Goal: Task Accomplishment & Management: Complete application form

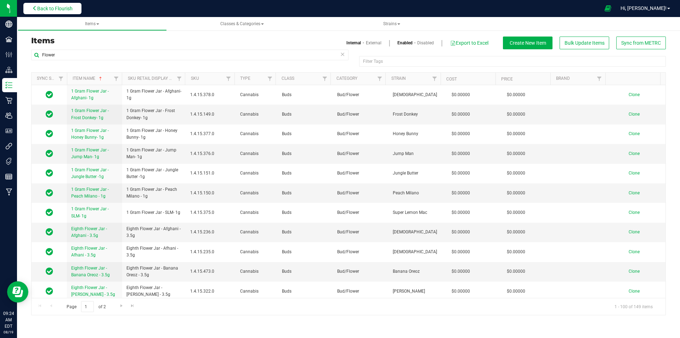
click at [51, 8] on span "Back to Flourish" at bounding box center [54, 9] width 35 height 6
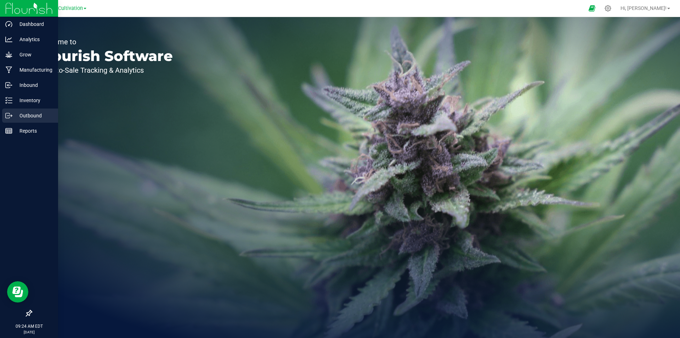
click at [26, 109] on div "Outbound" at bounding box center [30, 115] width 56 height 14
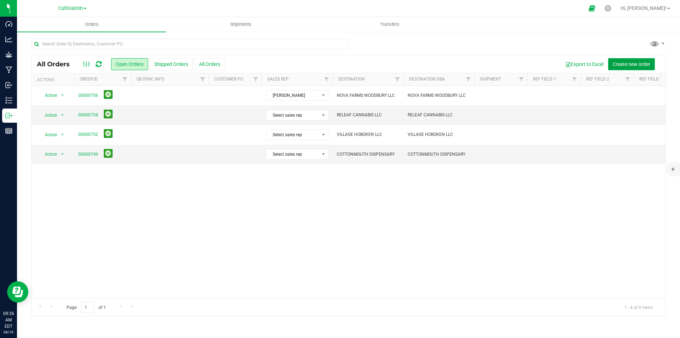
click at [637, 59] on button "Create new order" at bounding box center [631, 64] width 47 height 12
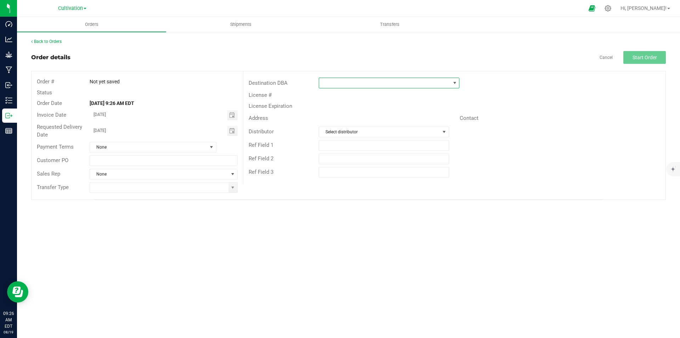
click at [365, 84] on span at bounding box center [384, 83] width 131 height 10
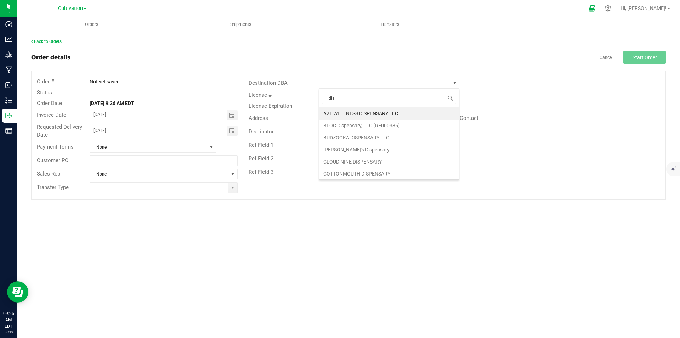
type input "dis"
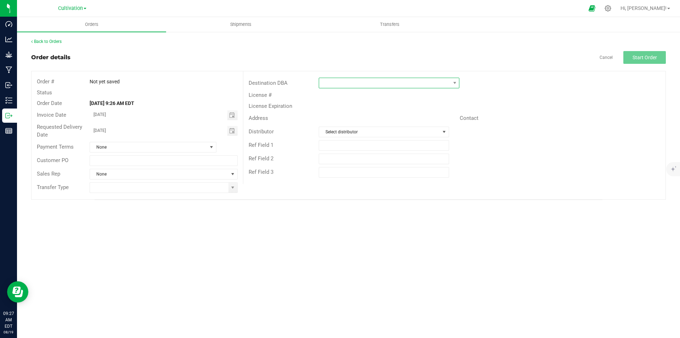
click at [356, 83] on span at bounding box center [384, 83] width 131 height 10
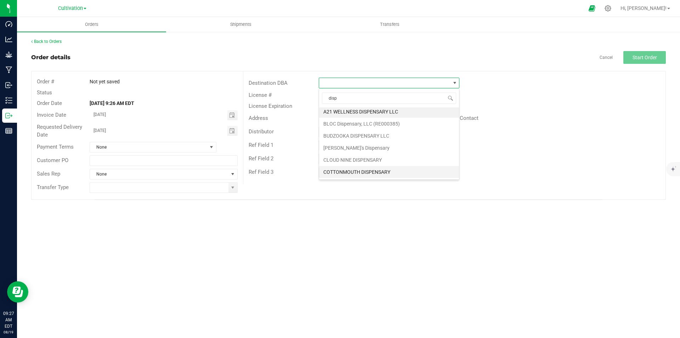
scroll to position [0, 0]
type input "d"
type input "sadd"
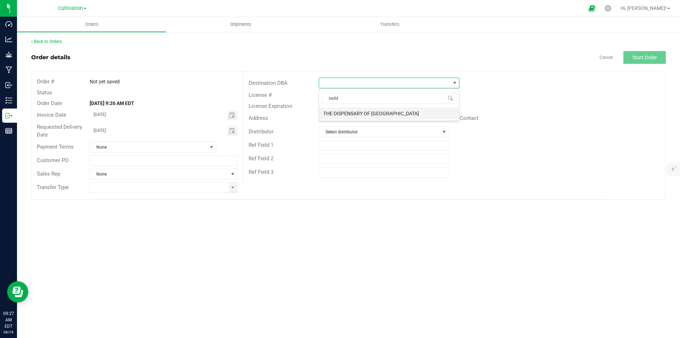
click at [360, 109] on li "THE DISPENSARY OF [GEOGRAPHIC_DATA]" at bounding box center [389, 113] width 140 height 12
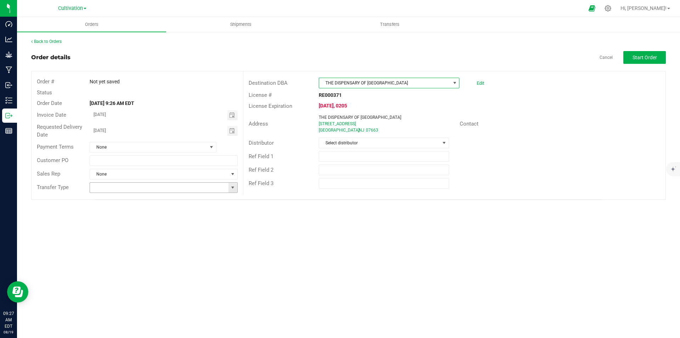
click at [236, 185] on span at bounding box center [233, 188] width 6 height 6
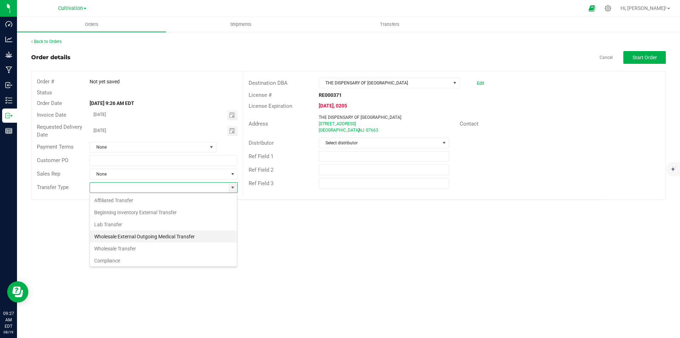
scroll to position [11, 148]
click at [133, 248] on li "Wholesale Transfer" at bounding box center [163, 248] width 147 height 12
type input "Wholesale Transfer"
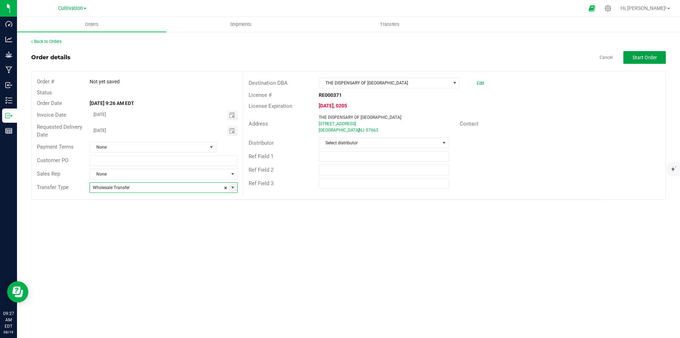
drag, startPoint x: 645, startPoint y: 57, endPoint x: 632, endPoint y: 61, distance: 13.3
click at [646, 57] on span "Start Order" at bounding box center [645, 58] width 24 height 6
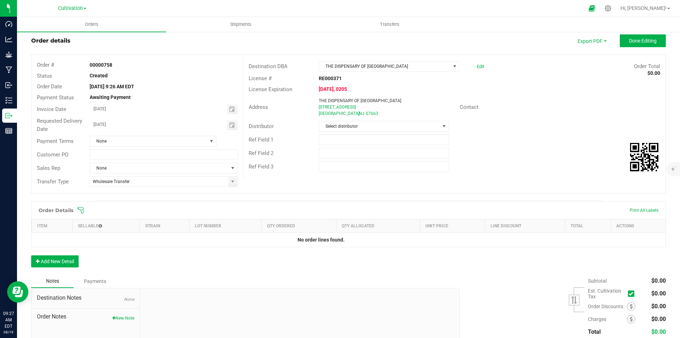
scroll to position [69, 0]
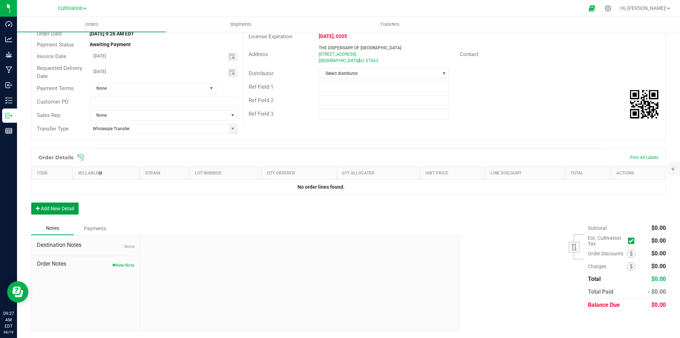
click at [62, 206] on button "Add New Detail" at bounding box center [54, 208] width 47 height 12
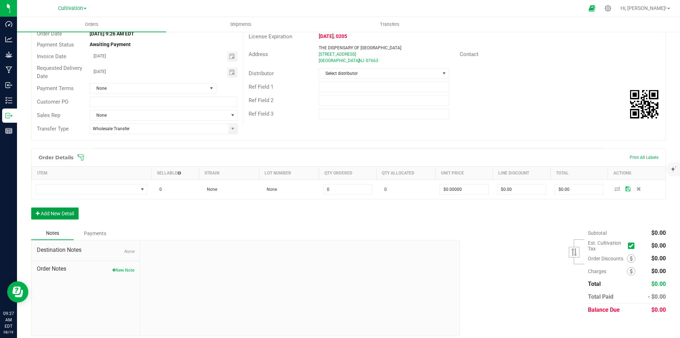
click at [62, 211] on button "Add New Detail" at bounding box center [54, 213] width 47 height 12
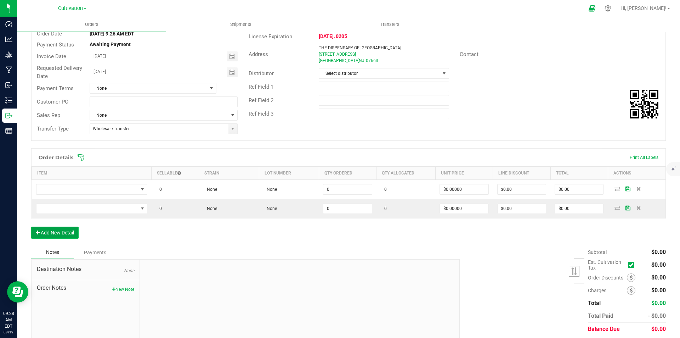
click at [64, 228] on button "Add New Detail" at bounding box center [54, 232] width 47 height 12
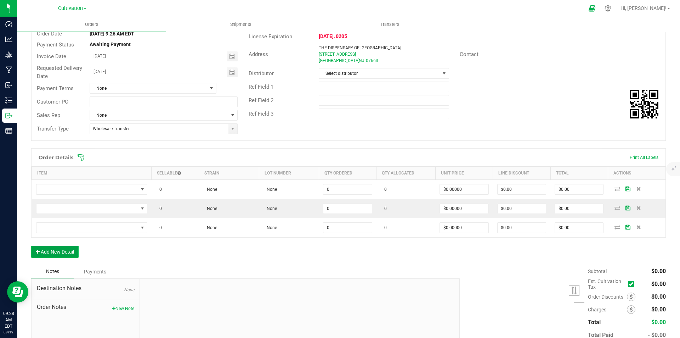
click at [63, 249] on button "Add New Detail" at bounding box center [54, 251] width 47 height 12
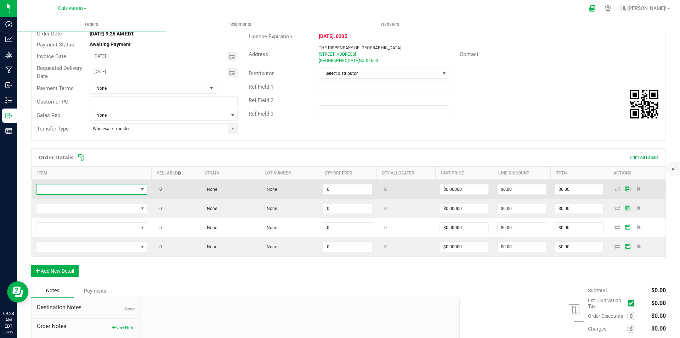
click at [74, 190] on span "NO DATA FOUND" at bounding box center [87, 189] width 102 height 10
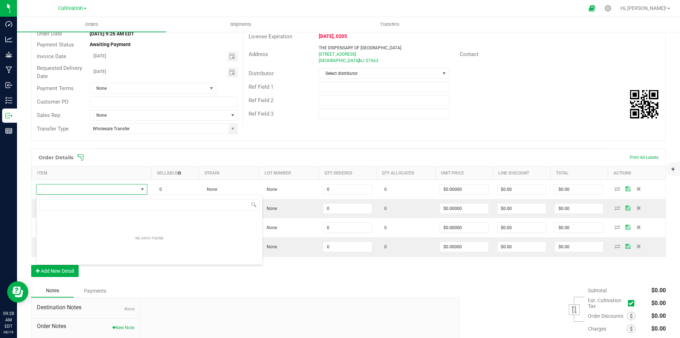
scroll to position [11, 110]
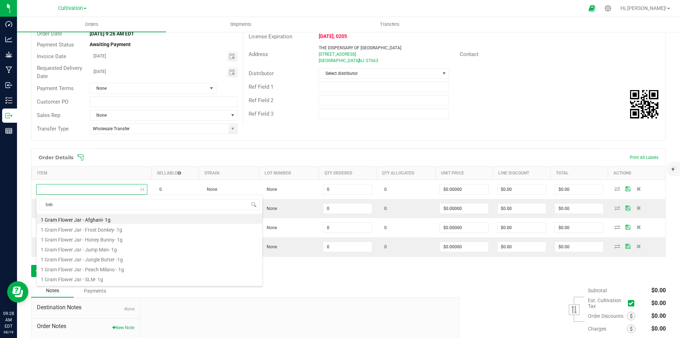
type input "bebe"
click at [120, 267] on li "Eighth Flower Jar - [PERSON_NAME] - 3.5g" at bounding box center [149, 268] width 226 height 10
type input "0 ea"
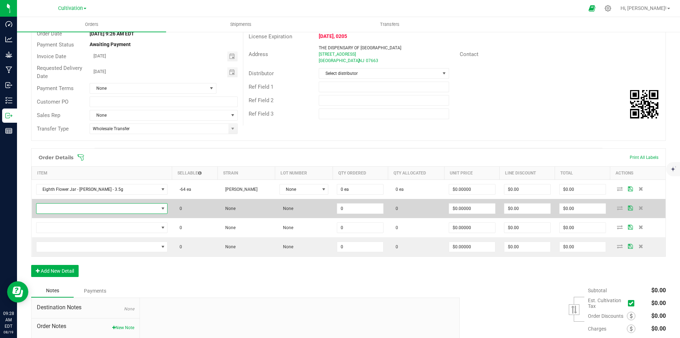
click at [106, 205] on span "NO DATA FOUND" at bounding box center [97, 208] width 122 height 10
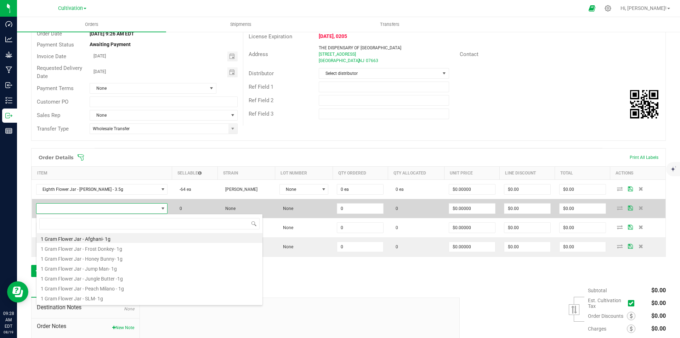
scroll to position [11, 117]
type input "papaya"
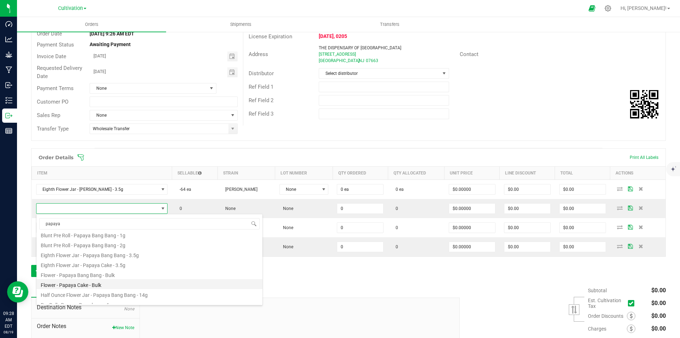
scroll to position [35, 0]
click at [120, 252] on li "Eighth Flower Jar - Papaya Bang Bang - 3.5g" at bounding box center [149, 252] width 226 height 10
type input "0 ea"
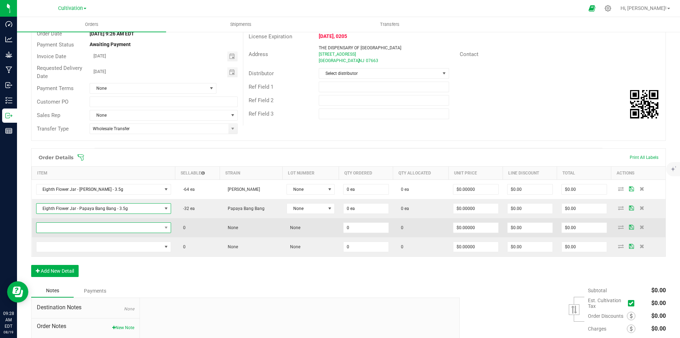
click at [85, 224] on span "NO DATA FOUND" at bounding box center [98, 227] width 125 height 10
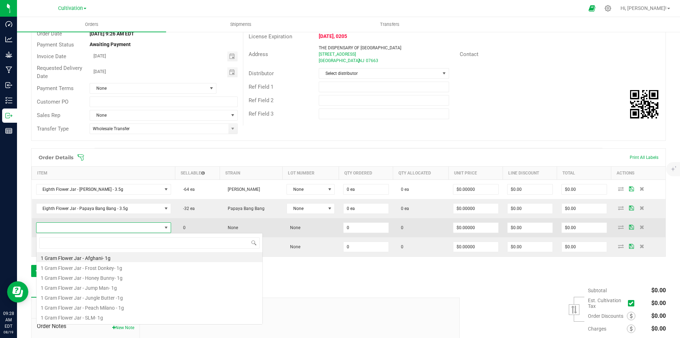
scroll to position [11, 131]
type input "gyat"
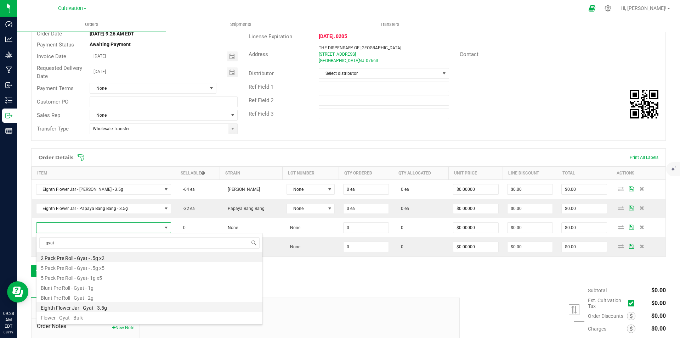
click at [111, 307] on li "Eighth Flower Jar - Gyat - 3.5g" at bounding box center [149, 306] width 226 height 10
type input "0 ea"
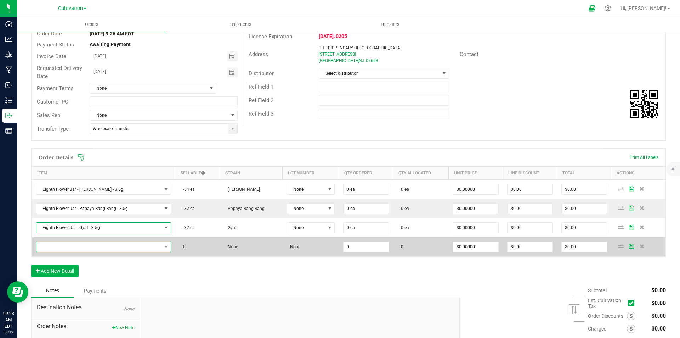
click at [92, 245] on span "NO DATA FOUND" at bounding box center [98, 247] width 125 height 10
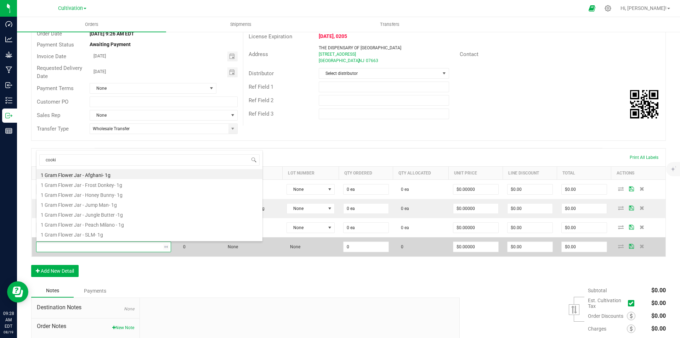
type input "cookie"
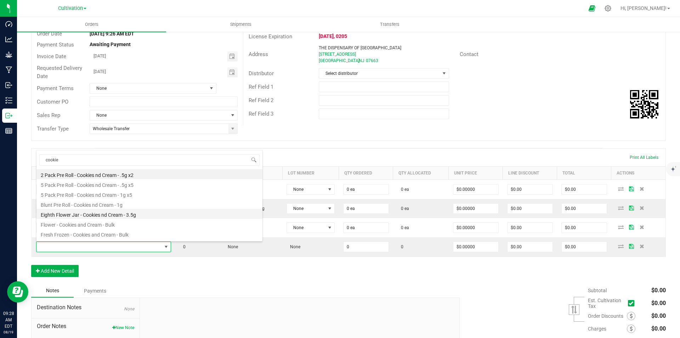
click at [123, 216] on li "Eighth Flower Jar - Cookies nd Cream - 3.5g" at bounding box center [149, 214] width 226 height 10
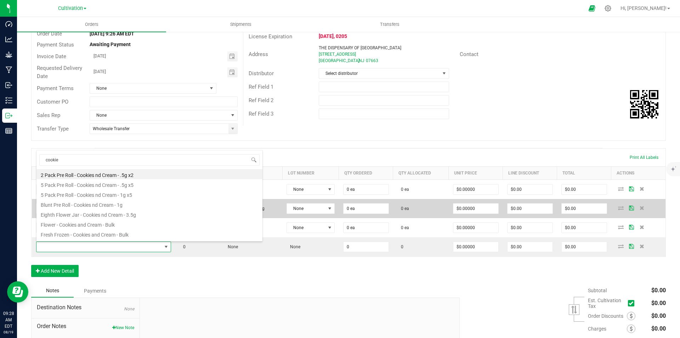
type input "0 ea"
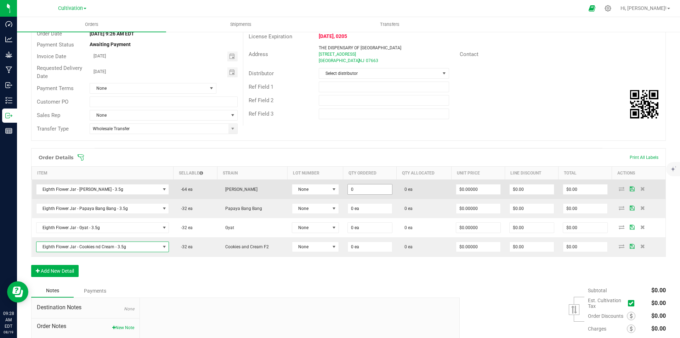
click at [364, 187] on input "0" at bounding box center [370, 189] width 44 height 10
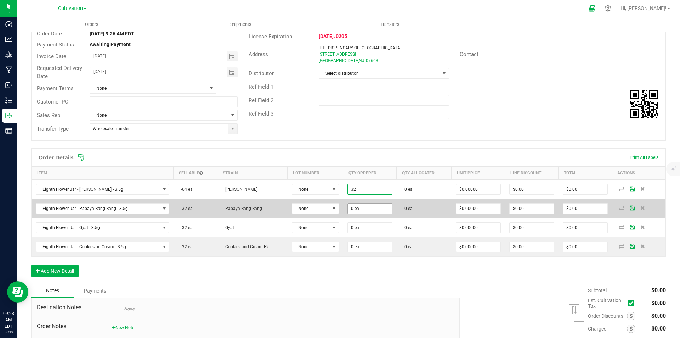
type input "32 ea"
click at [354, 210] on input "0" at bounding box center [370, 208] width 44 height 10
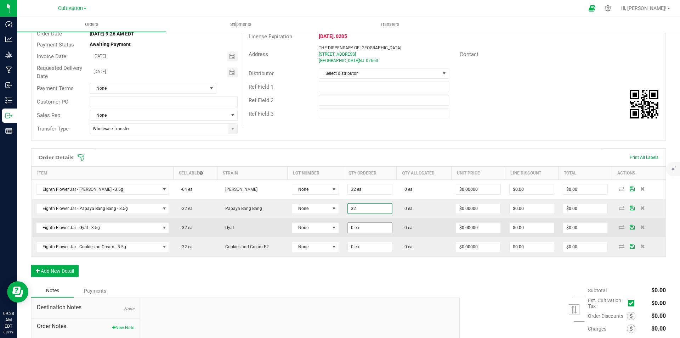
type input "32 ea"
click at [355, 226] on input "0" at bounding box center [370, 227] width 44 height 10
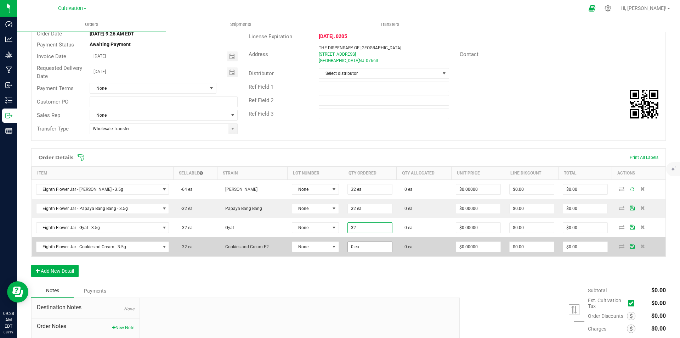
type input "32 ea"
click at [359, 246] on input "3" at bounding box center [370, 247] width 44 height 10
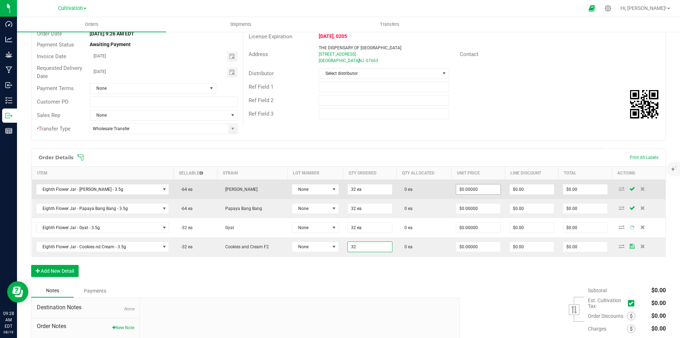
type input "32 ea"
click at [462, 189] on input "0" at bounding box center [478, 189] width 44 height 10
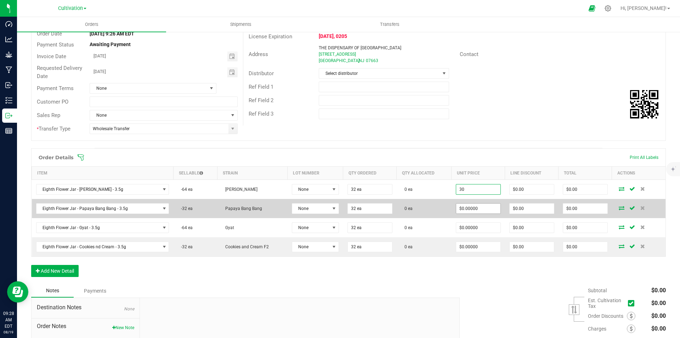
type input "$30.00000"
type input "$960.00"
click at [478, 203] on input "0" at bounding box center [478, 208] width 44 height 10
paste input "3"
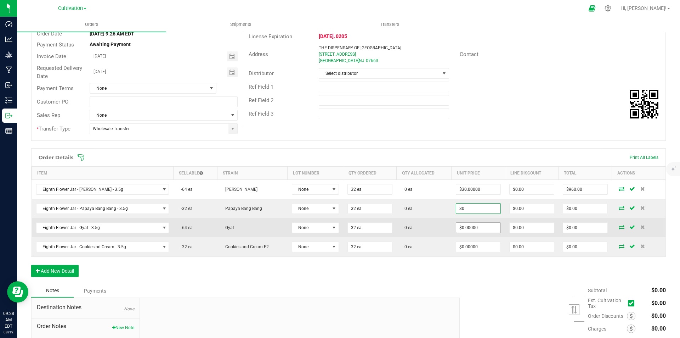
type input "$30.00000"
type input "$960.00"
click at [463, 228] on input "0" at bounding box center [478, 227] width 44 height 10
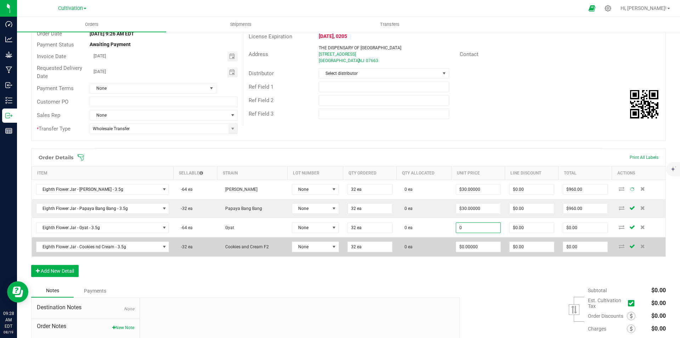
paste input "3"
type input "30"
type input "0"
type input "$30.00000"
type input "$960.00"
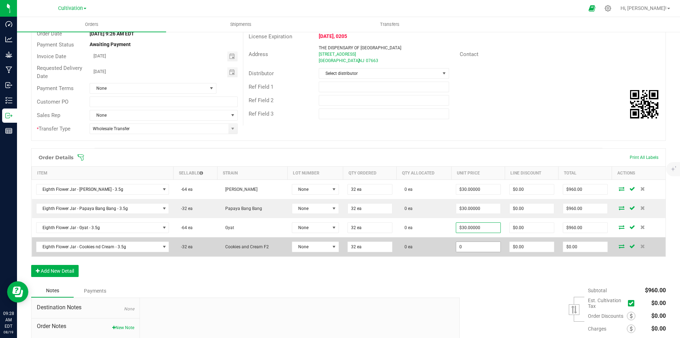
click at [464, 244] on input "0" at bounding box center [478, 247] width 44 height 10
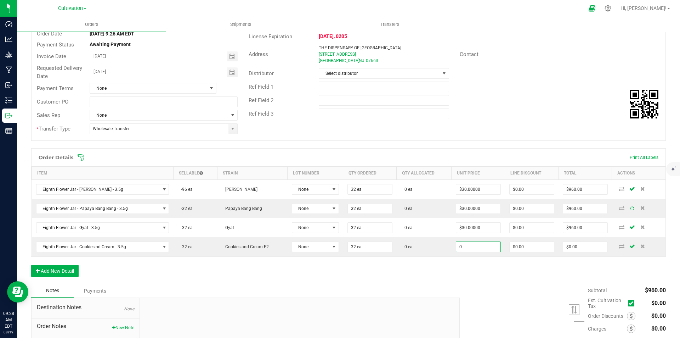
paste input "3"
type input "$30.00000"
type input "$960.00"
drag, startPoint x: 406, startPoint y: 285, endPoint x: 365, endPoint y: 286, distance: 40.7
click at [399, 287] on div "Order details Export PDF Done Editing Order # 00000758 Status Created Order Dat…" at bounding box center [348, 187] width 635 height 411
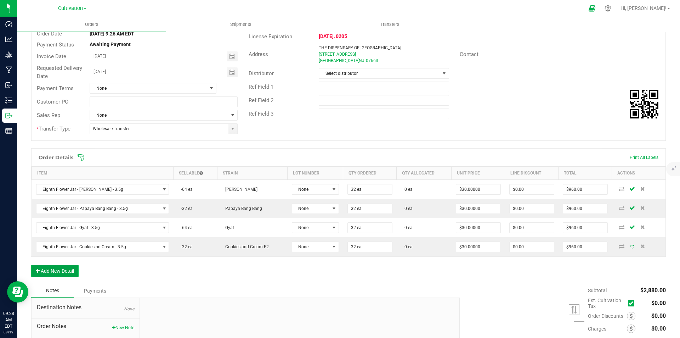
click at [70, 272] on button "Add New Detail" at bounding box center [54, 271] width 47 height 12
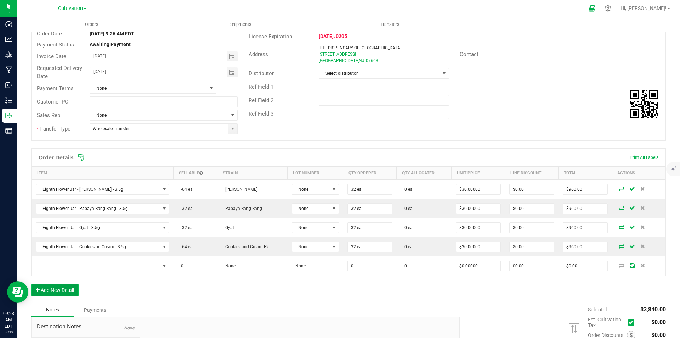
click at [63, 287] on button "Add New Detail" at bounding box center [54, 290] width 47 height 12
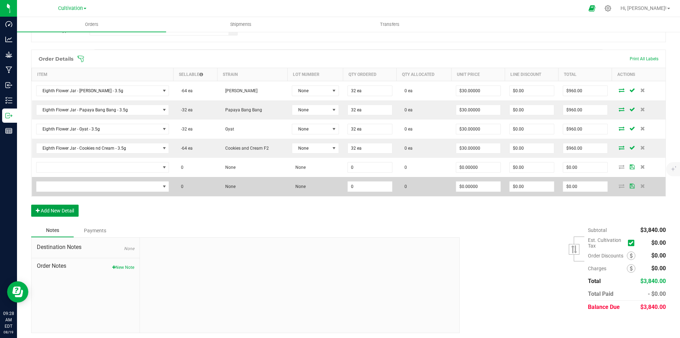
scroll to position [170, 0]
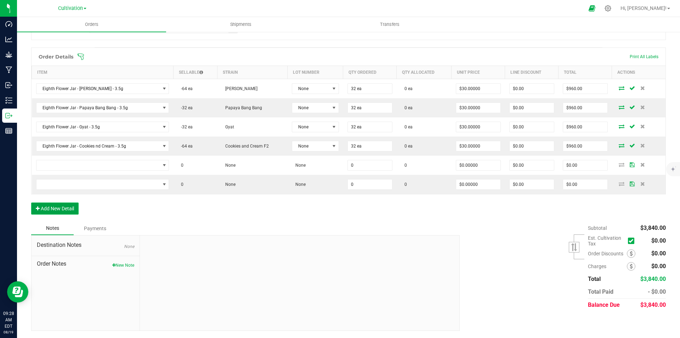
click at [62, 210] on button "Add New Detail" at bounding box center [54, 208] width 47 height 12
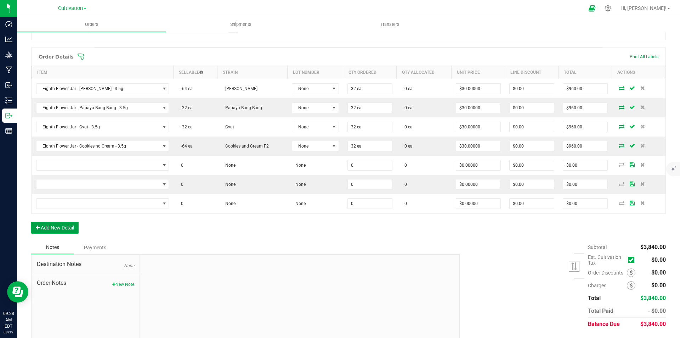
click at [64, 226] on button "Add New Detail" at bounding box center [54, 227] width 47 height 12
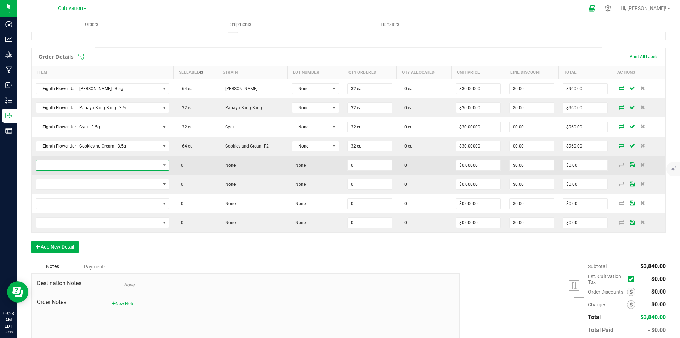
click at [97, 165] on span "NO DATA FOUND" at bounding box center [98, 165] width 124 height 10
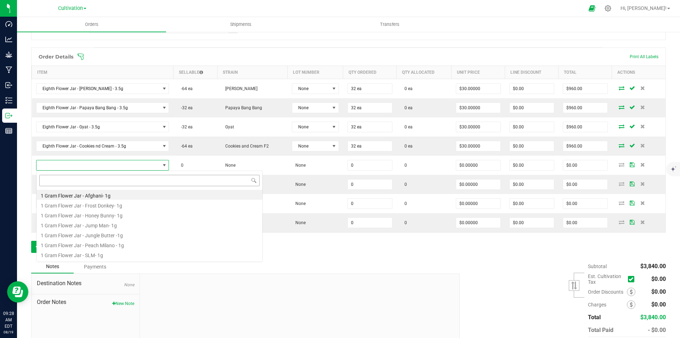
scroll to position [11, 130]
type input "bebe"
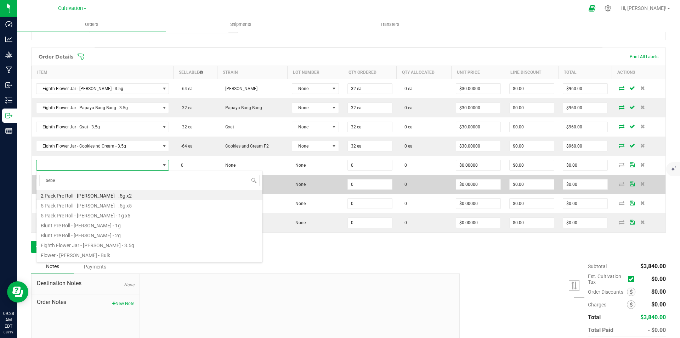
drag, startPoint x: 81, startPoint y: 193, endPoint x: 85, endPoint y: 193, distance: 3.6
click at [81, 193] on li "2 Pack Pre Roll - [PERSON_NAME] - .5g x2" at bounding box center [149, 195] width 226 height 10
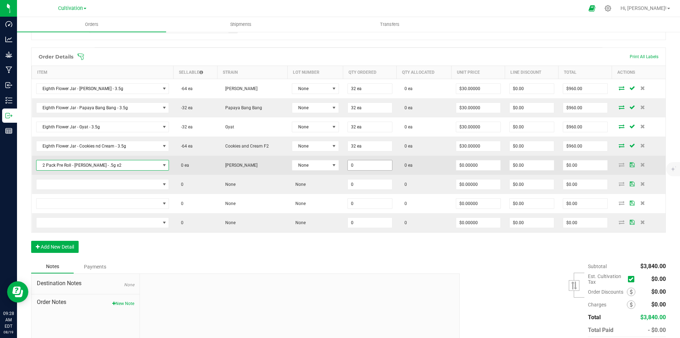
click at [364, 162] on input "0" at bounding box center [370, 165] width 44 height 10
type input "25 ea"
type input "0"
click at [472, 164] on input "0" at bounding box center [478, 165] width 44 height 10
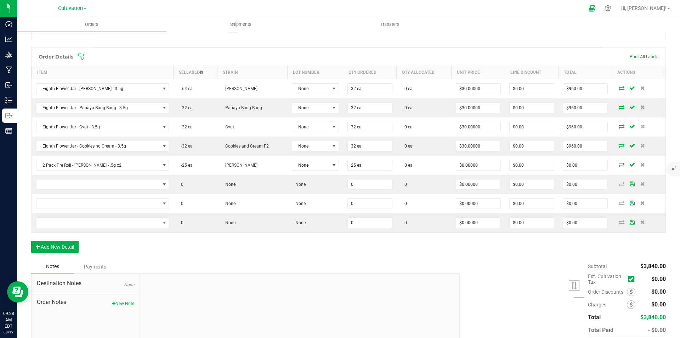
click at [360, 293] on div at bounding box center [300, 320] width 320 height 95
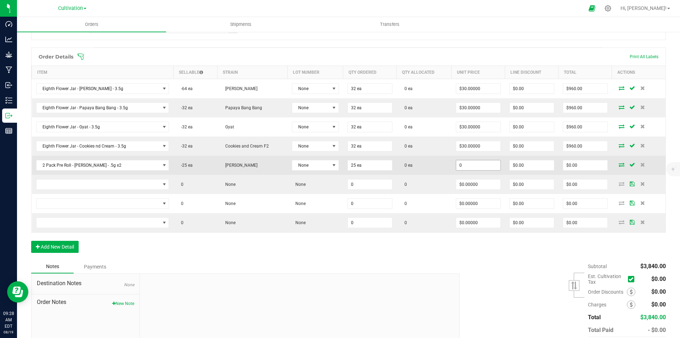
click at [470, 163] on input "0" at bounding box center [478, 165] width 44 height 10
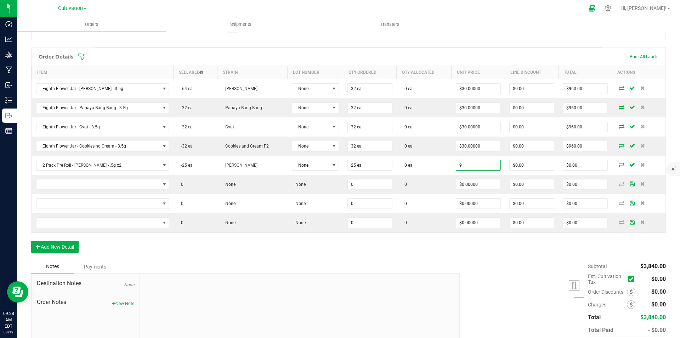
type input "$9.00000"
type input "$225.00"
click at [349, 282] on div at bounding box center [300, 320] width 320 height 95
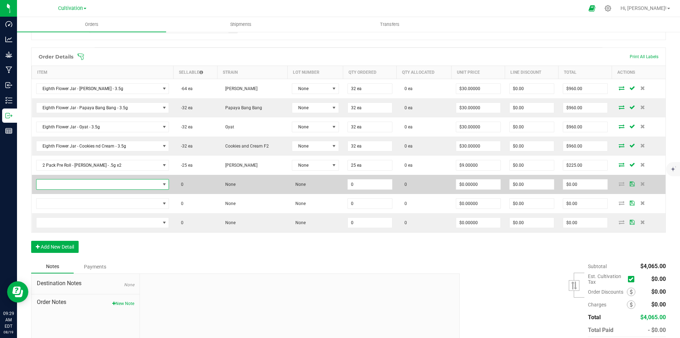
click at [111, 181] on span "NO DATA FOUND" at bounding box center [98, 184] width 124 height 10
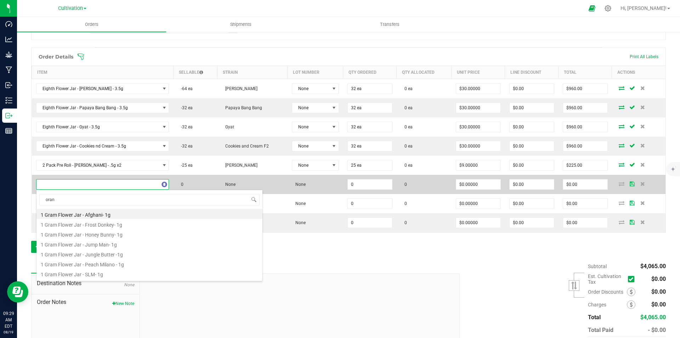
type input "orang"
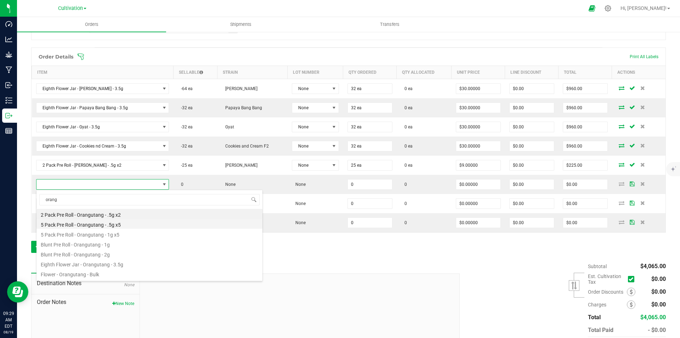
click at [121, 224] on li "5 Pack Pre Roll - Orangutang - .5g x5" at bounding box center [149, 224] width 226 height 10
type input "0 ea"
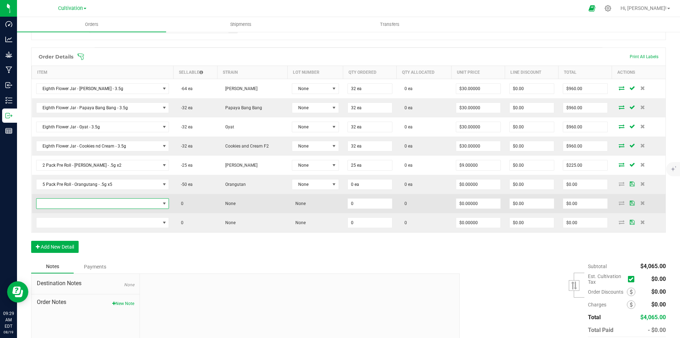
click at [122, 204] on span "NO DATA FOUND" at bounding box center [98, 203] width 124 height 10
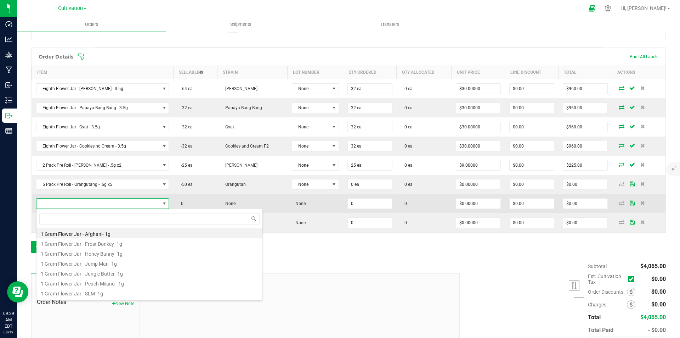
scroll to position [11, 129]
type input "[PERSON_NAME]"
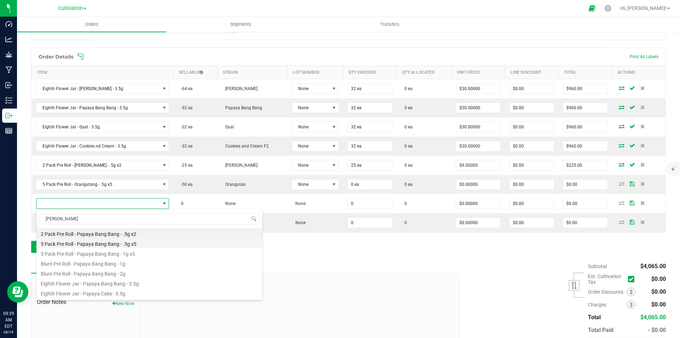
click at [103, 242] on li "5 Pack Pre Roll - Papaya Bang Bang - .5g x5" at bounding box center [149, 243] width 226 height 10
type input "0 ea"
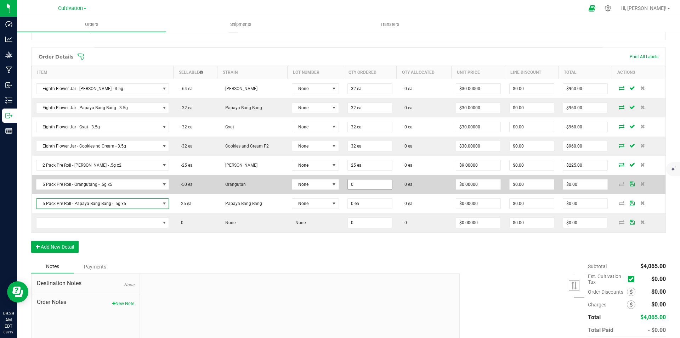
click at [355, 186] on input "0" at bounding box center [370, 184] width 44 height 10
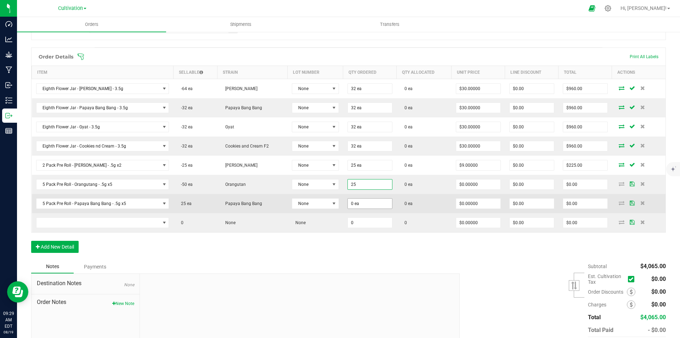
type input "25 ea"
click at [358, 199] on input "0" at bounding box center [370, 203] width 44 height 10
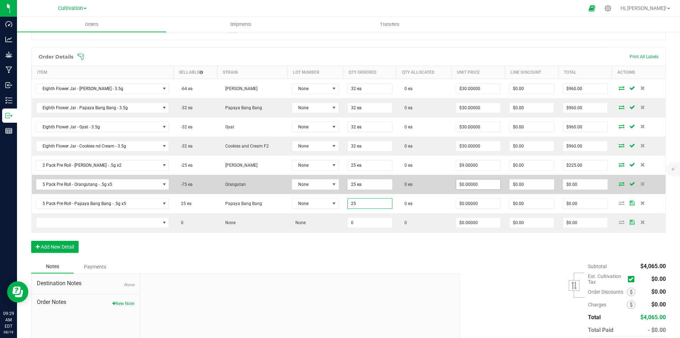
type input "25 ea"
click at [463, 185] on input "0" at bounding box center [478, 184] width 44 height 10
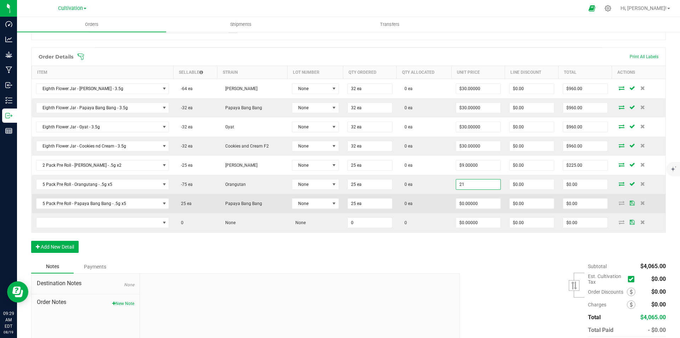
type input "$21.00000"
type input "$525.00"
click at [470, 209] on td "$0.00000" at bounding box center [478, 203] width 53 height 19
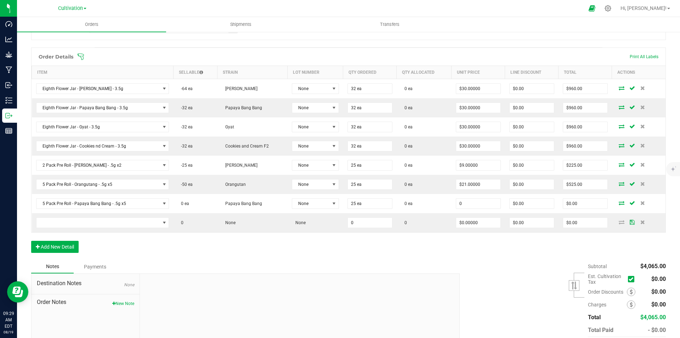
click at [463, 202] on input "0" at bounding box center [478, 203] width 44 height 10
type input "$21.00000"
type input "$525.00"
click at [359, 281] on div at bounding box center [300, 320] width 320 height 95
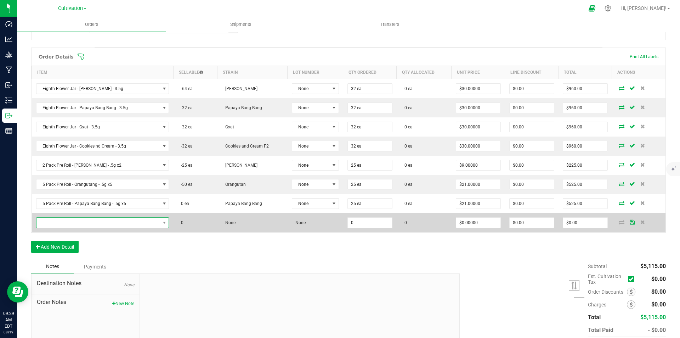
click at [101, 220] on span "NO DATA FOUND" at bounding box center [98, 222] width 124 height 10
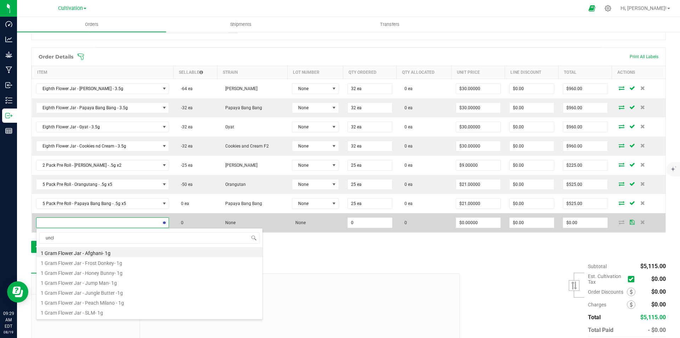
type input "uncle"
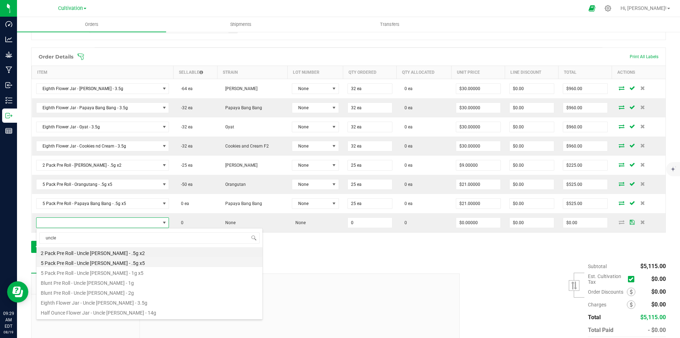
click at [128, 264] on li "5 Pack Pre Roll - Uncle [PERSON_NAME] - .5g x5" at bounding box center [149, 262] width 226 height 10
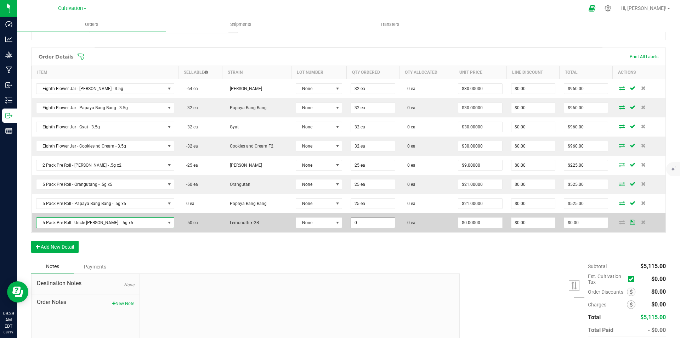
click at [351, 225] on input "0" at bounding box center [373, 222] width 44 height 10
type input "25 ea"
click at [462, 222] on input "0" at bounding box center [480, 222] width 44 height 10
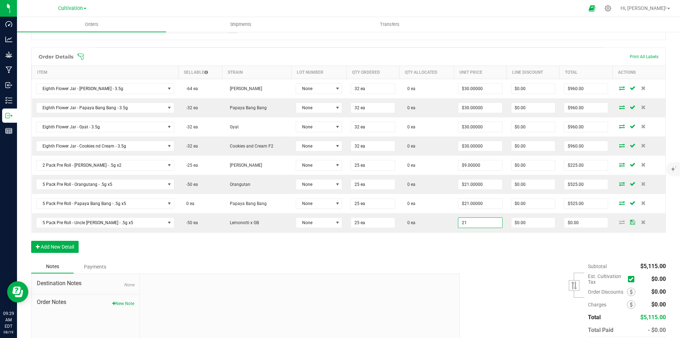
type input "$21.00000"
type input "$525.00"
drag, startPoint x: 300, startPoint y: 261, endPoint x: 160, endPoint y: 251, distance: 139.9
click at [288, 259] on div "Order details Export PDF Done Editing Order # 00000758 Status Created Order Dat…" at bounding box center [348, 125] width 635 height 488
click at [68, 248] on button "Add New Detail" at bounding box center [54, 247] width 47 height 12
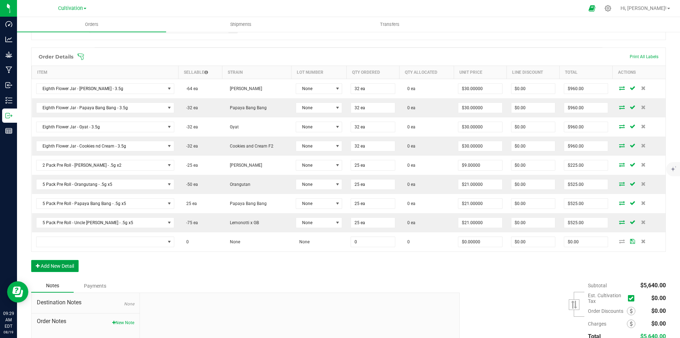
click at [66, 263] on button "Add New Detail" at bounding box center [54, 266] width 47 height 12
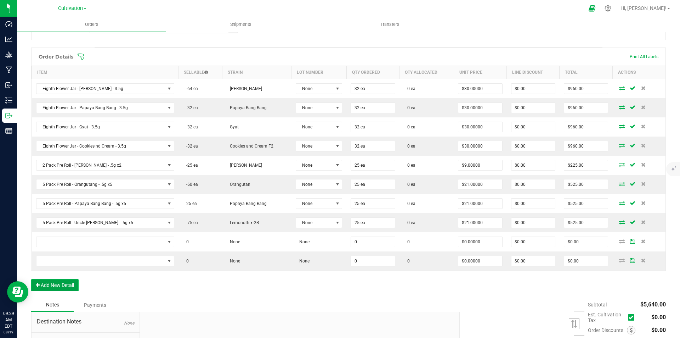
click at [57, 287] on button "Add New Detail" at bounding box center [54, 285] width 47 height 12
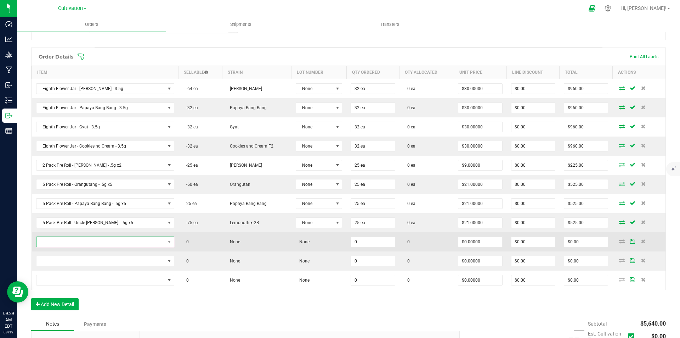
click at [119, 243] on span "NO DATA FOUND" at bounding box center [100, 242] width 129 height 10
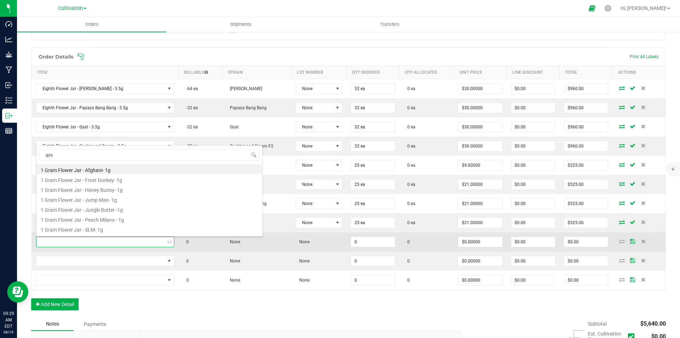
type input "gyat"
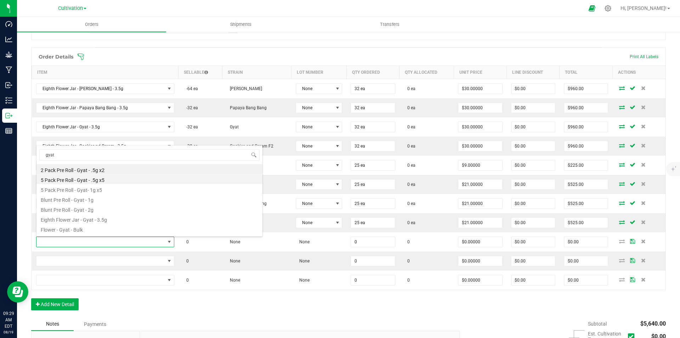
click at [119, 174] on li "5 Pack Pre Roll - Gyat - .5g x5" at bounding box center [149, 179] width 226 height 10
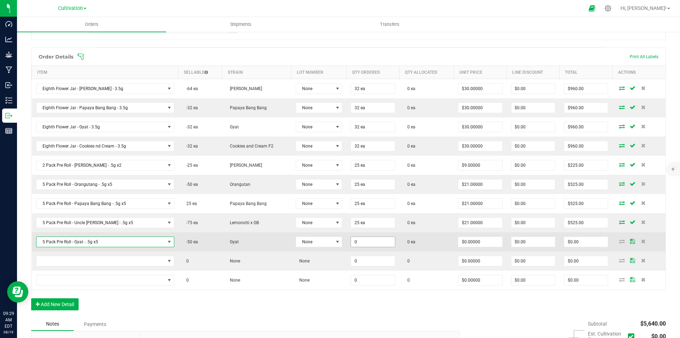
click at [361, 242] on input "0" at bounding box center [373, 242] width 44 height 10
type input "25 ea"
click at [477, 239] on input "0" at bounding box center [480, 242] width 44 height 10
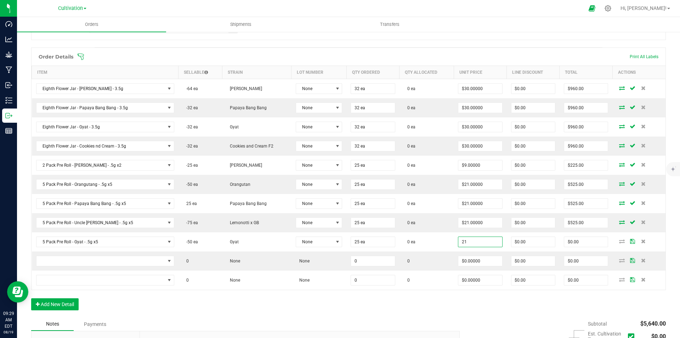
type input "$21.00000"
type input "$525.00"
click at [340, 323] on div "Notes Payments" at bounding box center [242, 323] width 423 height 13
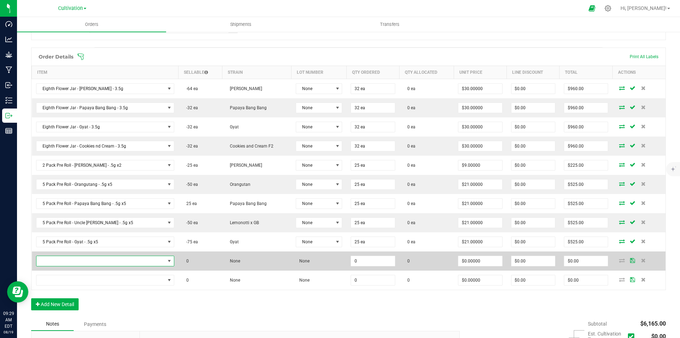
click at [138, 263] on span "NO DATA FOUND" at bounding box center [100, 261] width 129 height 10
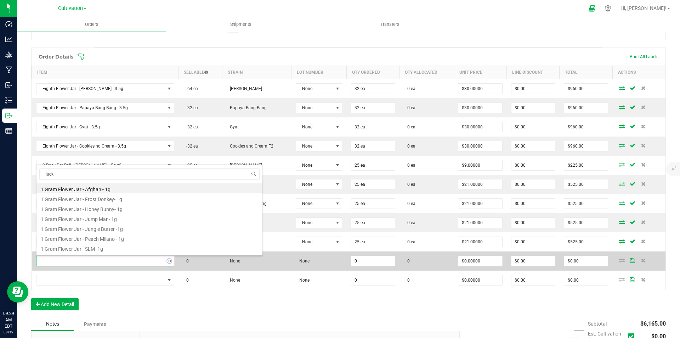
type input "lucky"
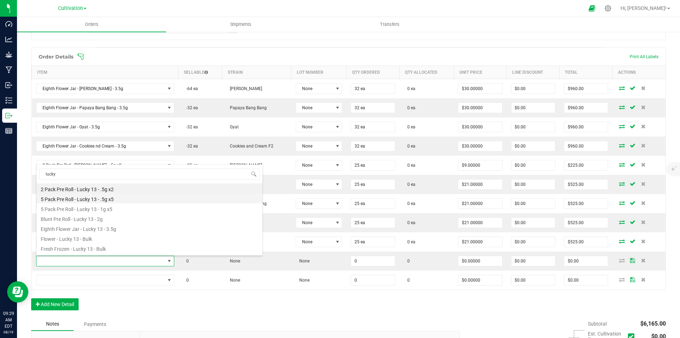
click at [119, 197] on li "5 Pack Pre Roll - Lucky 13 - .5g x5" at bounding box center [149, 198] width 226 height 10
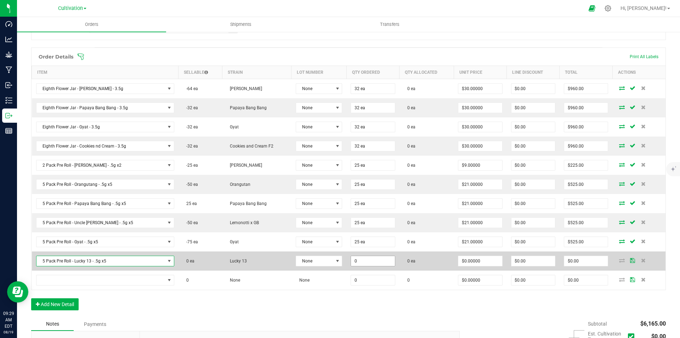
click at [360, 260] on input "0" at bounding box center [373, 261] width 44 height 10
type input "25 ea"
click at [460, 260] on input "0" at bounding box center [480, 261] width 44 height 10
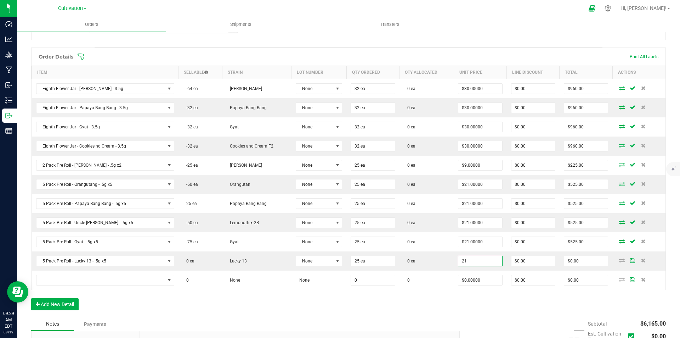
type input "$21.00000"
type input "$525.00"
click at [346, 312] on div "Order Details Print All Labels Item Sellable Strain Lot Number Qty Ordered Qty …" at bounding box center [348, 182] width 635 height 270
click at [63, 311] on div "Order Details Print All Labels Item Sellable Strain Lot Number Qty Ordered Qty …" at bounding box center [348, 182] width 635 height 270
click at [65, 304] on button "Add New Detail" at bounding box center [54, 304] width 47 height 12
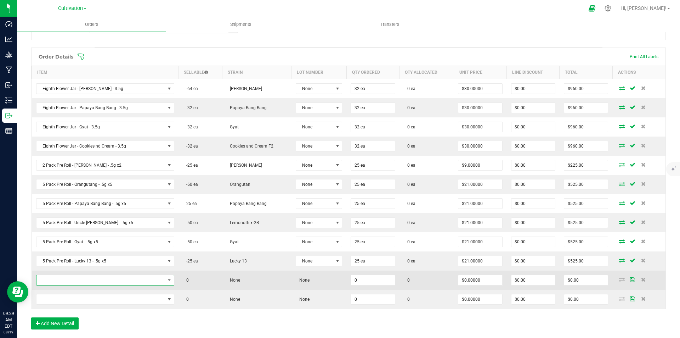
click at [105, 283] on span "NO DATA FOUND" at bounding box center [100, 280] width 129 height 10
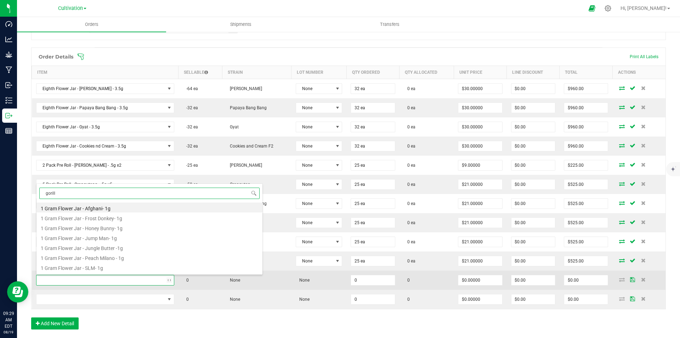
type input "gorilla"
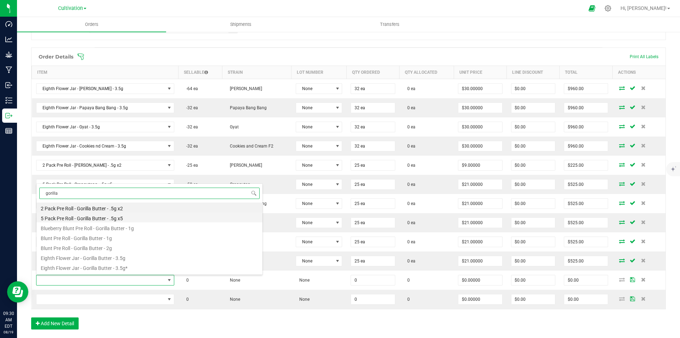
click at [144, 215] on li "5 Pack Pre Roll - Gorilla Butter - .5g x5" at bounding box center [149, 217] width 226 height 10
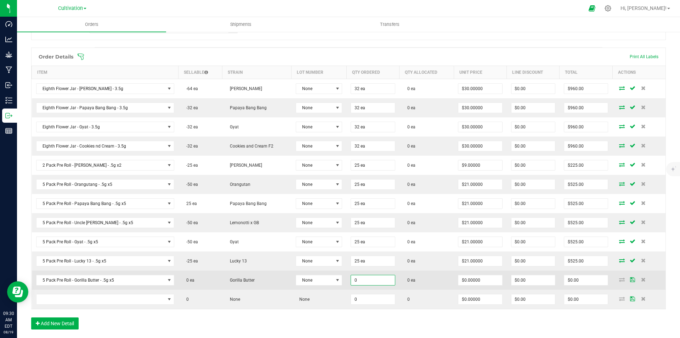
click at [360, 279] on input "0" at bounding box center [373, 280] width 44 height 10
type input "25 ea"
click at [467, 280] on input "0" at bounding box center [480, 280] width 44 height 10
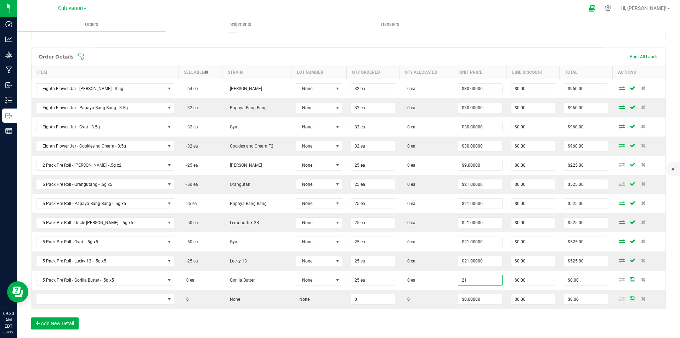
type input "$21.00000"
type input "$525.00"
click at [389, 328] on div "Order Details Print All Labels Item Sellable Strain Lot Number Qty Ordered Qty …" at bounding box center [348, 191] width 635 height 289
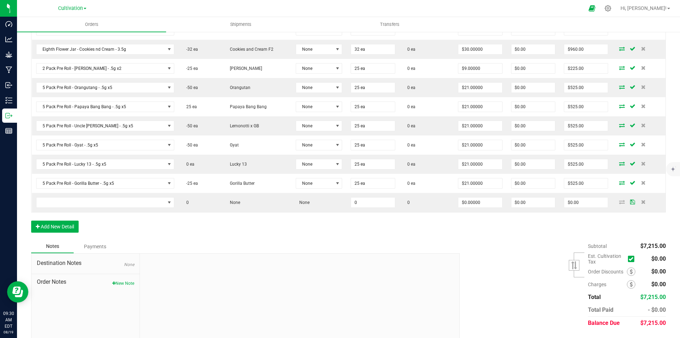
scroll to position [276, 0]
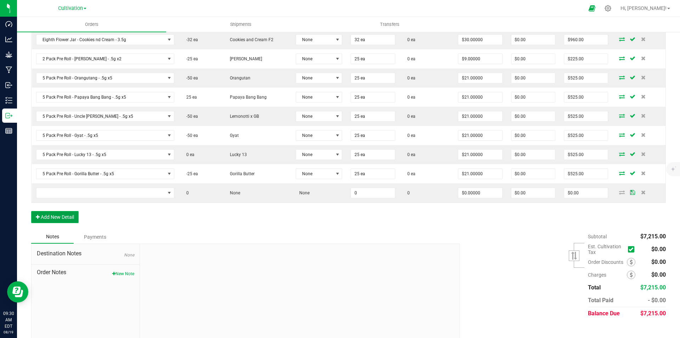
click at [59, 216] on button "Add New Detail" at bounding box center [54, 217] width 47 height 12
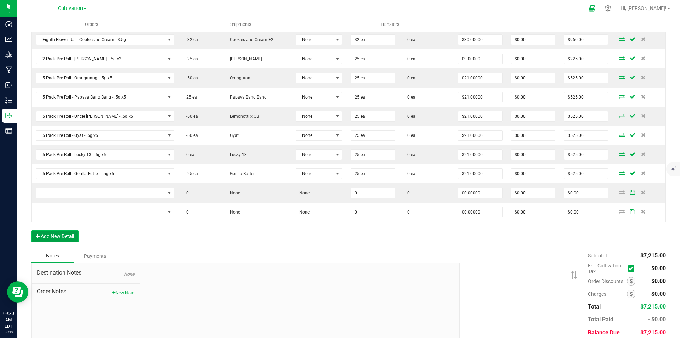
click at [67, 236] on button "Add New Detail" at bounding box center [54, 236] width 47 height 12
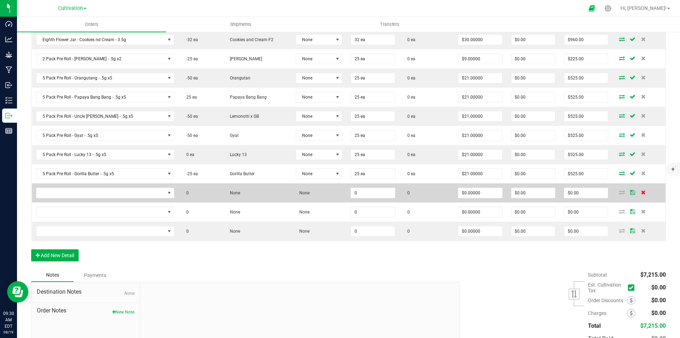
click at [641, 191] on icon at bounding box center [643, 192] width 5 height 4
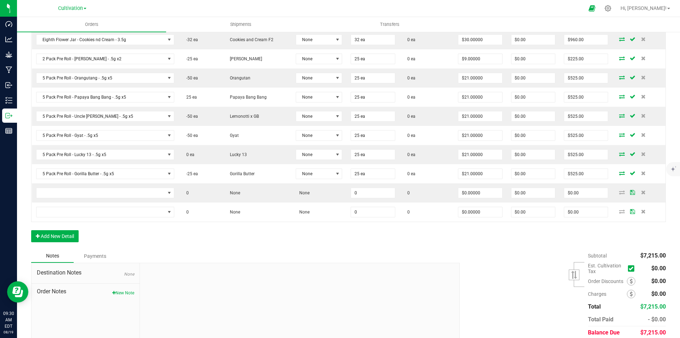
click at [641, 191] on icon at bounding box center [643, 192] width 5 height 4
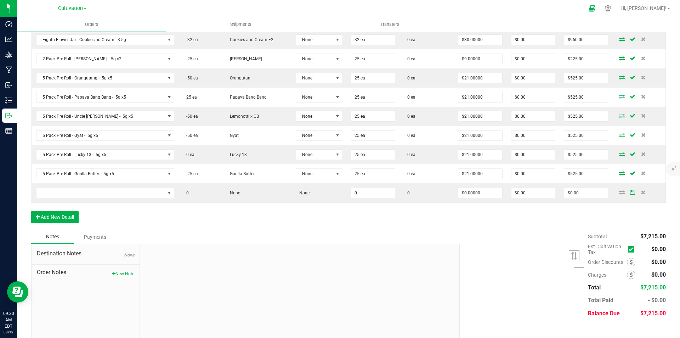
click at [641, 191] on icon at bounding box center [643, 192] width 5 height 4
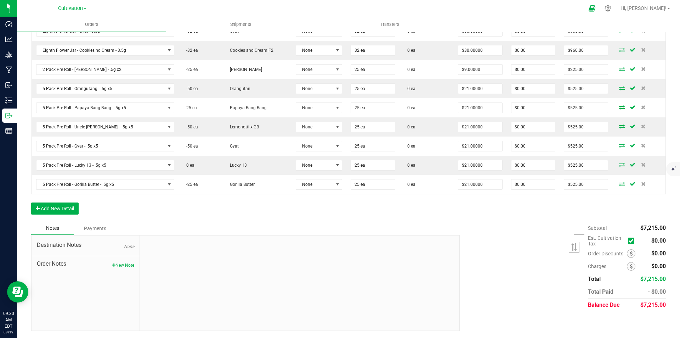
drag, startPoint x: 267, startPoint y: 243, endPoint x: 274, endPoint y: 244, distance: 6.5
click at [270, 243] on div at bounding box center [300, 282] width 320 height 95
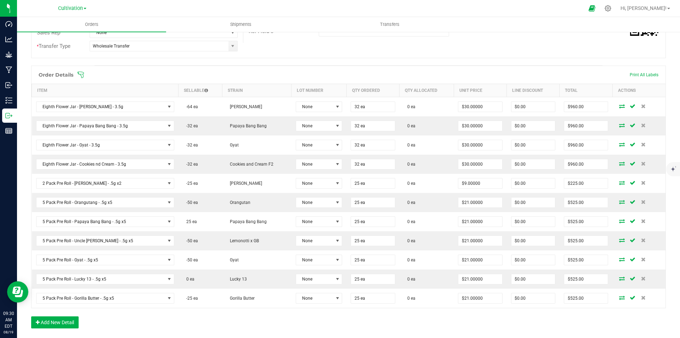
scroll to position [0, 0]
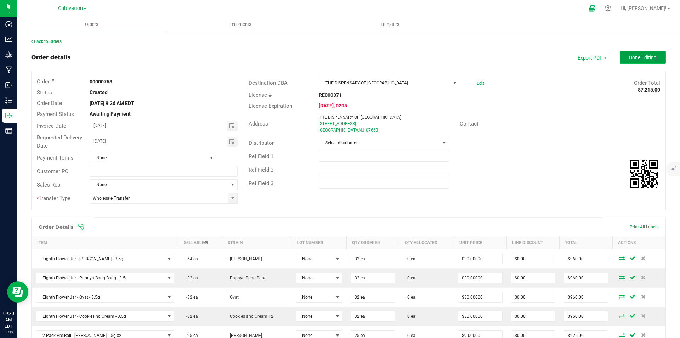
click at [644, 56] on span "Done Editing" at bounding box center [643, 58] width 28 height 6
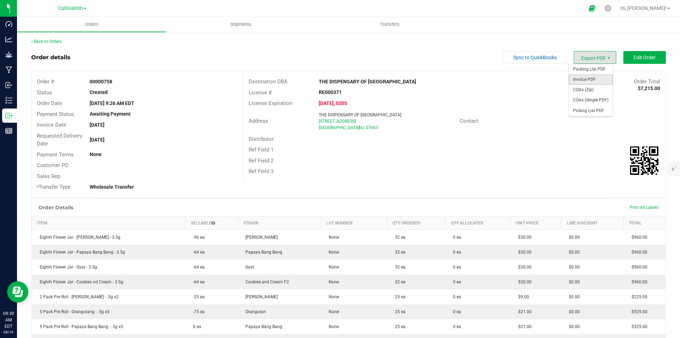
click at [592, 78] on span "Invoice PDF" at bounding box center [591, 79] width 44 height 10
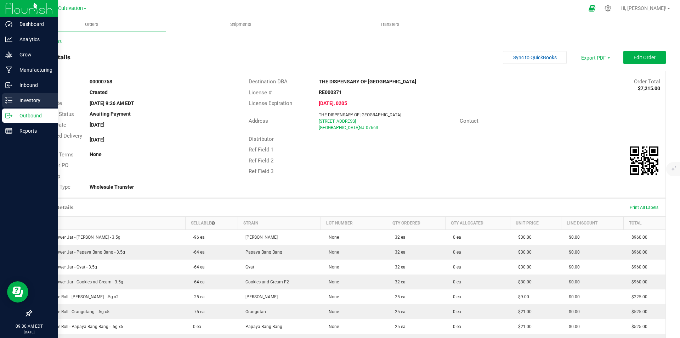
click at [10, 98] on icon at bounding box center [8, 100] width 7 height 7
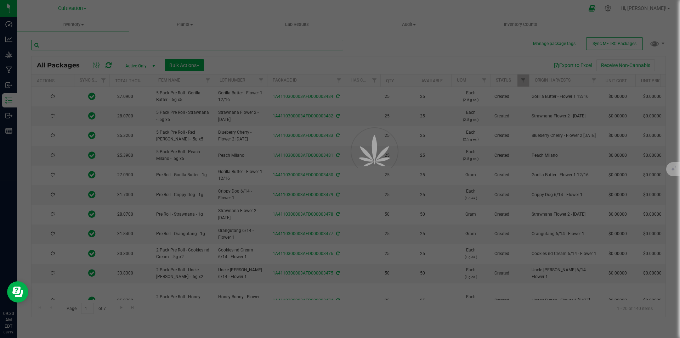
click at [116, 43] on input "text" at bounding box center [187, 45] width 312 height 11
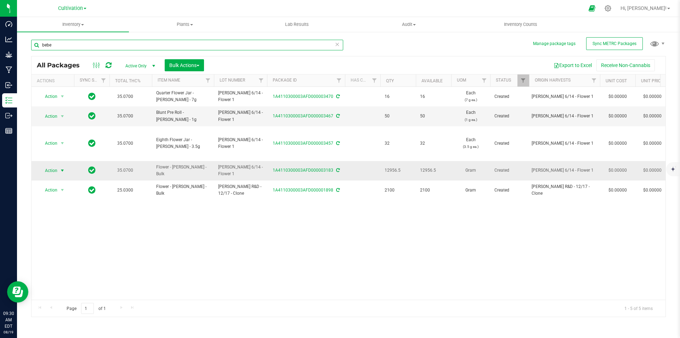
type input "bebe"
click at [54, 172] on span "Action" at bounding box center [48, 170] width 19 height 10
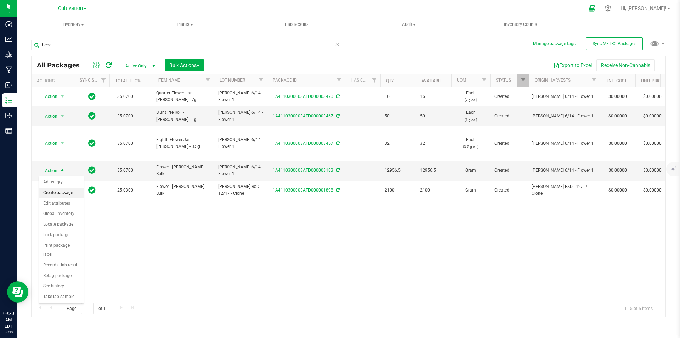
click at [51, 193] on li "Create package" at bounding box center [61, 192] width 45 height 11
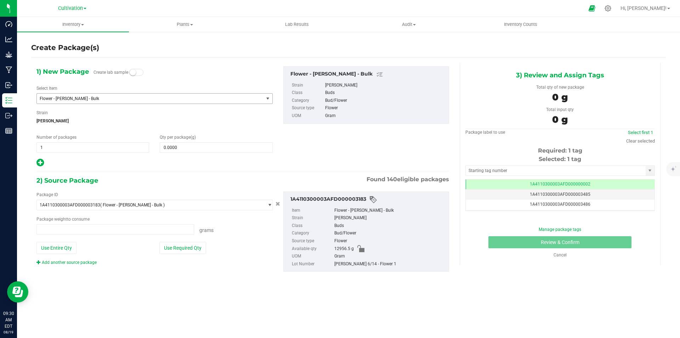
type input "0.0000 g"
click at [92, 98] on span "Flower - [PERSON_NAME] - Bulk" at bounding box center [146, 98] width 212 height 5
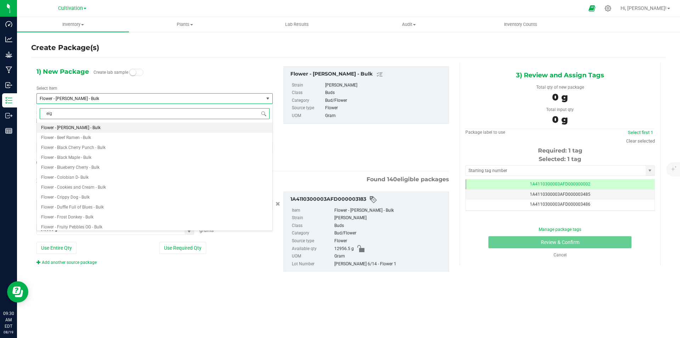
type input "eigh"
click at [112, 157] on li "Eighth Flower Jar - [PERSON_NAME] - 3.5g" at bounding box center [155, 157] width 236 height 10
click at [112, 157] on div "Eighth Flower Jar - Afghani - 3.5g Eighth Flower Jar - Afhani - 3.5g Eighth Flo…" at bounding box center [155, 176] width 236 height 106
type input "0"
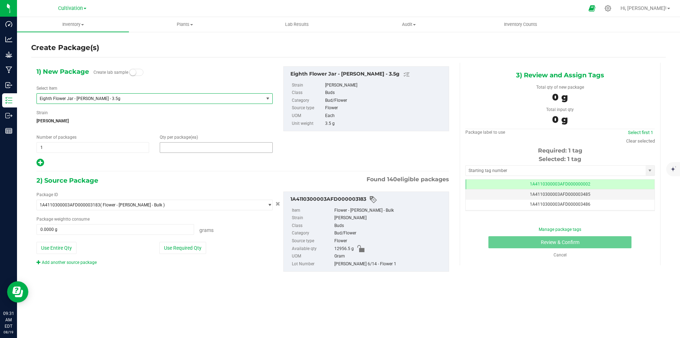
click at [183, 143] on span at bounding box center [216, 147] width 113 height 11
type input "32"
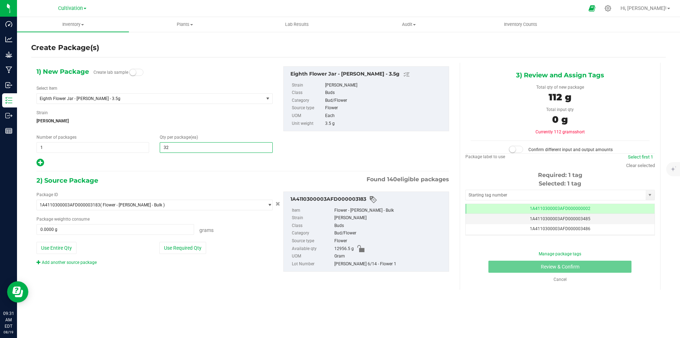
type input "32"
click at [162, 164] on div at bounding box center [154, 162] width 236 height 9
click at [177, 252] on button "Use Required Qty" at bounding box center [182, 248] width 47 height 12
type input "112.0000 g"
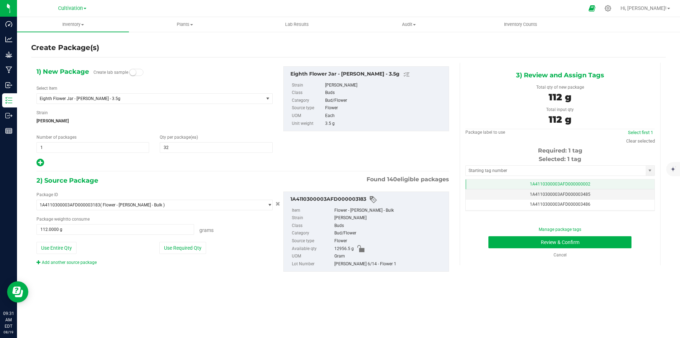
click at [595, 182] on td "1A4110300003AFD000000002" at bounding box center [560, 184] width 189 height 10
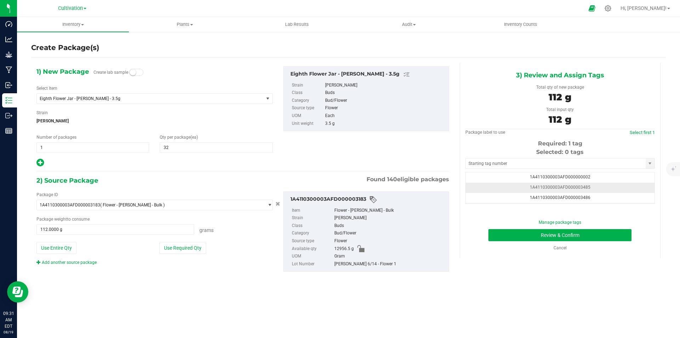
click at [594, 188] on td "1A4110300003AFD000003485" at bounding box center [560, 187] width 189 height 10
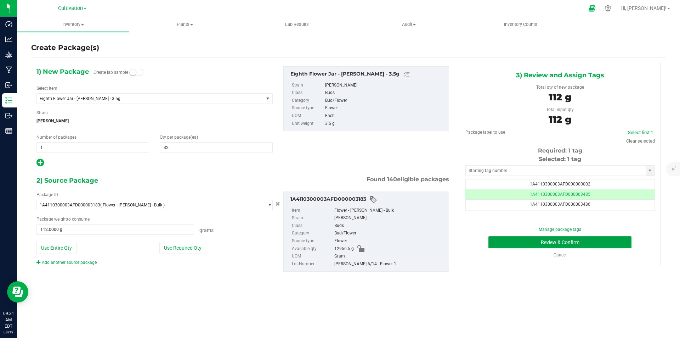
click at [609, 240] on button "Review & Confirm" at bounding box center [559, 242] width 143 height 12
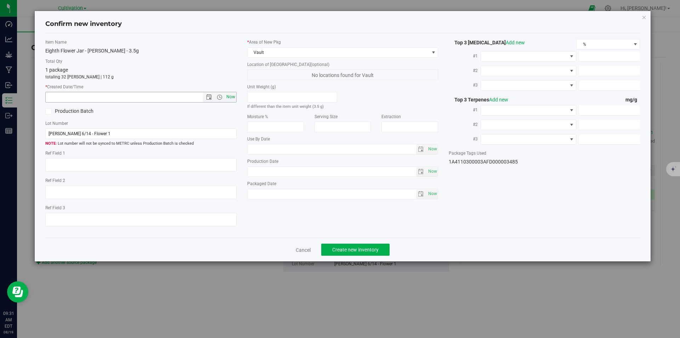
click at [236, 98] on span "Now" at bounding box center [231, 97] width 12 height 10
type input "[DATE] 9:31 AM"
click at [359, 250] on span "Create new inventory" at bounding box center [355, 250] width 46 height 6
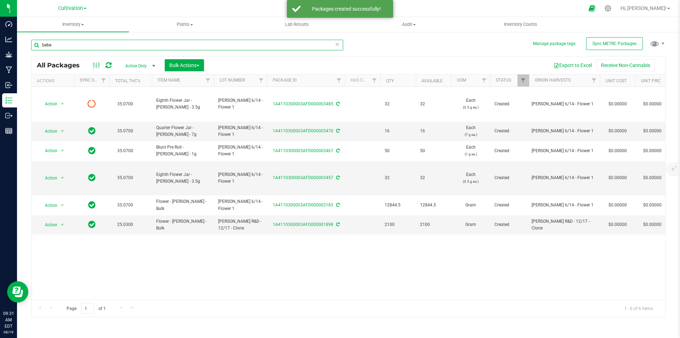
click at [100, 41] on input "bebe" at bounding box center [187, 45] width 312 height 11
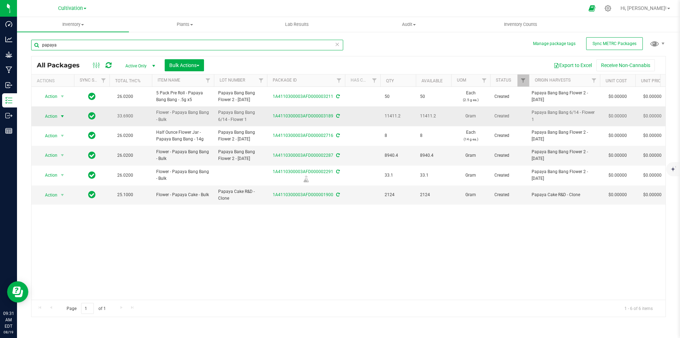
type input "papaya"
click at [58, 119] on span "select" at bounding box center [62, 116] width 9 height 10
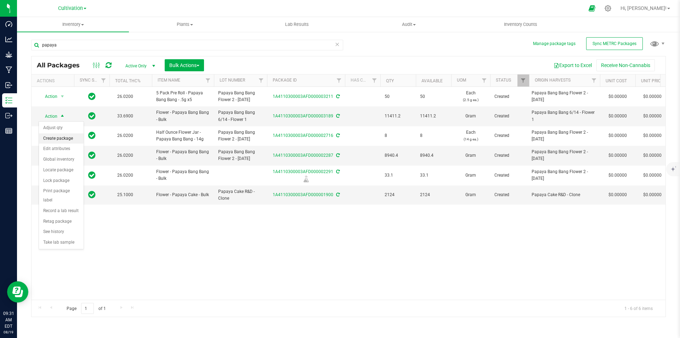
click at [65, 139] on li "Create package" at bounding box center [61, 138] width 45 height 11
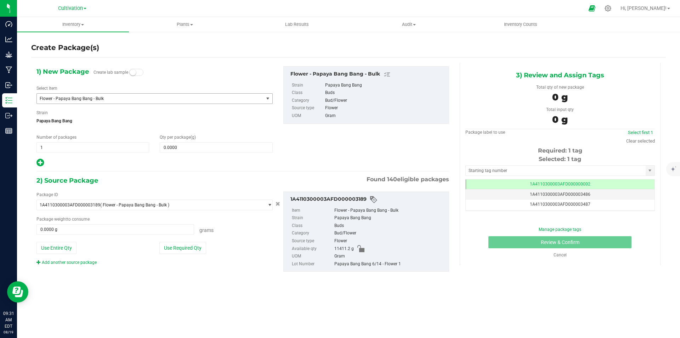
click at [106, 99] on span "Flower - Papaya Bang Bang - Bulk" at bounding box center [146, 98] width 212 height 5
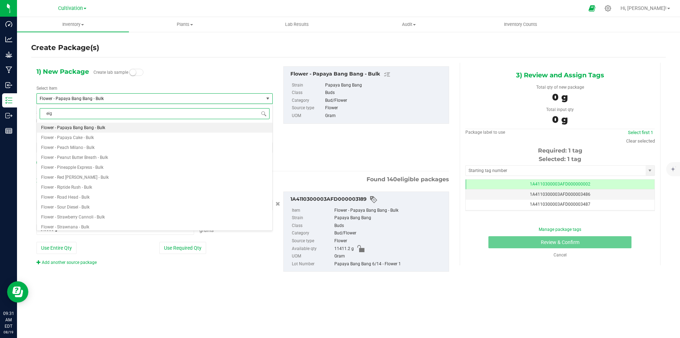
type input "eigh"
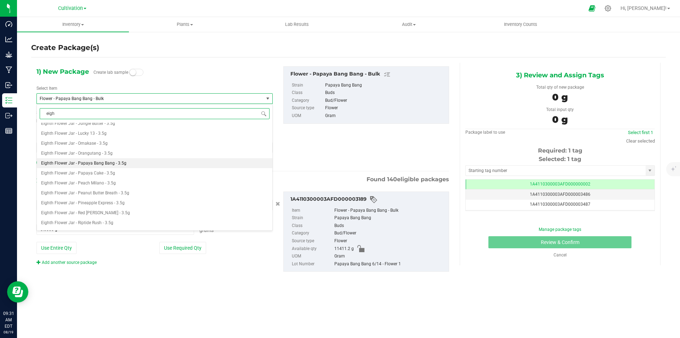
click at [128, 160] on li "Eighth Flower Jar - Papaya Bang Bang - 3.5g" at bounding box center [155, 163] width 236 height 10
type input "0"
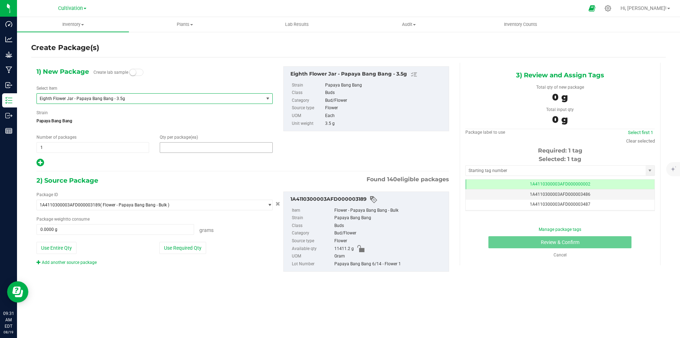
click at [192, 149] on span at bounding box center [216, 147] width 113 height 11
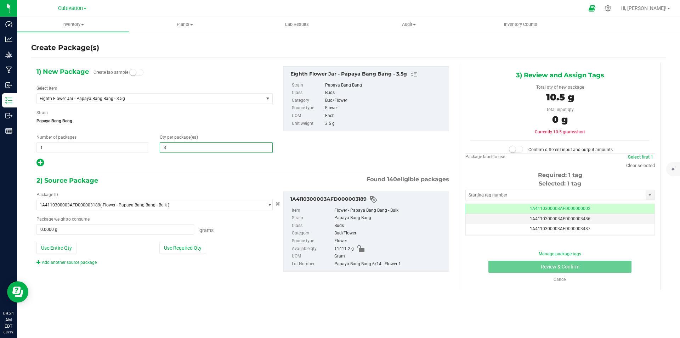
type input "32"
click at [162, 159] on div at bounding box center [154, 162] width 236 height 9
click at [194, 244] on button "Use Required Qty" at bounding box center [182, 248] width 47 height 12
type input "112.0000 g"
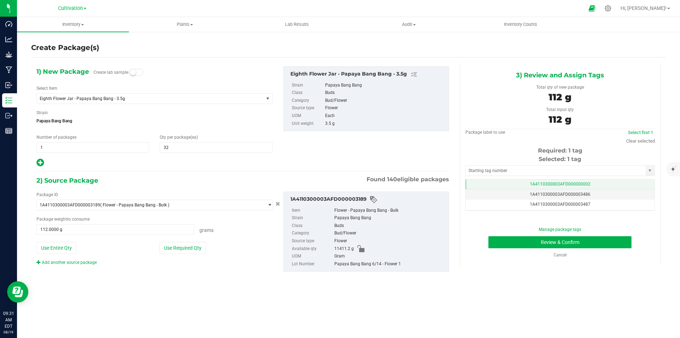
click at [605, 186] on td "1A4110300003AFD000000002" at bounding box center [560, 184] width 189 height 10
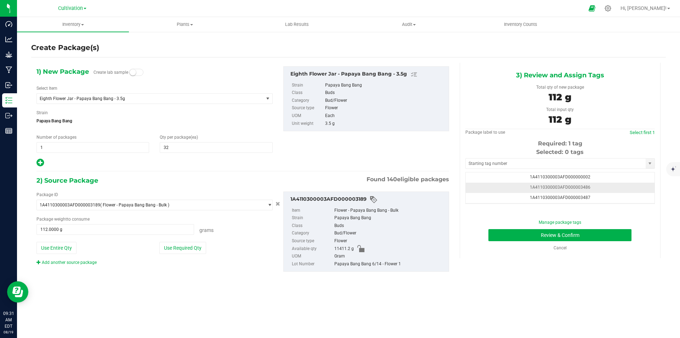
click at [607, 185] on td "1A4110300003AFD000003486" at bounding box center [560, 187] width 189 height 10
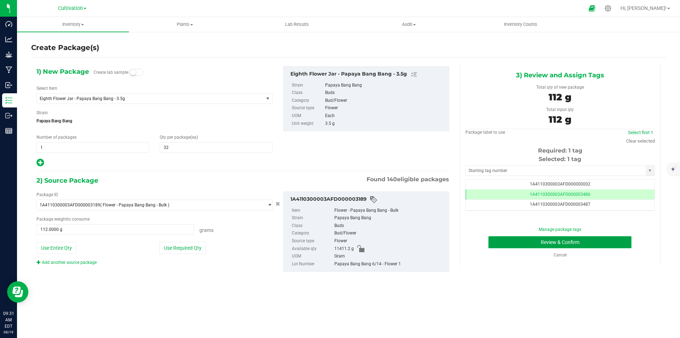
click at [609, 239] on button "Review & Confirm" at bounding box center [559, 242] width 143 height 12
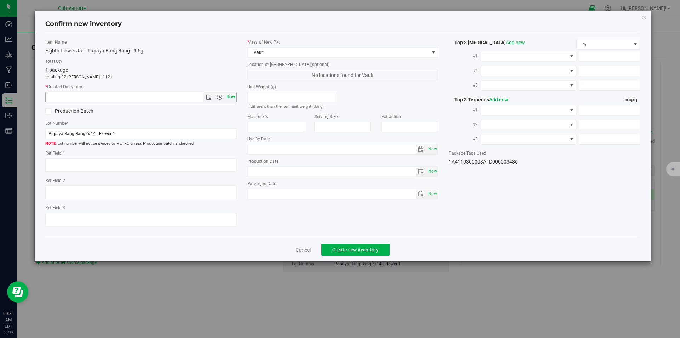
click at [227, 97] on span "Now" at bounding box center [231, 97] width 12 height 10
type input "[DATE] 9:31 AM"
click at [357, 244] on button "Create new inventory" at bounding box center [355, 249] width 68 height 12
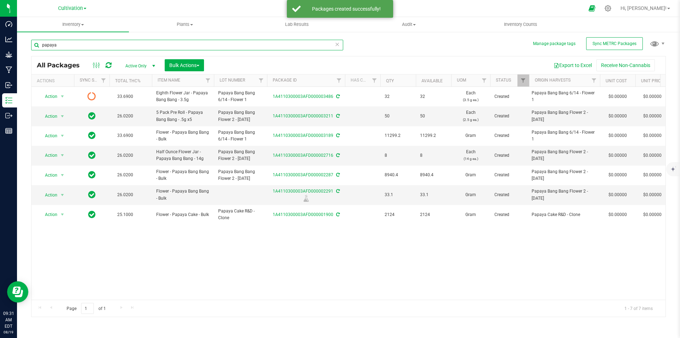
click at [127, 44] on input "papaya" at bounding box center [187, 45] width 312 height 11
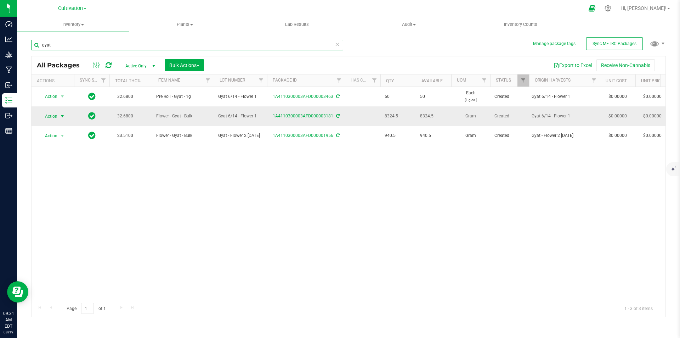
type input "gyat"
click at [50, 111] on span "Action" at bounding box center [48, 116] width 19 height 10
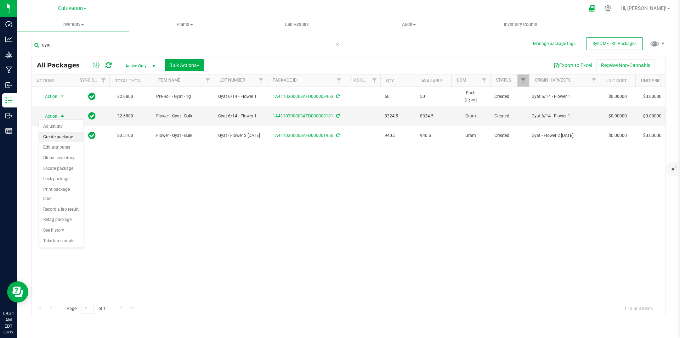
click at [56, 135] on li "Create package" at bounding box center [61, 137] width 45 height 11
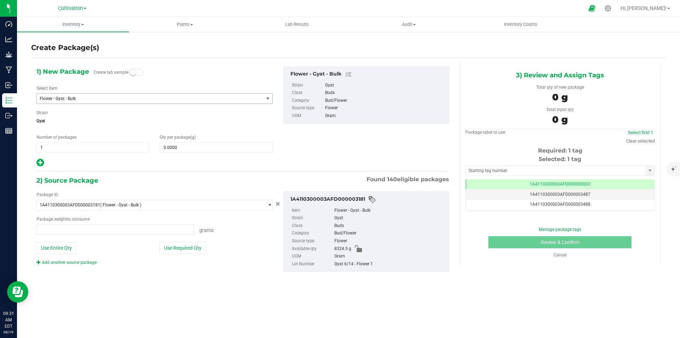
type input "0.0000 g"
click at [81, 98] on span "Flower - Gyat - Bulk" at bounding box center [146, 98] width 212 height 5
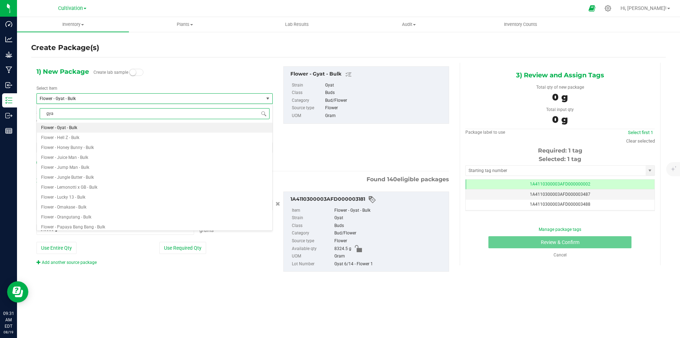
type input "gyat"
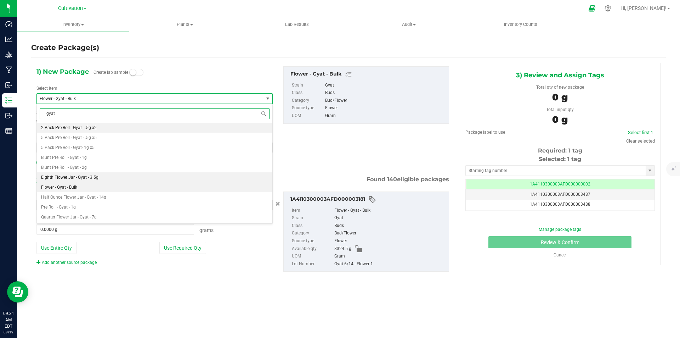
click at [103, 175] on li "Eighth Flower Jar - Gyat - 3.5g" at bounding box center [155, 177] width 236 height 10
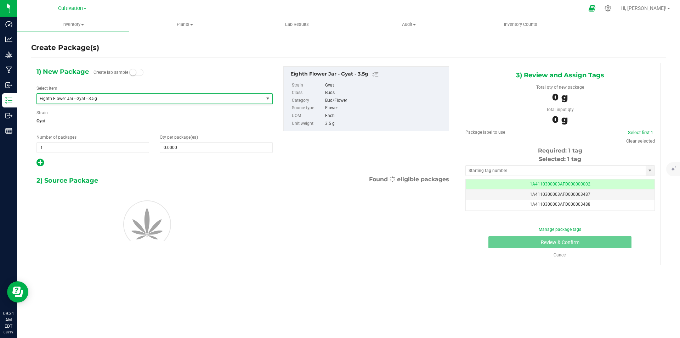
type input "0"
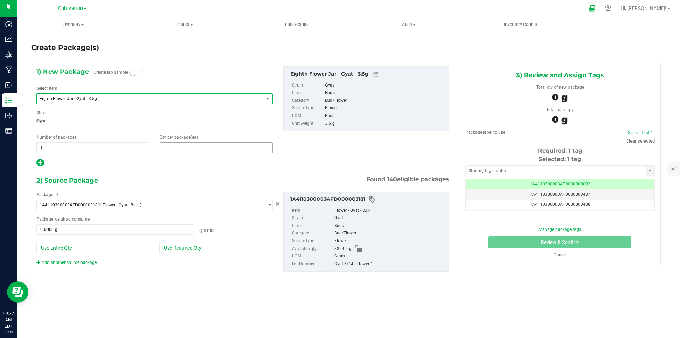
click at [183, 144] on span at bounding box center [216, 147] width 113 height 11
type input "32"
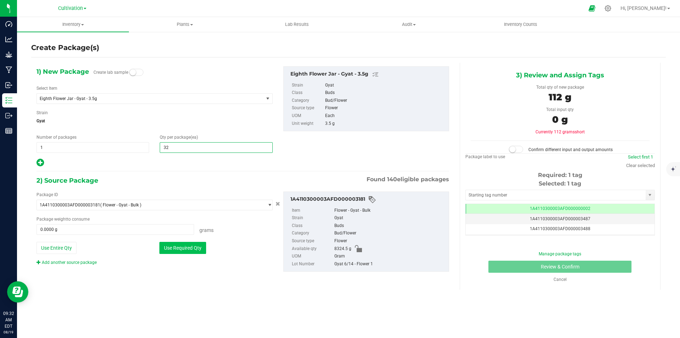
type input "32"
click at [190, 243] on button "Use Required Qty" at bounding box center [182, 248] width 47 height 12
type input "112.0000 g"
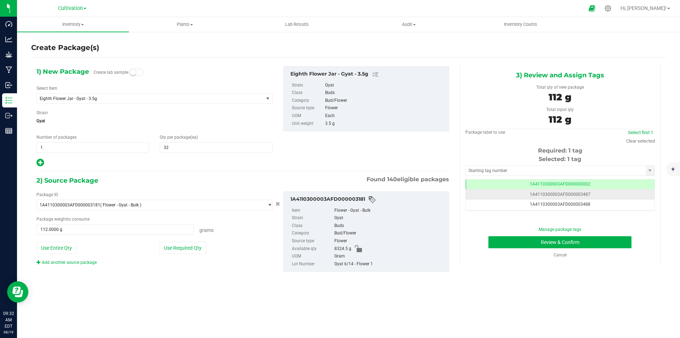
click at [543, 182] on span "1A4110300003AFD000000002" at bounding box center [560, 183] width 61 height 5
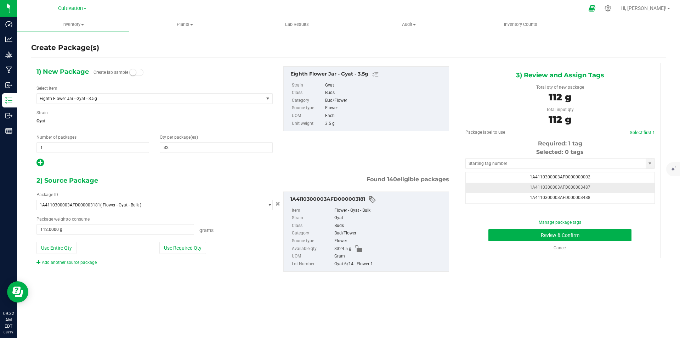
click at [566, 187] on span "1A4110300003AFD000003487" at bounding box center [560, 187] width 61 height 5
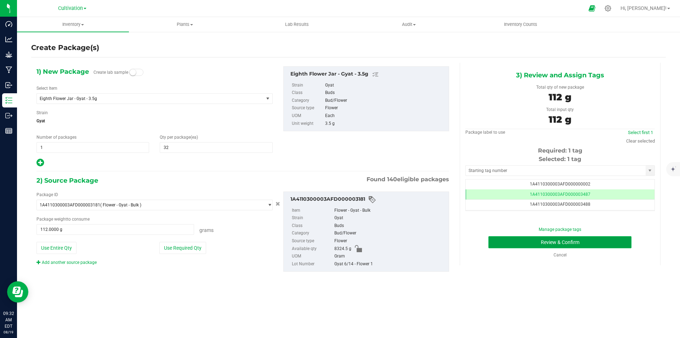
click at [569, 242] on button "Review & Confirm" at bounding box center [559, 242] width 143 height 12
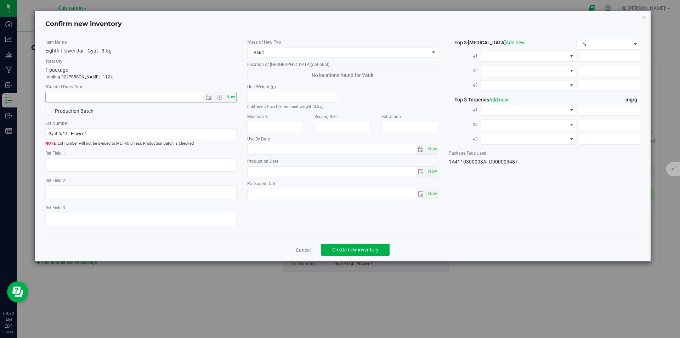
click at [233, 97] on span "Now" at bounding box center [231, 97] width 12 height 10
type input "[DATE] 9:32 AM"
click at [360, 248] on span "Create new inventory" at bounding box center [355, 250] width 46 height 6
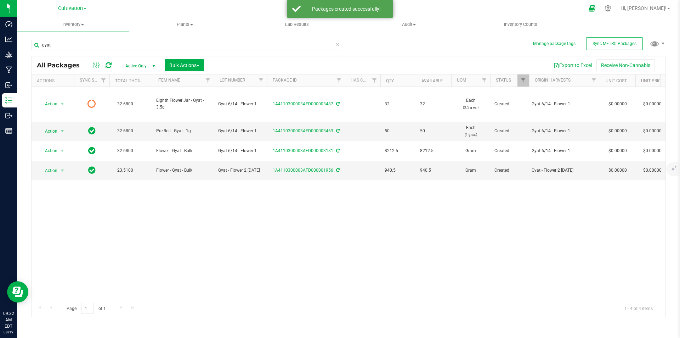
click at [338, 45] on icon at bounding box center [337, 44] width 5 height 9
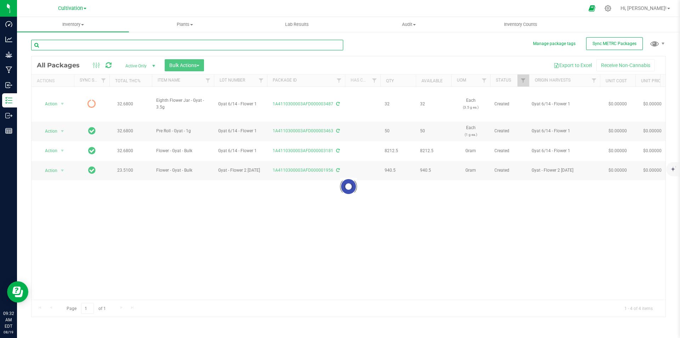
click at [170, 41] on input "text" at bounding box center [187, 45] width 312 height 11
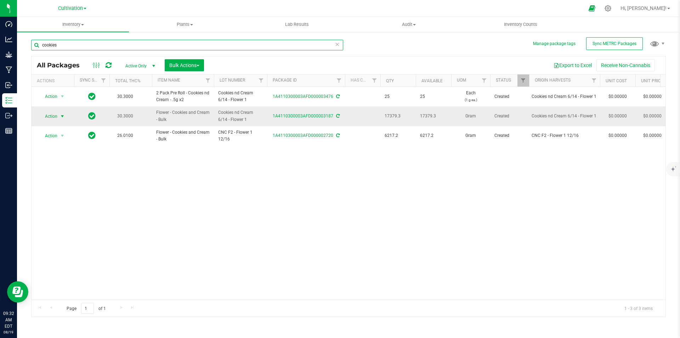
type input "cookies"
click at [53, 118] on span "Action" at bounding box center [48, 116] width 19 height 10
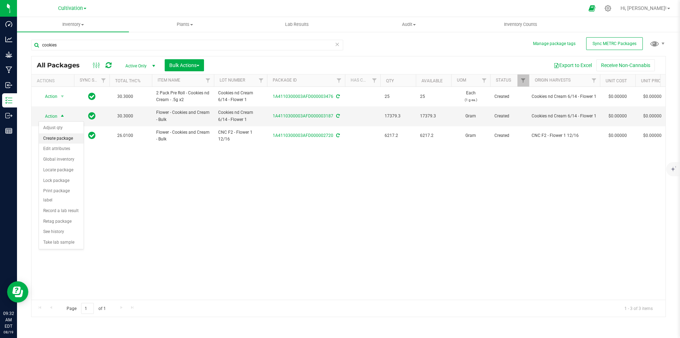
click at [52, 138] on li "Create package" at bounding box center [61, 138] width 45 height 11
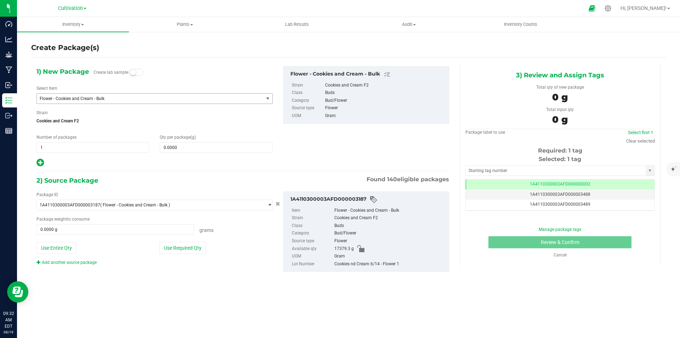
click at [117, 97] on span "Flower - Cookies and Cream - Bulk" at bounding box center [146, 98] width 212 height 5
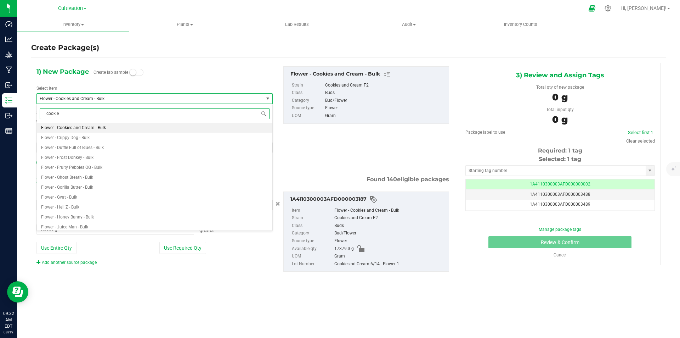
type input "cookies"
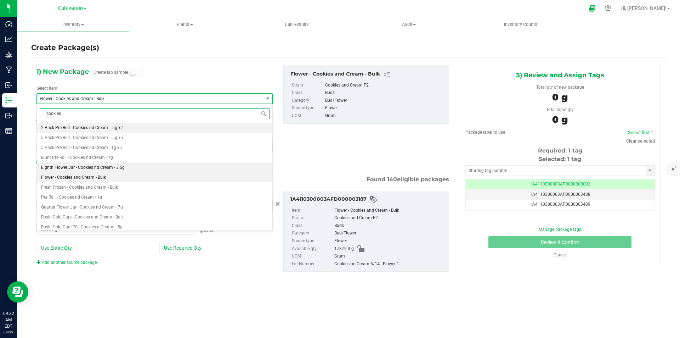
click at [128, 166] on li "Eighth Flower Jar - Cookies nd Cream - 3.5g" at bounding box center [155, 167] width 236 height 10
type input "0"
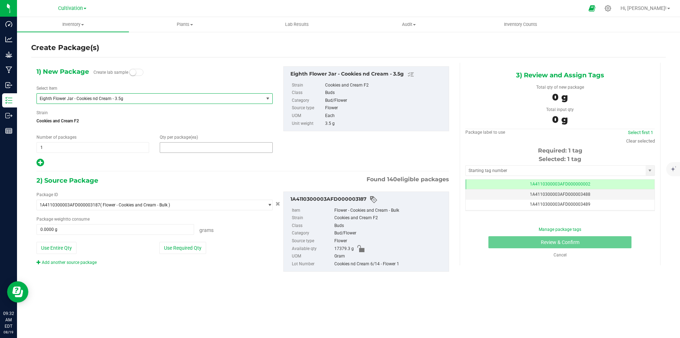
click at [199, 145] on span at bounding box center [216, 147] width 113 height 11
type input "32"
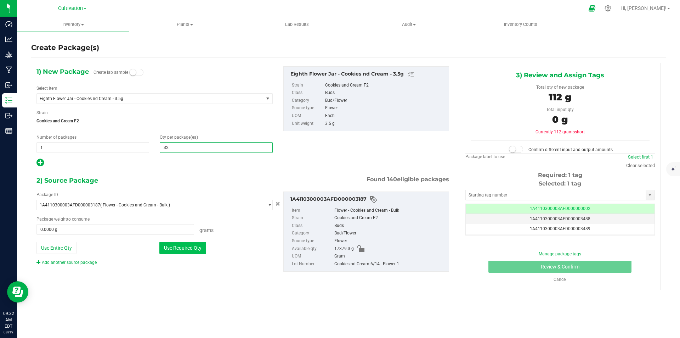
type input "32"
click at [182, 243] on button "Use Required Qty" at bounding box center [182, 248] width 47 height 12
type input "112.0000 g"
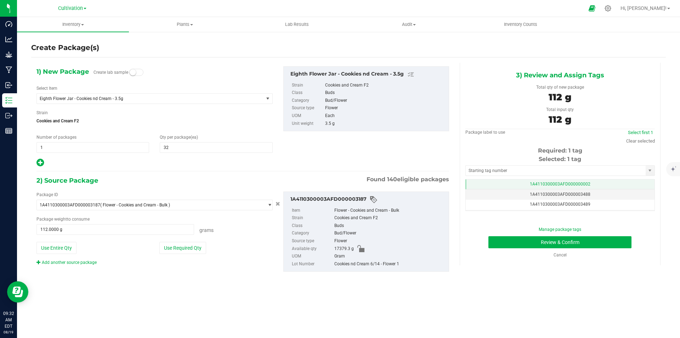
click at [593, 186] on td "1A4110300003AFD000000002" at bounding box center [560, 184] width 189 height 10
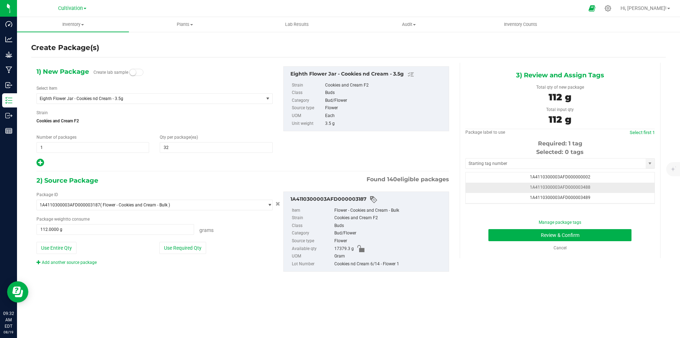
click at [595, 186] on td "1A4110300003AFD000003488" at bounding box center [560, 187] width 189 height 10
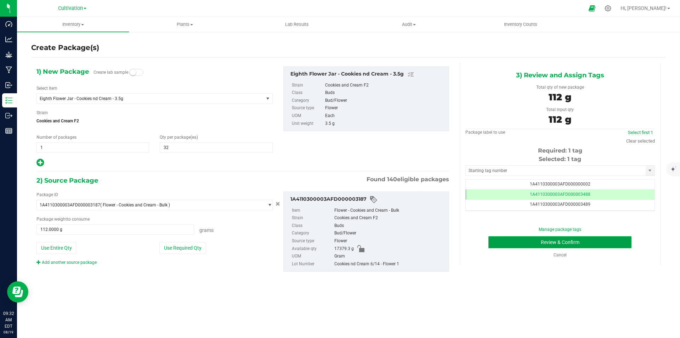
click at [597, 242] on button "Review & Confirm" at bounding box center [559, 242] width 143 height 12
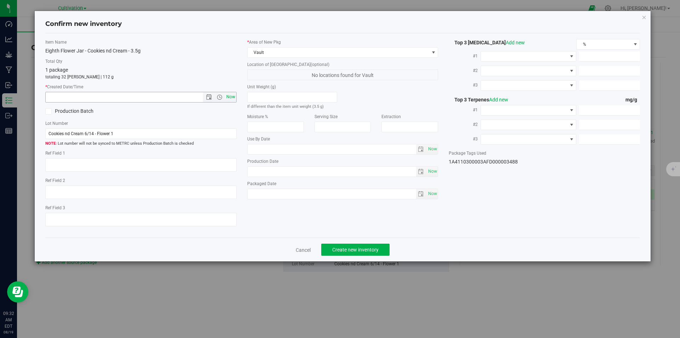
click at [230, 93] on span "Now" at bounding box center [231, 97] width 12 height 10
type input "[DATE] 9:32 AM"
click at [366, 247] on span "Create new inventory" at bounding box center [355, 250] width 46 height 6
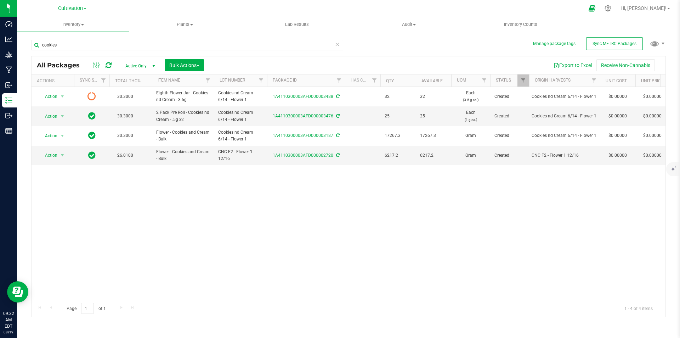
click at [339, 45] on icon at bounding box center [337, 44] width 5 height 9
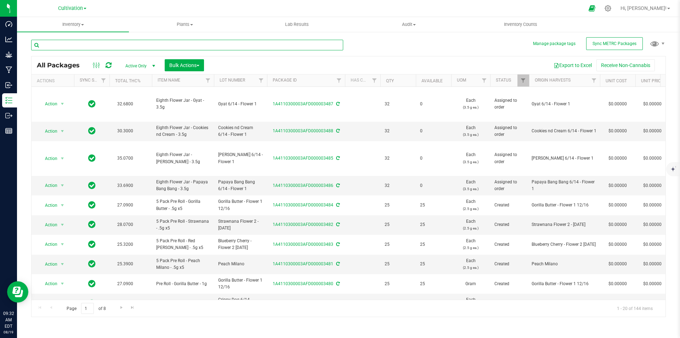
click at [148, 44] on input "text" at bounding box center [187, 45] width 312 height 11
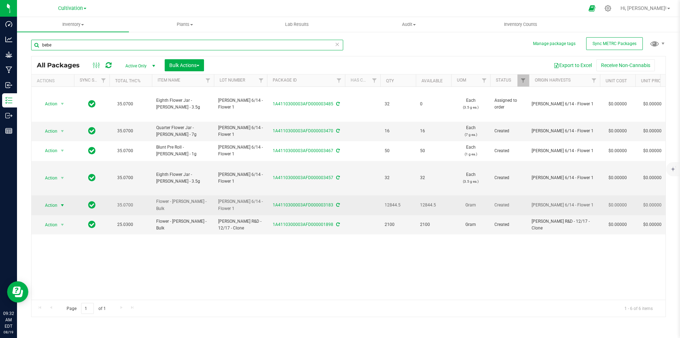
type input "bebe"
click at [51, 201] on span "Action" at bounding box center [48, 205] width 19 height 10
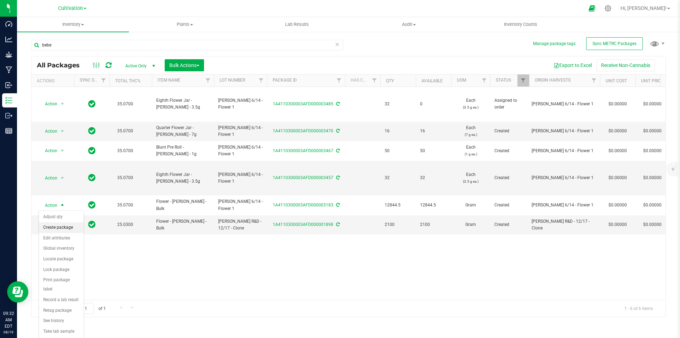
click at [60, 228] on li "Create package" at bounding box center [61, 227] width 45 height 11
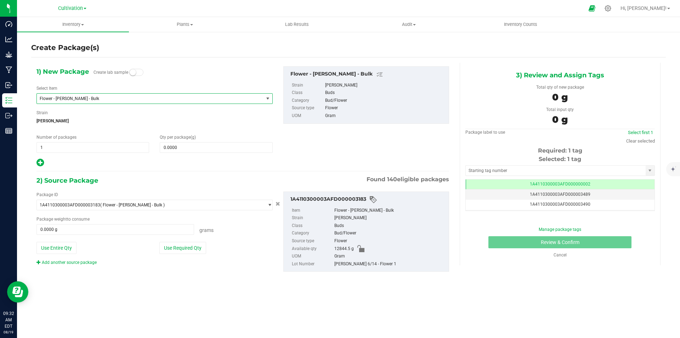
click at [118, 95] on span "Flower - [PERSON_NAME] - Bulk" at bounding box center [150, 99] width 227 height 10
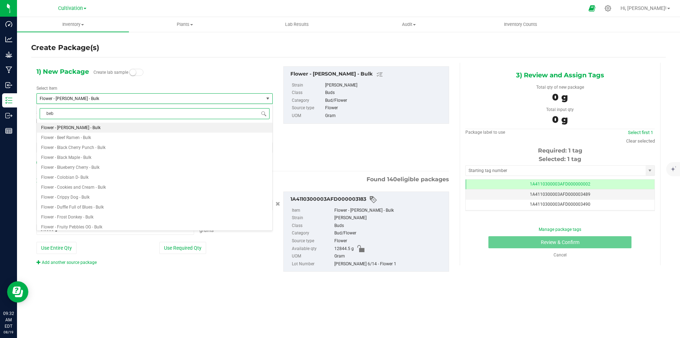
type input "bebe"
click at [87, 126] on span "2 Pack Pre Roll - [PERSON_NAME] - .5g x2" at bounding box center [80, 127] width 79 height 5
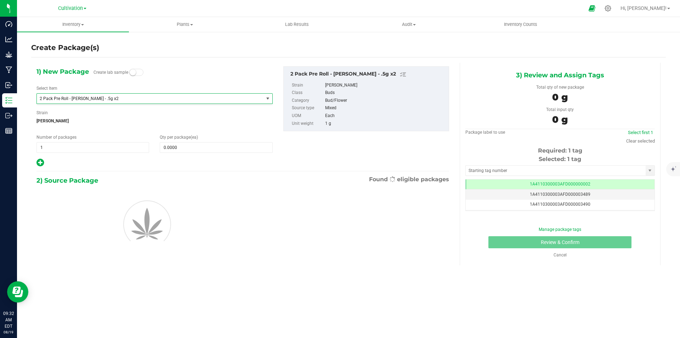
type input "0"
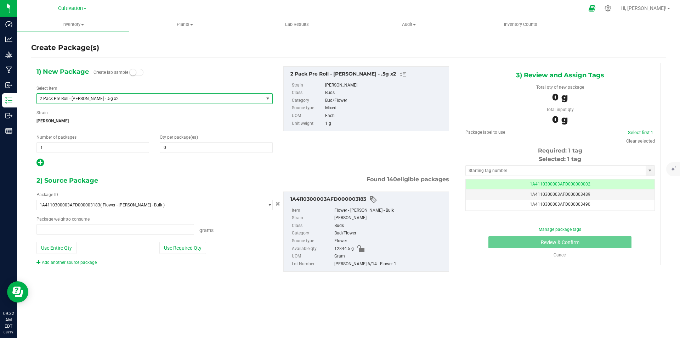
type input "0.0000 g"
click at [176, 150] on span at bounding box center [216, 147] width 113 height 11
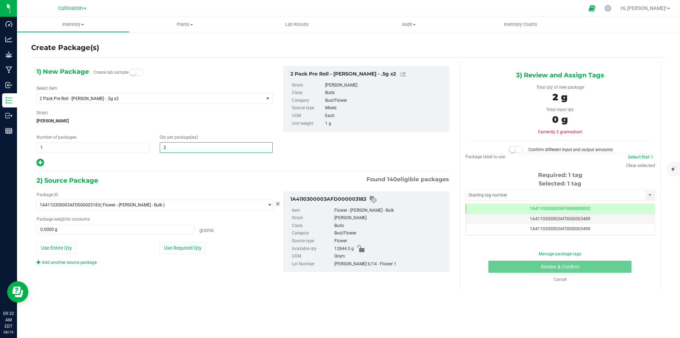
type input "25"
click at [182, 246] on button "Use Required Qty" at bounding box center [182, 248] width 47 height 12
type input "25.0000 g"
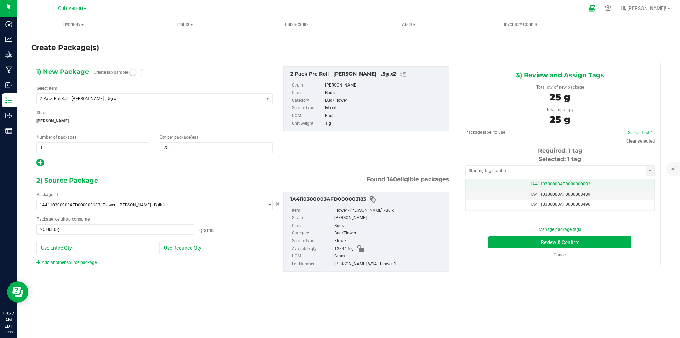
click at [592, 184] on td "1A4110300003AFD000000002" at bounding box center [560, 184] width 189 height 10
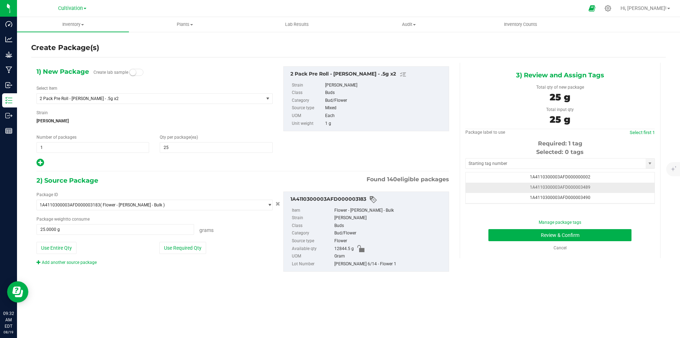
click at [592, 186] on td "1A4110300003AFD000003489" at bounding box center [560, 187] width 189 height 10
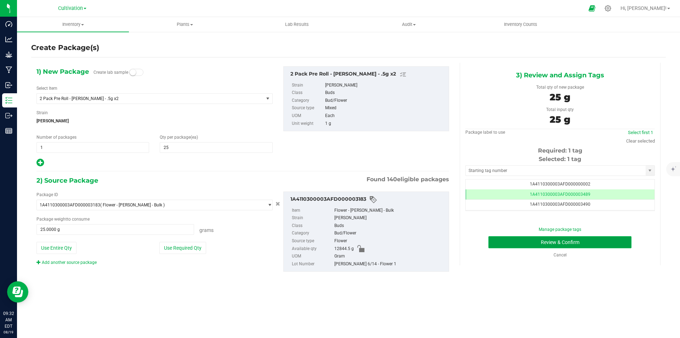
click at [606, 245] on button "Review & Confirm" at bounding box center [559, 242] width 143 height 12
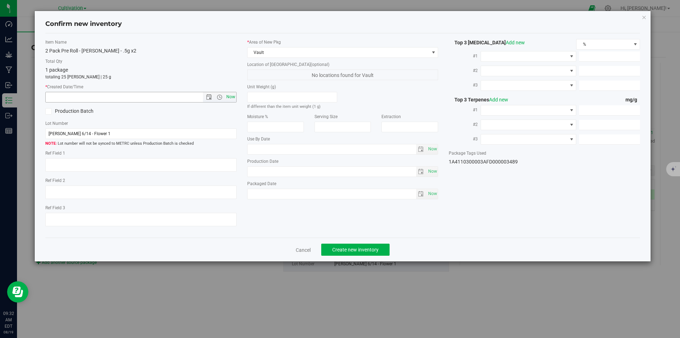
click at [236, 94] on span "Now" at bounding box center [231, 97] width 12 height 10
type input "[DATE] 9:32 AM"
click at [364, 245] on button "Create new inventory" at bounding box center [355, 249] width 68 height 12
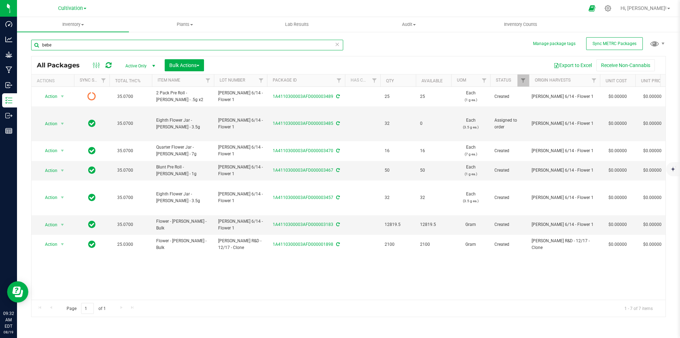
click at [188, 45] on input "bebe" at bounding box center [187, 45] width 312 height 11
click at [176, 49] on input "bebe" at bounding box center [187, 45] width 312 height 11
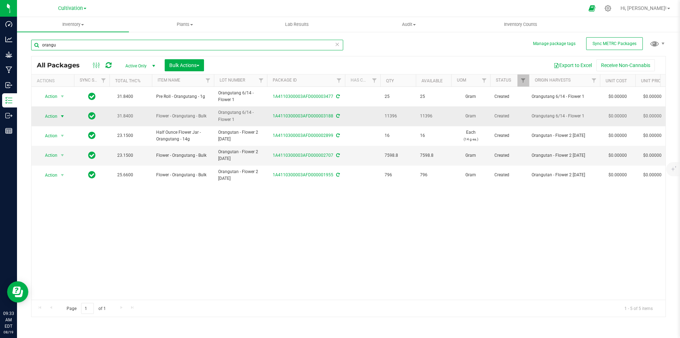
type input "orangu"
click at [51, 112] on span "Action" at bounding box center [48, 116] width 19 height 10
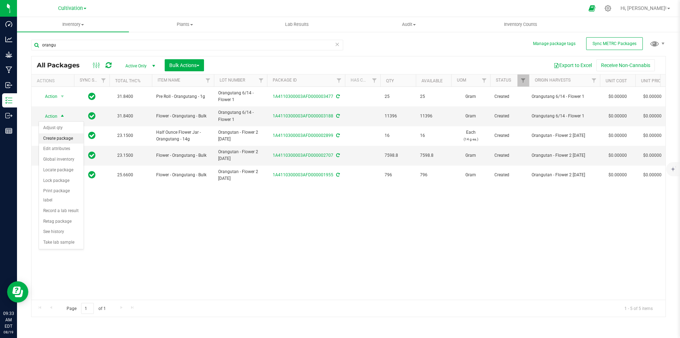
click at [63, 135] on li "Create package" at bounding box center [61, 138] width 45 height 11
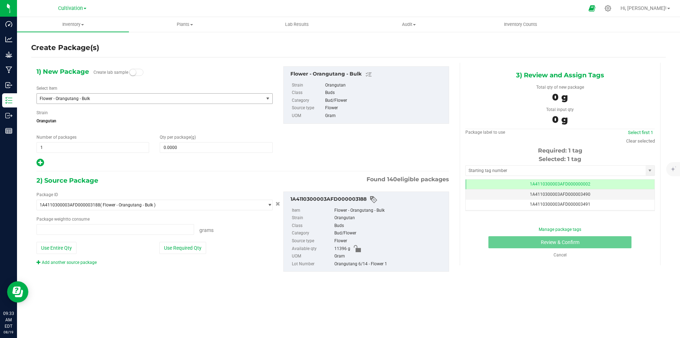
type input "0.0000 g"
click at [99, 98] on span "Flower - Orangutang - Bulk" at bounding box center [146, 98] width 212 height 5
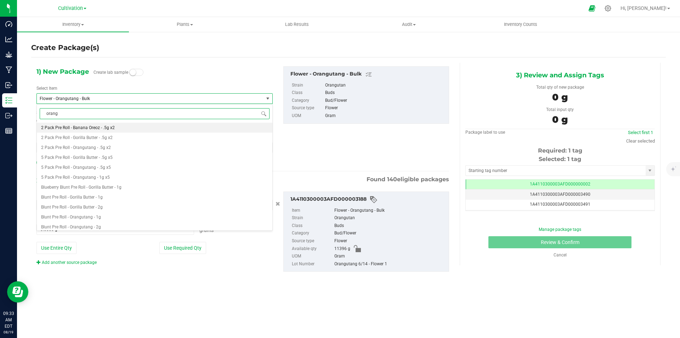
type input "orangu"
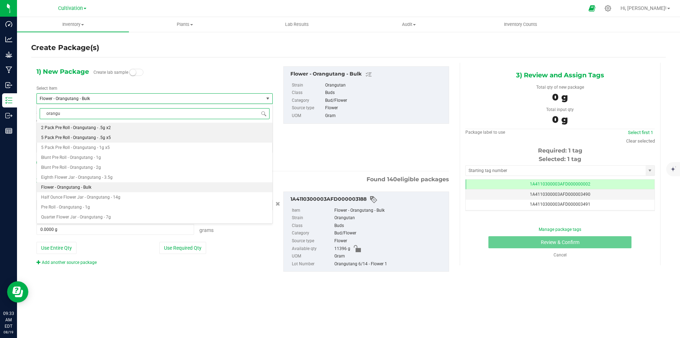
click at [114, 136] on li "5 Pack Pre Roll - Orangutang - .5g x5" at bounding box center [155, 137] width 236 height 10
type input "0"
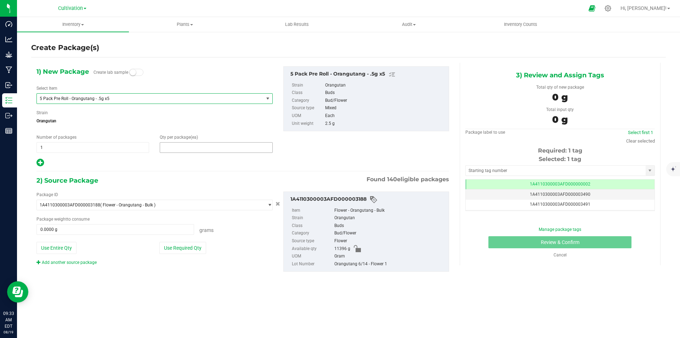
click at [192, 147] on span at bounding box center [216, 147] width 113 height 11
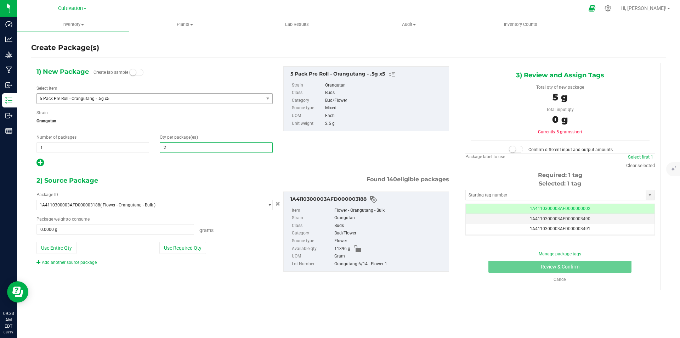
type input "25"
click at [180, 240] on div "Package ID 1A4110300003AFD000003188 ( Flower - Orangutang - Bulk ) 1A4110300003…" at bounding box center [154, 228] width 247 height 74
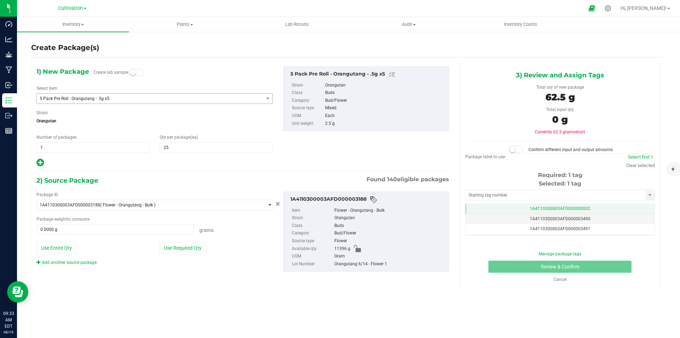
click at [587, 206] on td "1A4110300003AFD000000002" at bounding box center [560, 209] width 189 height 10
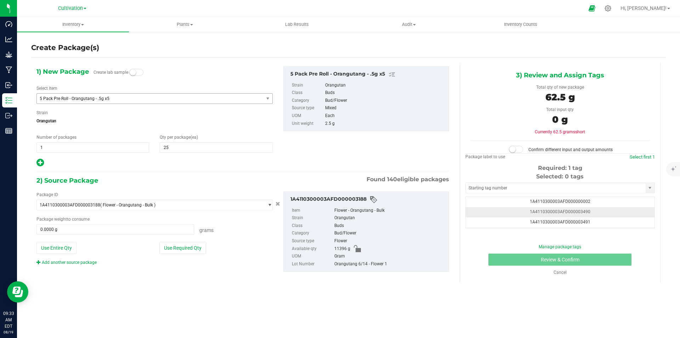
click at [601, 212] on td "1A4110300003AFD000003490" at bounding box center [560, 212] width 189 height 10
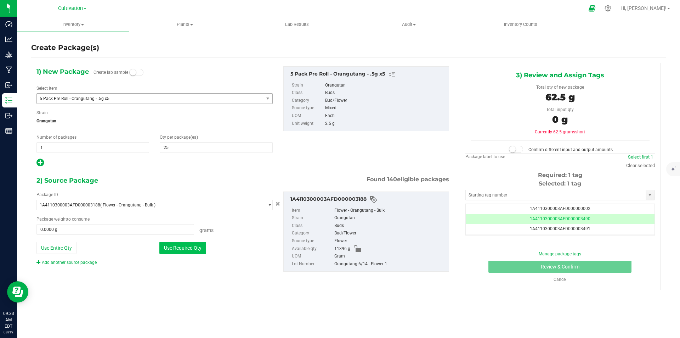
click at [188, 251] on button "Use Required Qty" at bounding box center [182, 248] width 47 height 12
type input "62.5000 g"
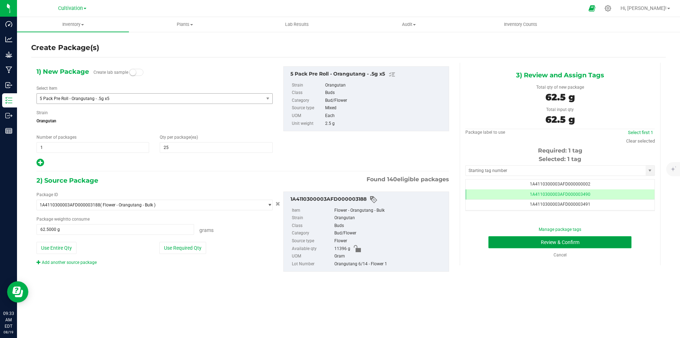
click at [609, 239] on button "Review & Confirm" at bounding box center [559, 242] width 143 height 12
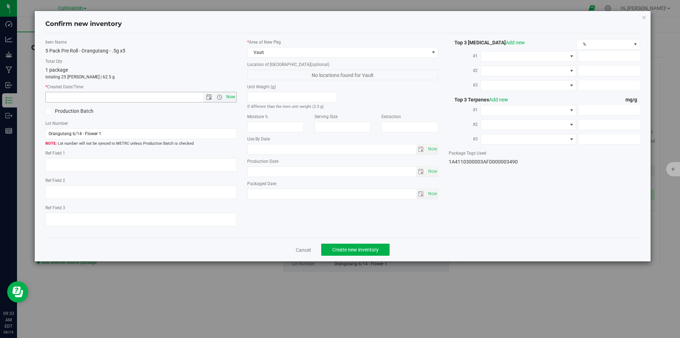
click at [233, 96] on span "Now" at bounding box center [231, 97] width 12 height 10
type input "[DATE] 9:33 AM"
click at [355, 245] on button "Create new inventory" at bounding box center [355, 249] width 68 height 12
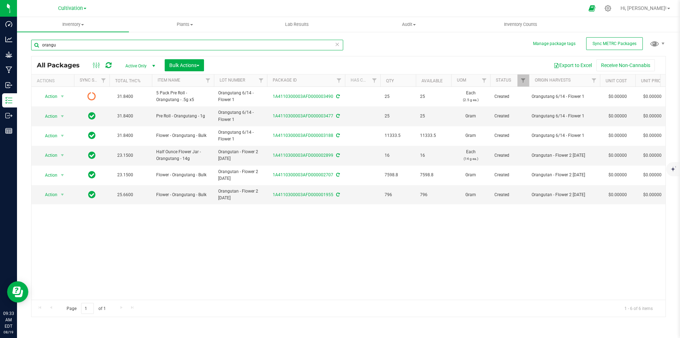
click at [73, 47] on input "orangu" at bounding box center [187, 45] width 312 height 11
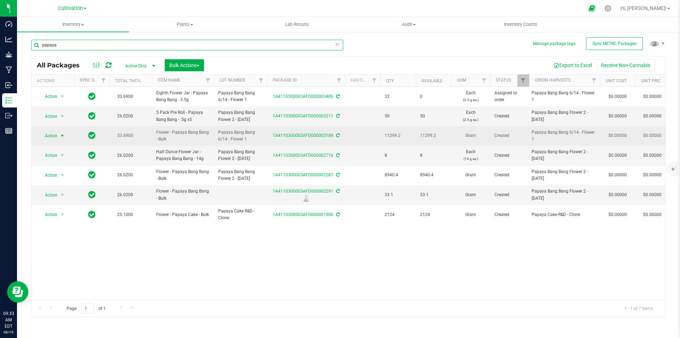
type input "papaya"
click at [44, 135] on span "Action" at bounding box center [48, 136] width 19 height 10
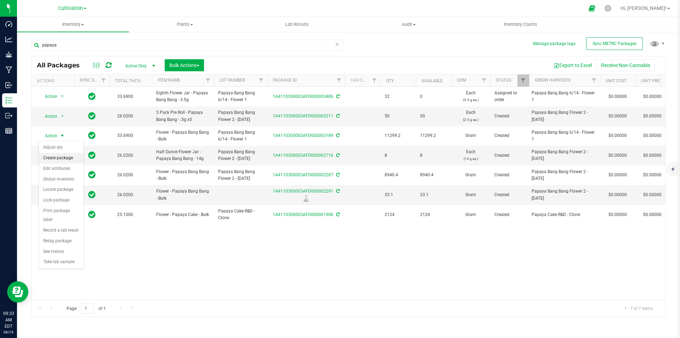
click at [64, 154] on li "Create package" at bounding box center [61, 158] width 45 height 11
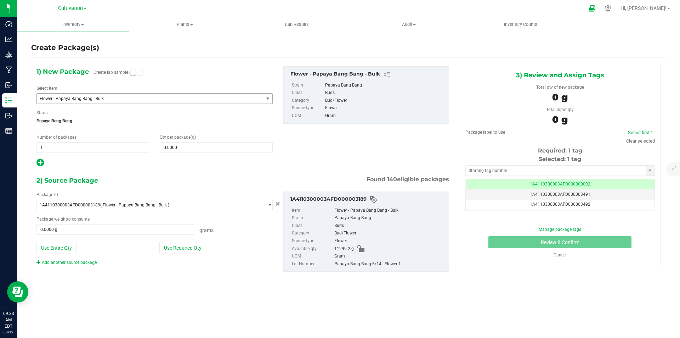
click at [119, 98] on span "Flower - Papaya Bang Bang - Bulk" at bounding box center [146, 98] width 212 height 5
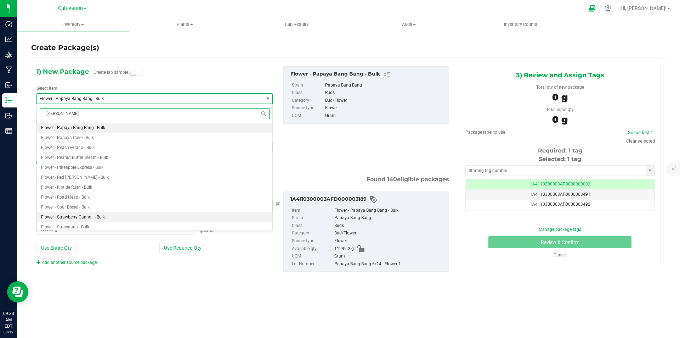
type input "papaya"
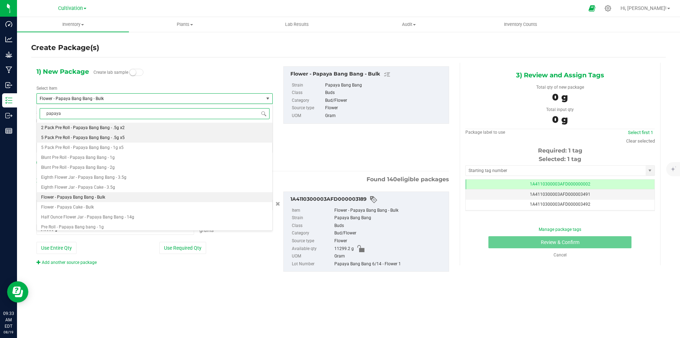
click at [129, 137] on li "5 Pack Pre Roll - Papaya Bang Bang - .5g x5" at bounding box center [155, 137] width 236 height 10
type input "0"
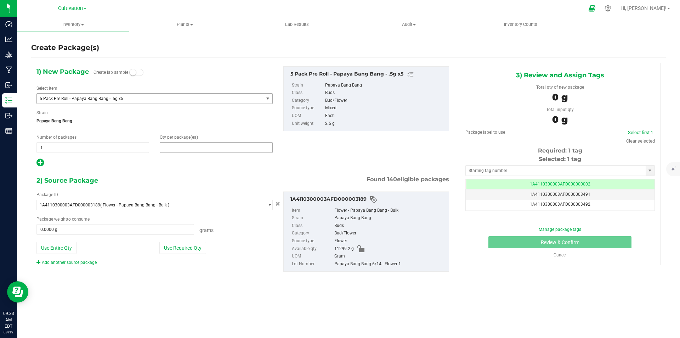
click at [180, 147] on span at bounding box center [216, 147] width 113 height 11
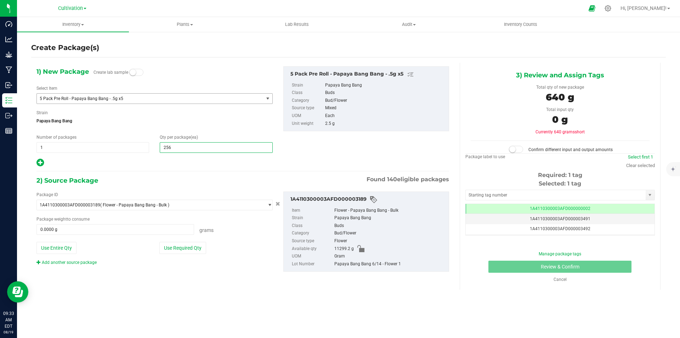
type input "25"
click at [185, 247] on button "Use Required Qty" at bounding box center [182, 248] width 47 height 12
type input "62.5000 g"
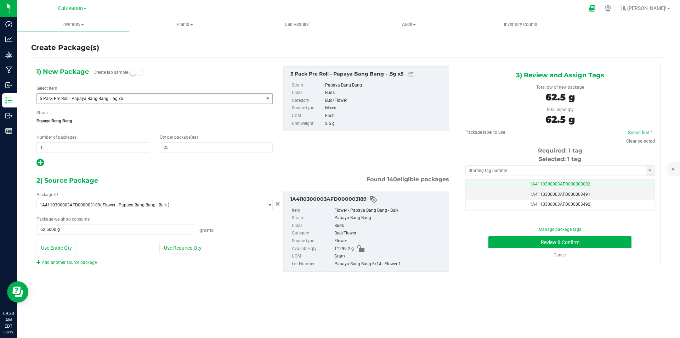
click at [616, 183] on td "1A4110300003AFD000000002" at bounding box center [560, 184] width 189 height 10
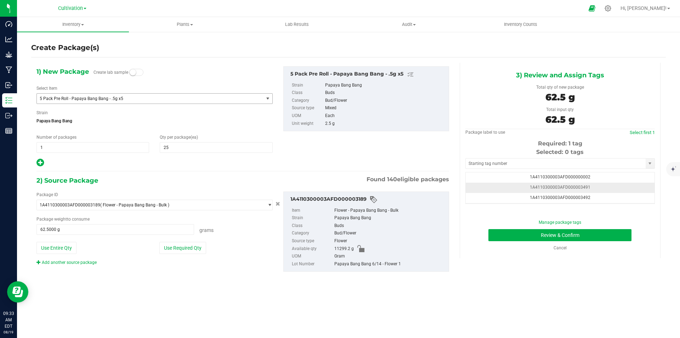
click at [595, 185] on td "1A4110300003AFD000003491" at bounding box center [560, 187] width 189 height 10
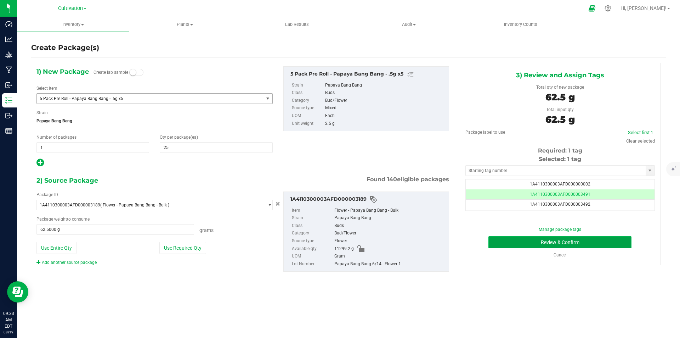
click at [600, 242] on button "Review & Confirm" at bounding box center [559, 242] width 143 height 12
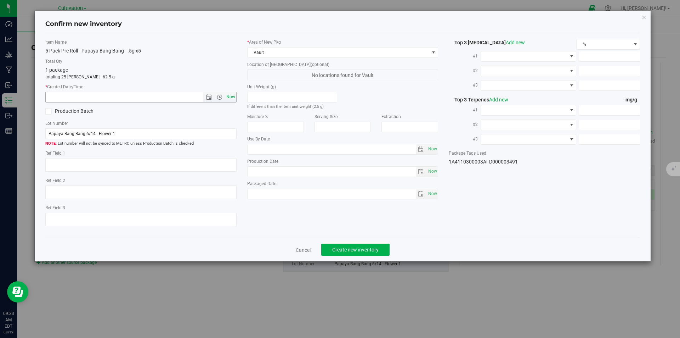
click at [230, 97] on span "Now" at bounding box center [231, 97] width 12 height 10
type input "[DATE] 9:33 AM"
click at [365, 253] on button "Create new inventory" at bounding box center [355, 249] width 68 height 12
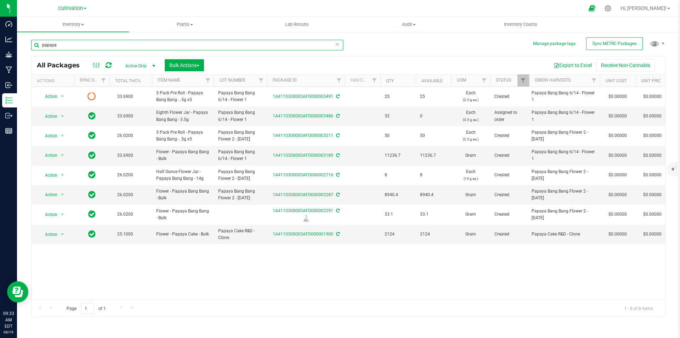
click at [96, 47] on input "papaya" at bounding box center [187, 45] width 312 height 11
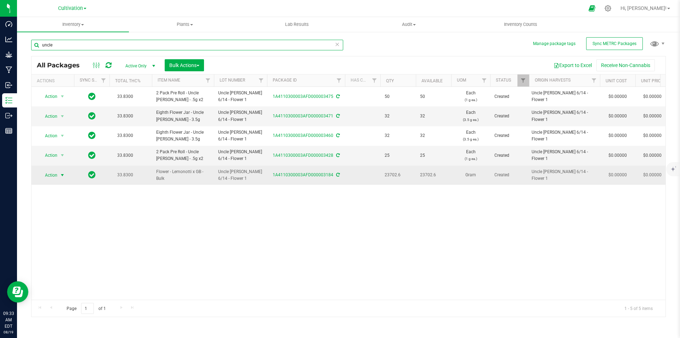
type input "uncle"
click at [46, 172] on span "Action" at bounding box center [48, 175] width 19 height 10
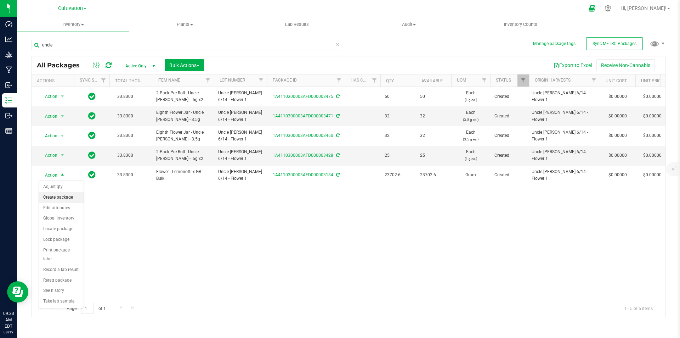
click at [66, 194] on li "Create package" at bounding box center [61, 197] width 45 height 11
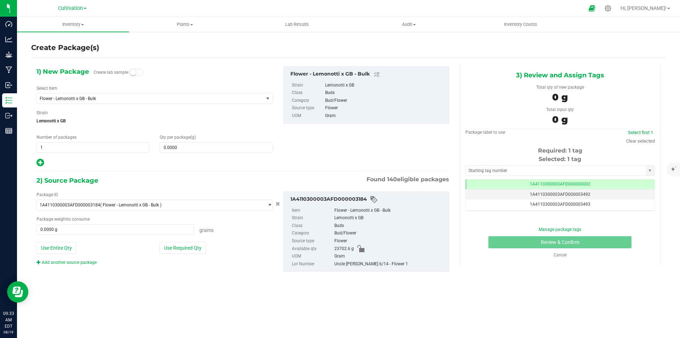
click at [114, 92] on div "Select Item Flower - Lemonotti x GB - Bulk 1 Gram Flower Jar - Afghani- 1g 1 Gr…" at bounding box center [154, 94] width 236 height 19
click at [115, 97] on span "Flower - Lemonotti x GB - Bulk" at bounding box center [146, 98] width 212 height 5
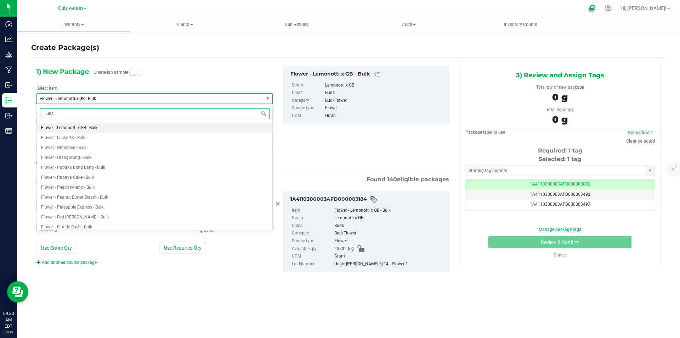
type input "uncle"
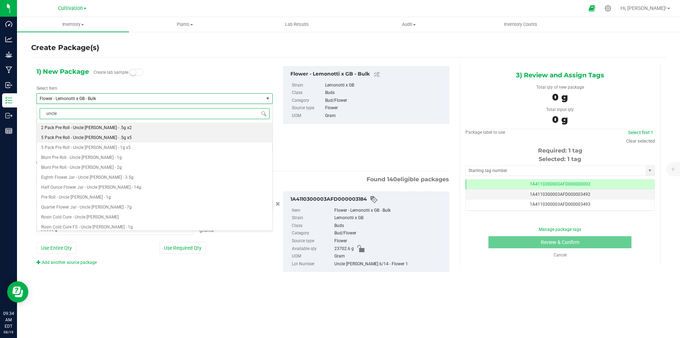
click at [92, 137] on span "5 Pack Pre Roll - Uncle [PERSON_NAME] - .5g x5" at bounding box center [86, 137] width 91 height 5
type input "0"
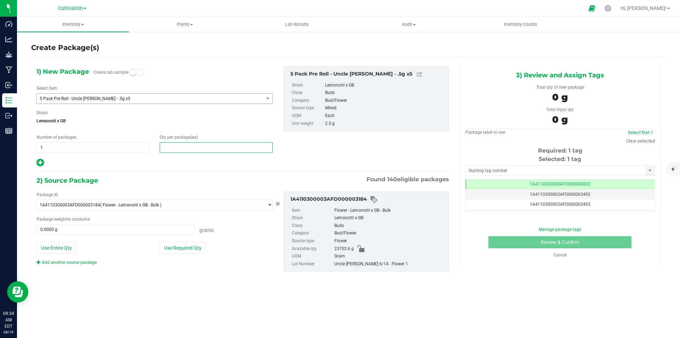
click at [186, 147] on span at bounding box center [216, 147] width 113 height 11
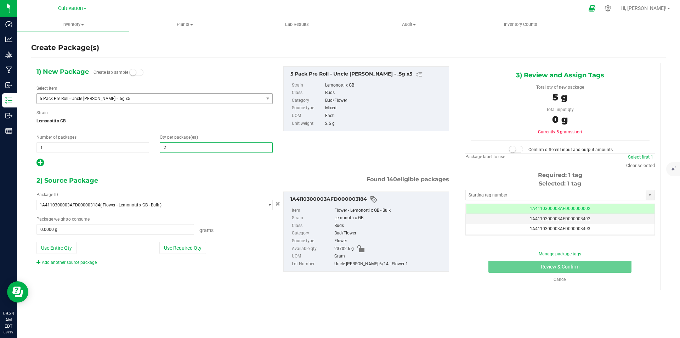
type input "25"
click at [193, 246] on button "Use Required Qty" at bounding box center [182, 248] width 47 height 12
type input "62.5000 g"
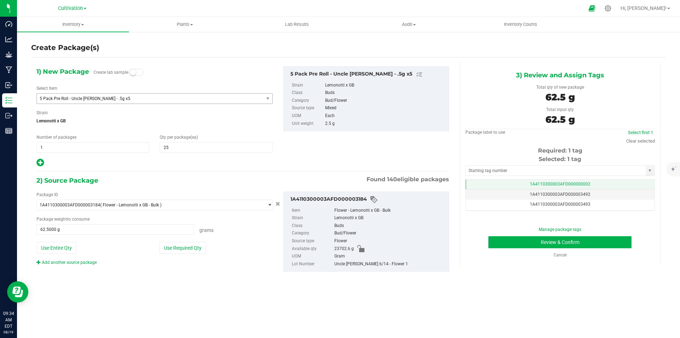
click at [564, 186] on span "1A4110300003AFD000000002" at bounding box center [560, 183] width 61 height 5
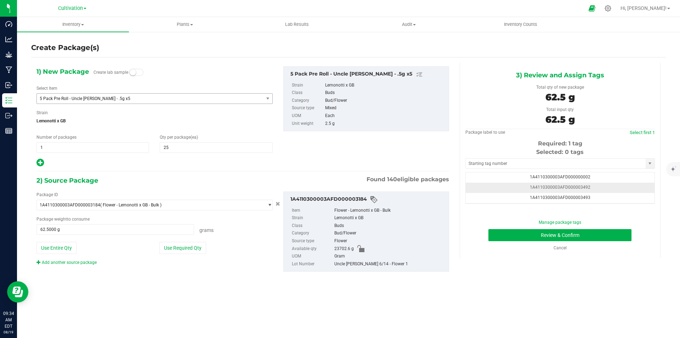
click at [604, 188] on td "1A4110300003AFD000003492" at bounding box center [560, 187] width 189 height 10
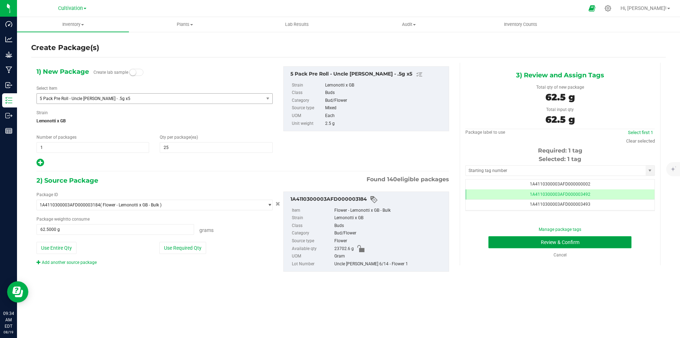
click at [594, 242] on button "Review & Confirm" at bounding box center [559, 242] width 143 height 12
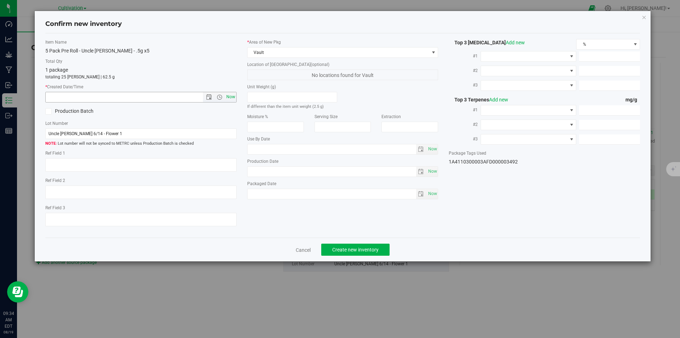
click at [228, 97] on span "Now" at bounding box center [231, 97] width 12 height 10
type input "[DATE] 9:34 AM"
click at [364, 250] on span "Create new inventory" at bounding box center [355, 250] width 46 height 6
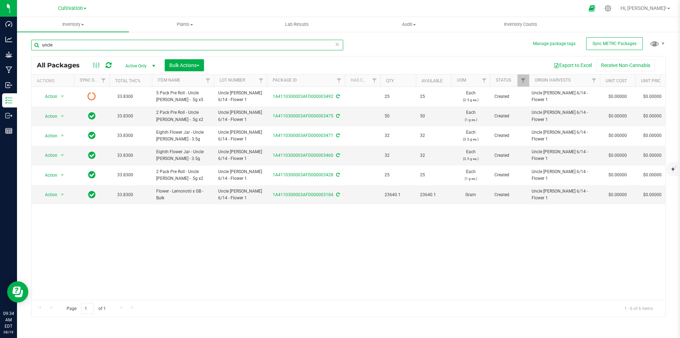
click at [125, 44] on input "uncle" at bounding box center [187, 45] width 312 height 11
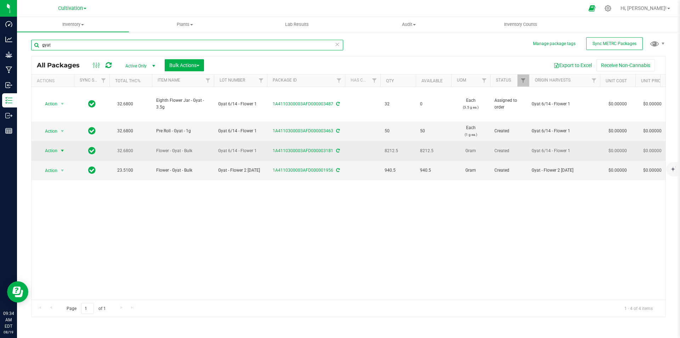
type input "gyat"
click at [49, 152] on span "Action" at bounding box center [48, 151] width 19 height 10
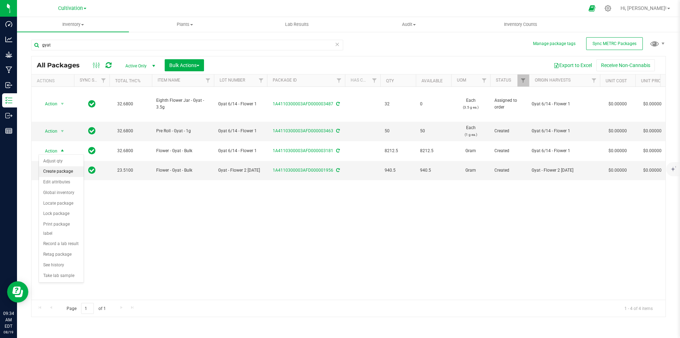
click at [69, 169] on li "Create package" at bounding box center [61, 171] width 45 height 11
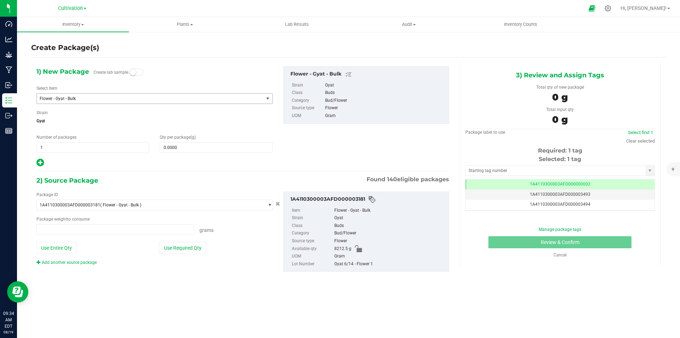
type input "0.0000 g"
click at [107, 95] on span "Flower - Gyat - Bulk" at bounding box center [150, 99] width 227 height 10
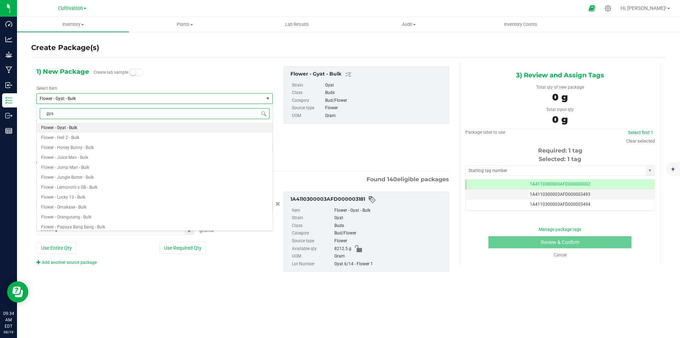
type input "gyat"
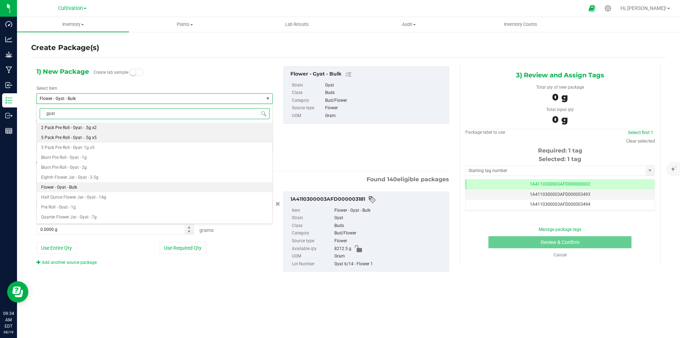
click at [89, 135] on span "5 Pack Pre Roll - Gyat - .5g x5" at bounding box center [69, 137] width 56 height 5
type input "0"
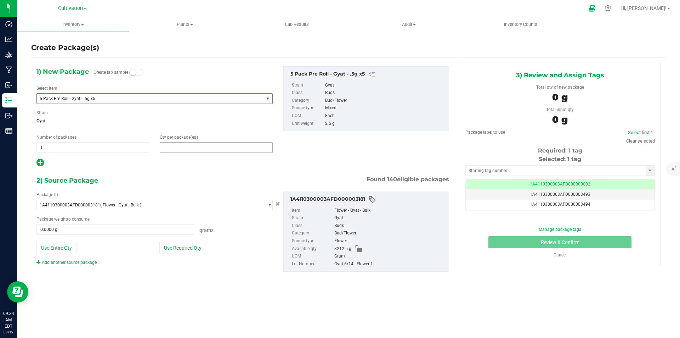
click at [187, 146] on span at bounding box center [216, 147] width 113 height 11
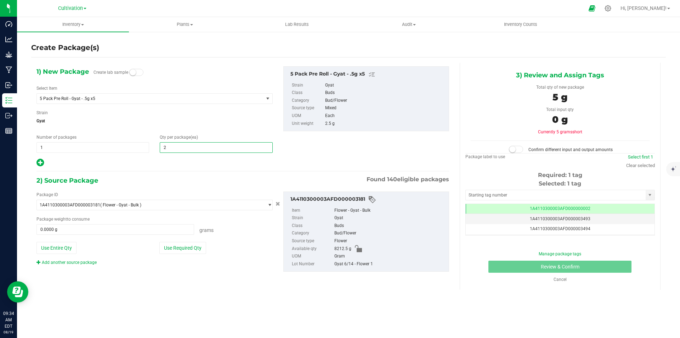
type input "25"
click at [189, 243] on button "Use Required Qty" at bounding box center [182, 248] width 47 height 12
type input "62.5000 g"
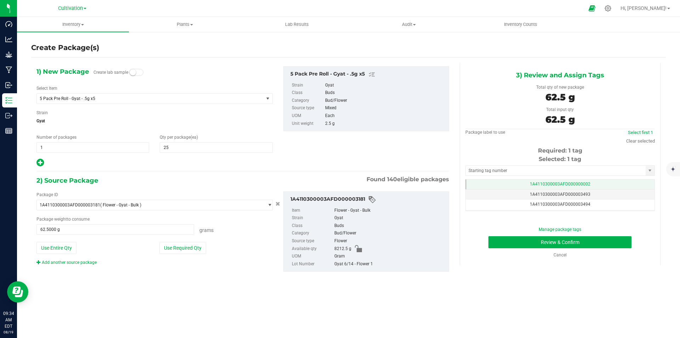
click at [576, 182] on span "1A4110300003AFD000000002" at bounding box center [560, 183] width 61 height 5
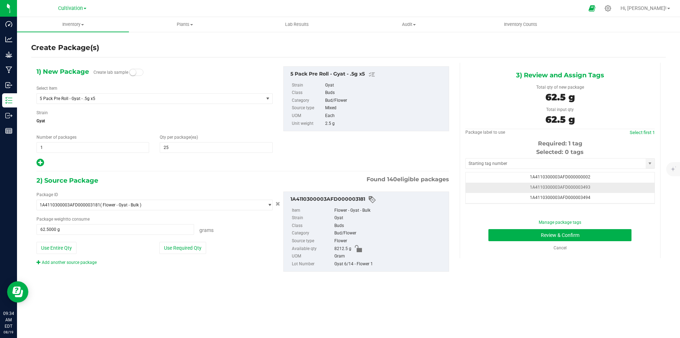
click at [610, 186] on td "1A4110300003AFD000003493" at bounding box center [560, 187] width 189 height 10
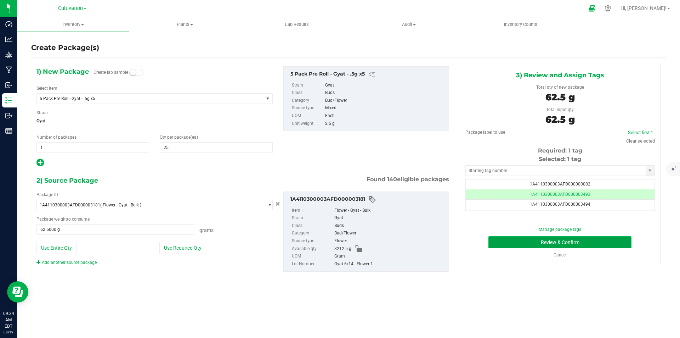
click at [613, 243] on button "Review & Confirm" at bounding box center [559, 242] width 143 height 12
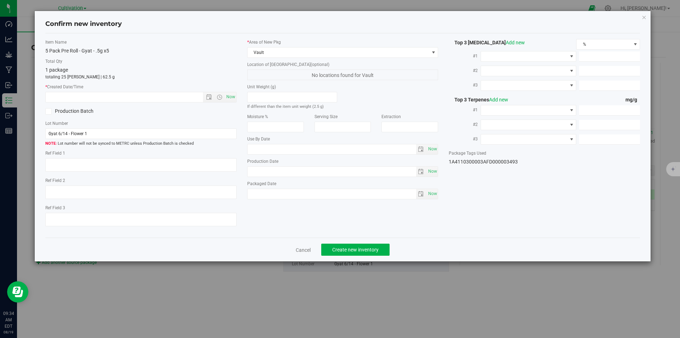
drag, startPoint x: 235, startPoint y: 97, endPoint x: 238, endPoint y: 103, distance: 6.7
click at [234, 97] on span "Now" at bounding box center [231, 97] width 12 height 10
type input "[DATE] 9:34 AM"
drag, startPoint x: 351, startPoint y: 248, endPoint x: 344, endPoint y: 232, distance: 18.0
click at [351, 248] on span "Create new inventory" at bounding box center [355, 250] width 46 height 6
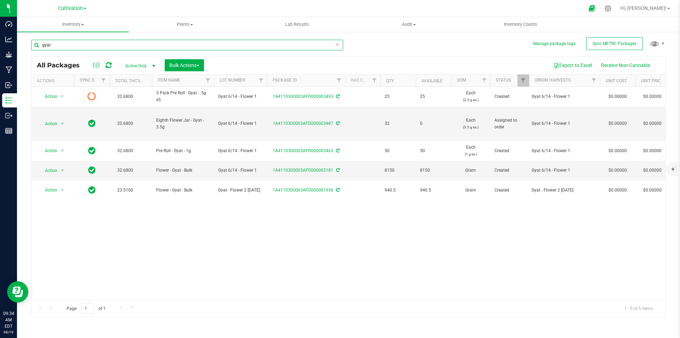
click at [130, 45] on input "gyat" at bounding box center [187, 45] width 312 height 11
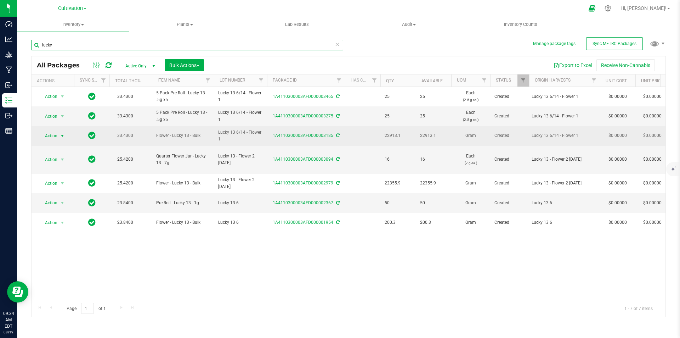
type input "lucky"
click at [48, 136] on span "Action" at bounding box center [48, 136] width 19 height 10
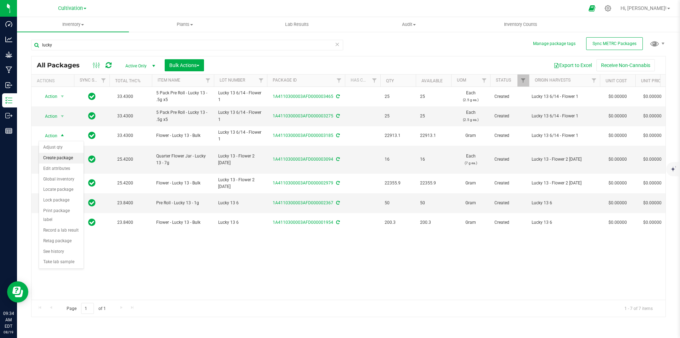
click at [68, 156] on li "Create package" at bounding box center [61, 158] width 45 height 11
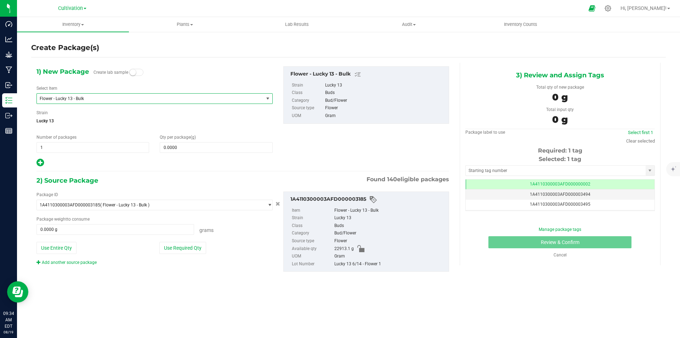
click at [117, 97] on span "Flower - Lucky 13 - Bulk" at bounding box center [146, 98] width 212 height 5
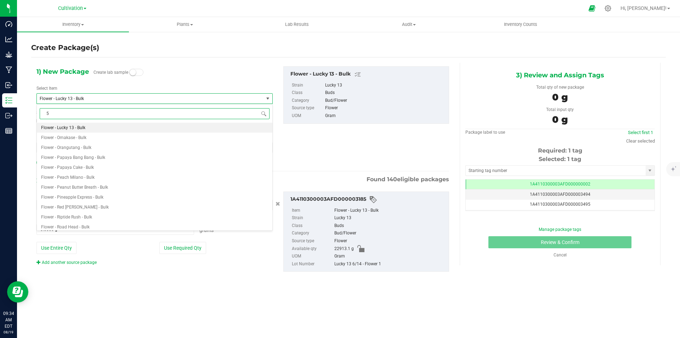
type input "5"
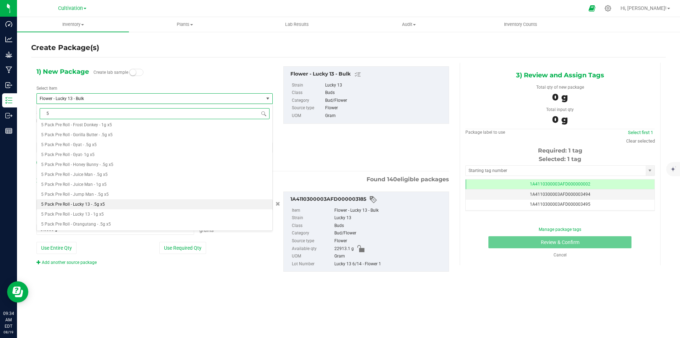
click at [110, 201] on li "5 Pack Pre Roll - Lucky 13 - .5g x5" at bounding box center [155, 204] width 236 height 10
type input "0"
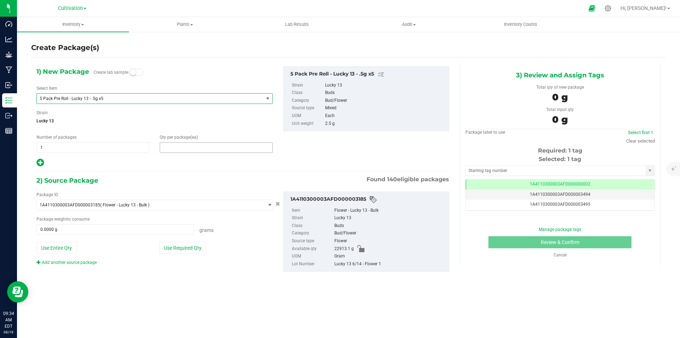
click at [185, 145] on span at bounding box center [216, 147] width 113 height 11
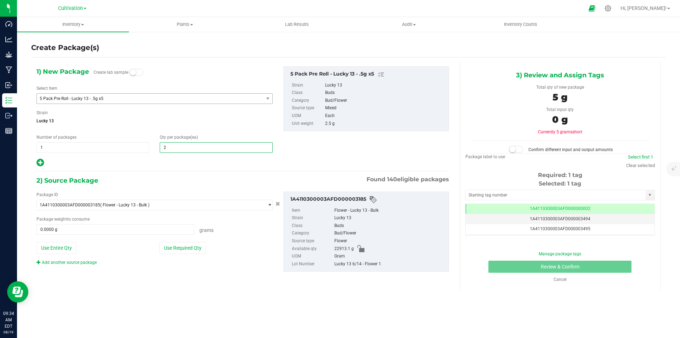
type input "25"
click at [191, 247] on button "Use Required Qty" at bounding box center [182, 248] width 47 height 12
type input "62.5000 g"
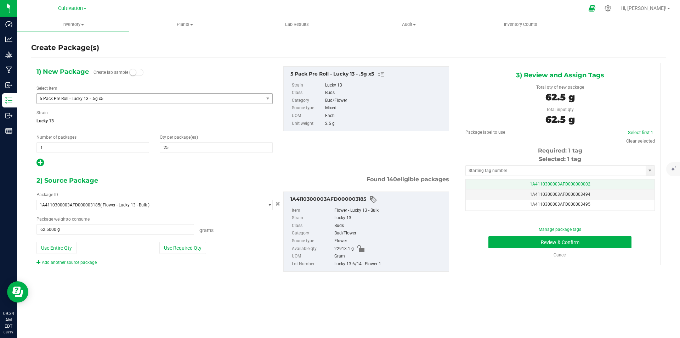
click at [579, 184] on span "1A4110300003AFD000000002" at bounding box center [560, 183] width 61 height 5
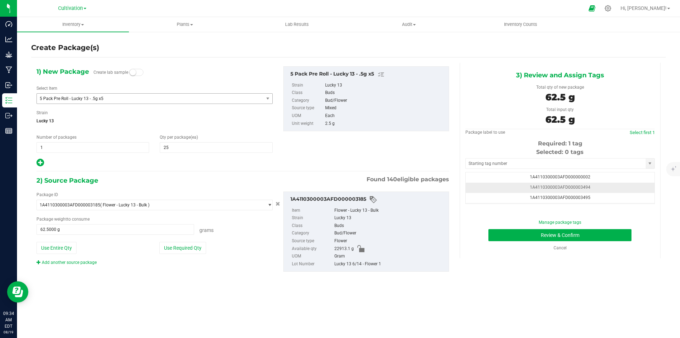
click at [613, 184] on td "1A4110300003AFD000003494" at bounding box center [560, 187] width 189 height 10
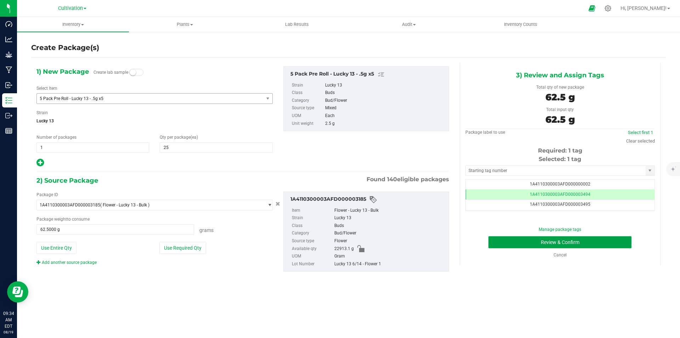
click at [598, 241] on button "Review & Confirm" at bounding box center [559, 242] width 143 height 12
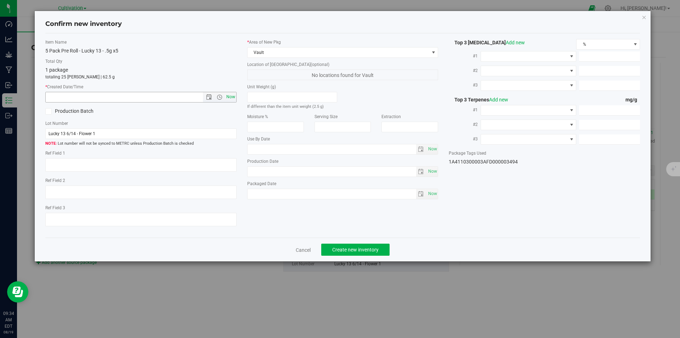
click at [229, 94] on span "Now" at bounding box center [231, 97] width 12 height 10
type input "[DATE] 9:34 AM"
click at [358, 251] on span "Create new inventory" at bounding box center [355, 250] width 46 height 6
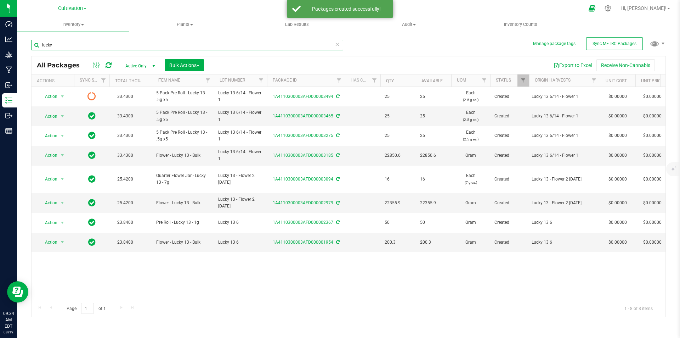
click at [129, 48] on input "lucky" at bounding box center [187, 45] width 312 height 11
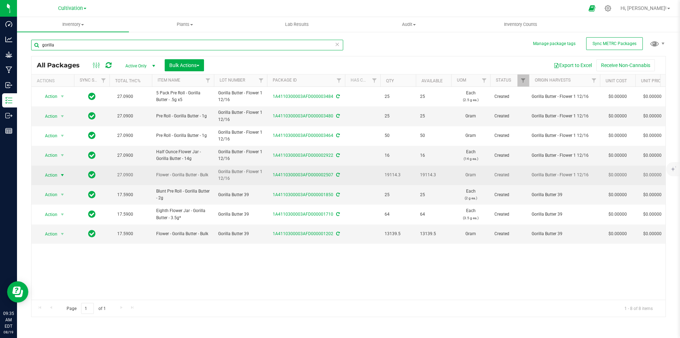
type input "gorilla"
click at [60, 176] on span "select" at bounding box center [63, 175] width 6 height 6
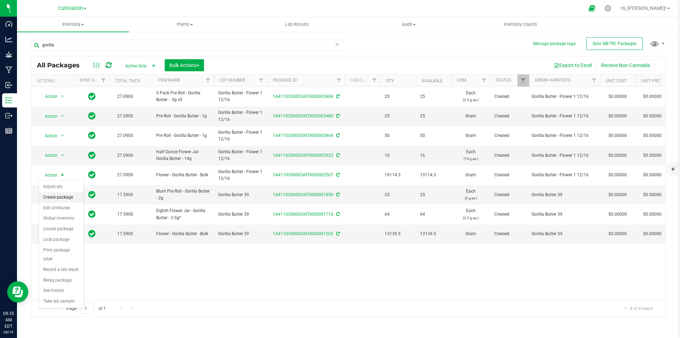
click at [72, 194] on li "Create package" at bounding box center [61, 197] width 45 height 11
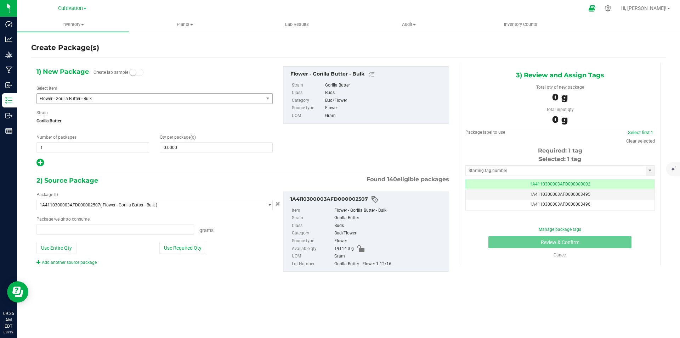
type input "0.0000 g"
click at [90, 93] on span "Flower - Gorilla Butter - Bulk" at bounding box center [154, 98] width 236 height 11
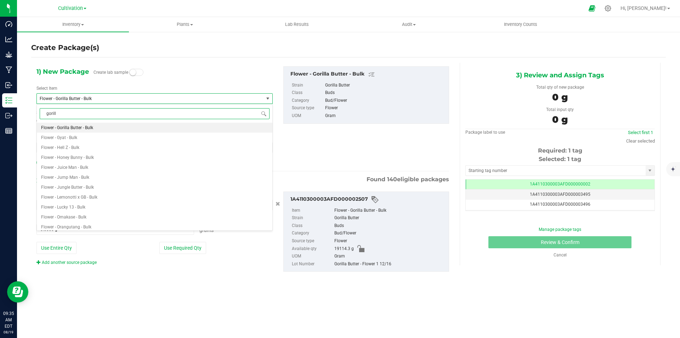
type input "gorilla"
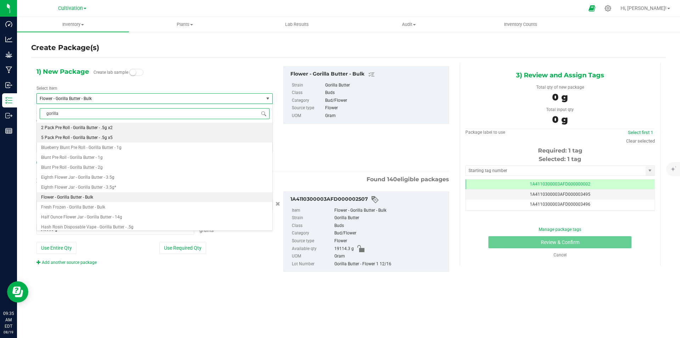
click at [97, 137] on span "5 Pack Pre Roll - Gorilla Butter - .5g x5" at bounding box center [77, 137] width 72 height 5
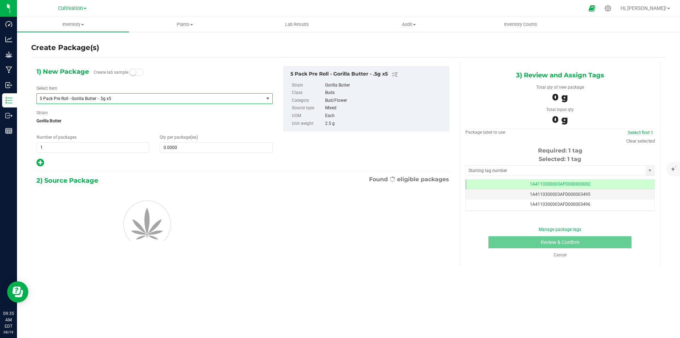
type input "0"
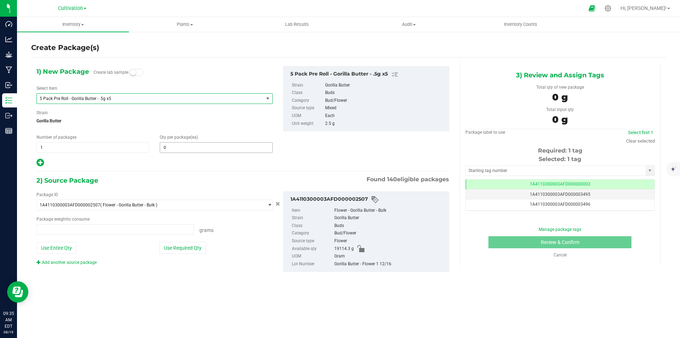
type input "0.0000 g"
click at [184, 150] on span at bounding box center [216, 147] width 113 height 11
type input "25"
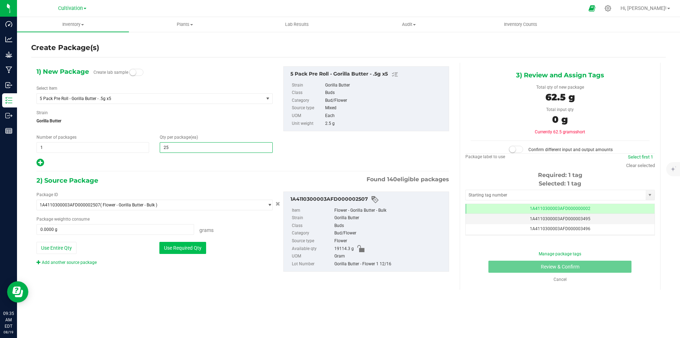
type input "25"
click at [190, 251] on button "Use Required Qty" at bounding box center [182, 248] width 47 height 12
type input "62.5000 g"
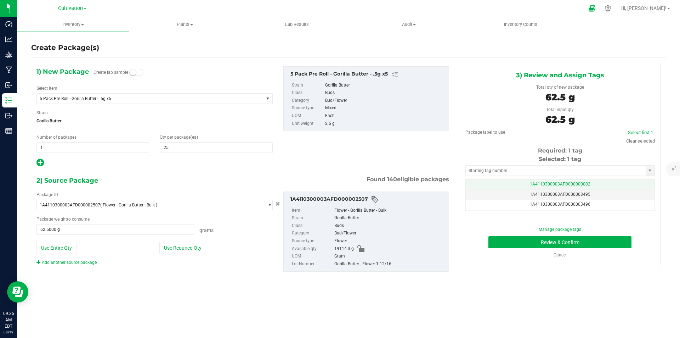
click at [585, 183] on span "1A4110300003AFD000000002" at bounding box center [560, 183] width 61 height 5
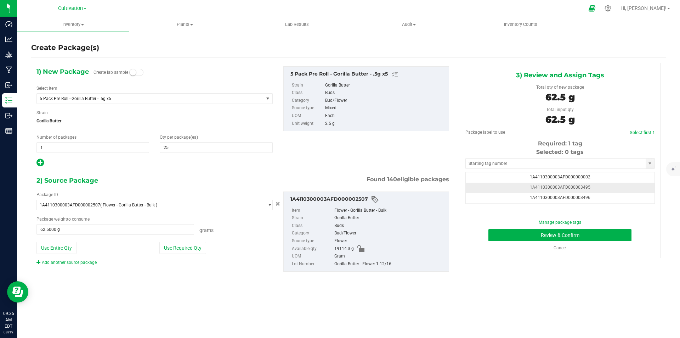
click at [605, 188] on td "1A4110300003AFD000003495" at bounding box center [560, 187] width 189 height 10
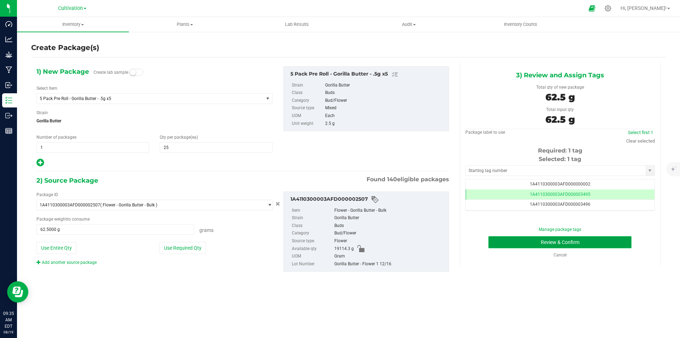
click at [604, 239] on button "Review & Confirm" at bounding box center [559, 242] width 143 height 12
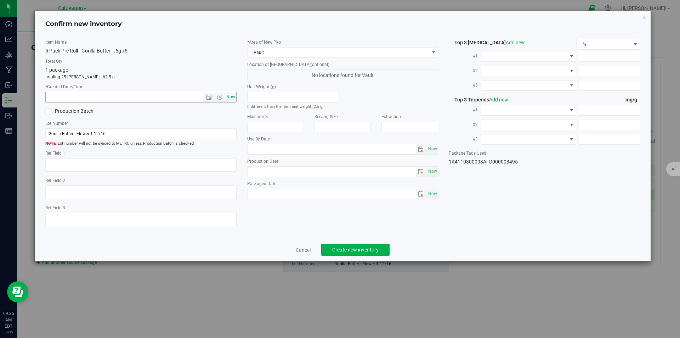
click at [231, 96] on span "Now" at bounding box center [231, 97] width 12 height 10
type input "[DATE] 9:35 AM"
click at [362, 249] on span "Create new inventory" at bounding box center [355, 250] width 46 height 6
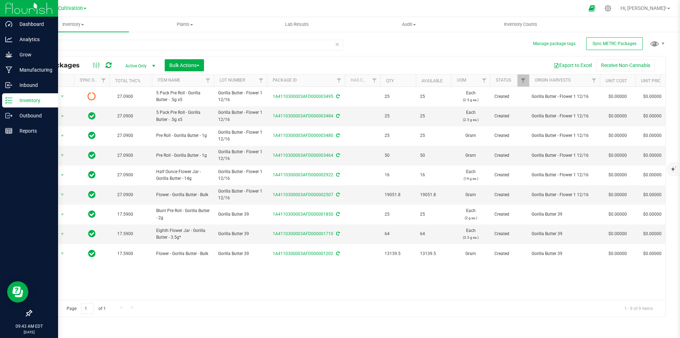
click at [10, 98] on line at bounding box center [10, 98] width 4 height 0
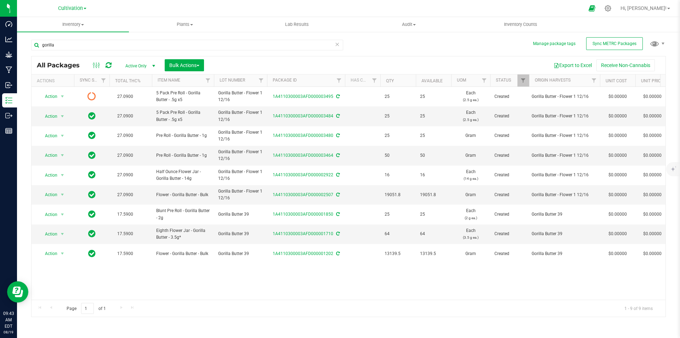
click at [337, 44] on icon at bounding box center [337, 44] width 5 height 9
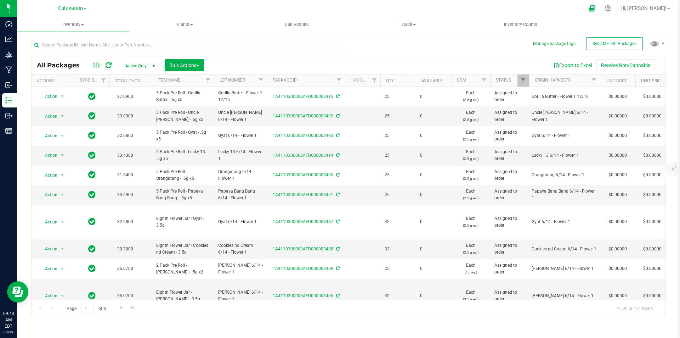
click at [107, 38] on div at bounding box center [189, 44] width 317 height 23
click at [109, 44] on input "text" at bounding box center [187, 45] width 312 height 11
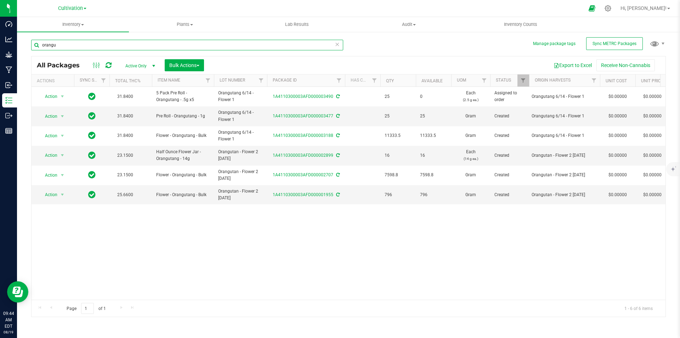
type input "orangu"
click at [103, 42] on input "orangu" at bounding box center [187, 45] width 312 height 11
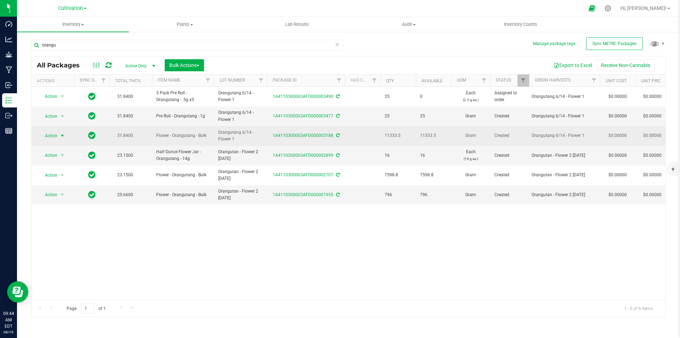
click at [53, 134] on span "Action" at bounding box center [48, 136] width 19 height 10
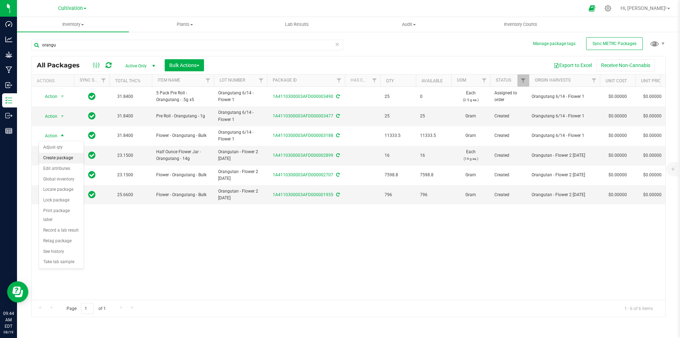
click at [62, 157] on li "Create package" at bounding box center [61, 158] width 45 height 11
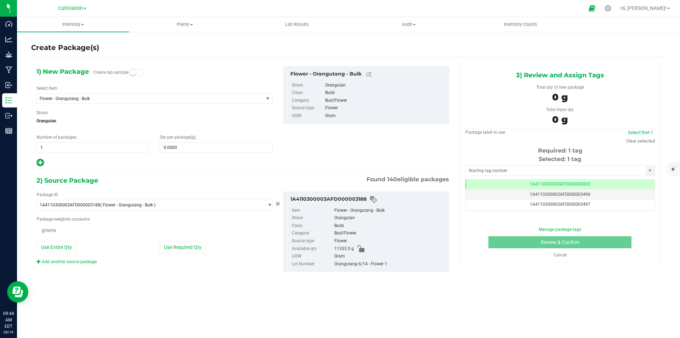
scroll to position [0, 0]
click at [107, 92] on div "Select Item Flower - Orangutang - Bulk 1 Gram Flower Jar - Afghani- 1g 1 Gram F…" at bounding box center [154, 94] width 236 height 19
click at [110, 96] on span "Flower - Orangutang - Bulk" at bounding box center [146, 98] width 212 height 5
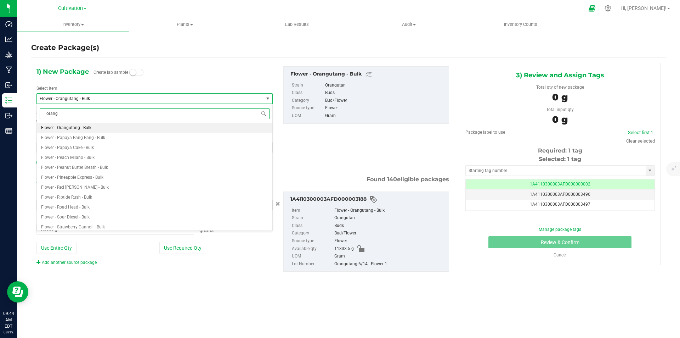
type input "orangu"
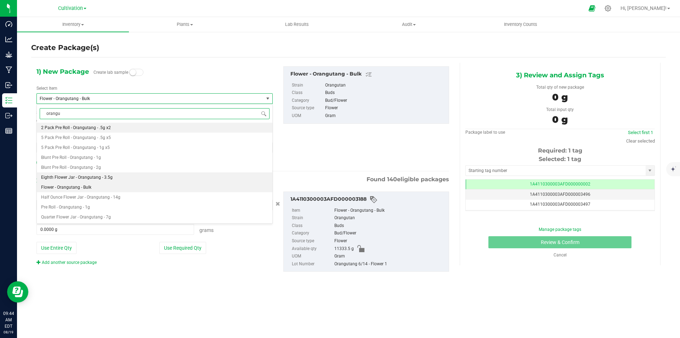
click at [101, 175] on span "Eighth Flower Jar - Orangutang - 3.5g" at bounding box center [77, 177] width 72 height 5
type input "0"
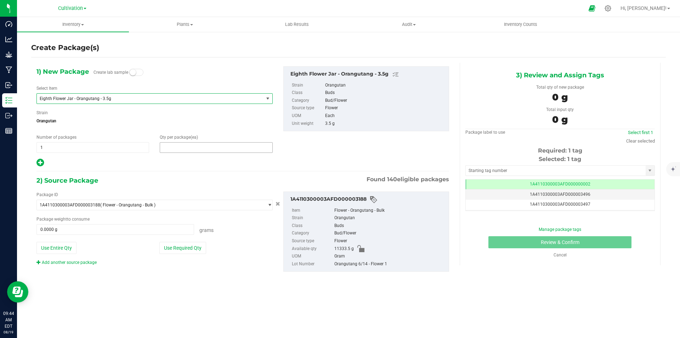
click at [193, 147] on span at bounding box center [216, 147] width 113 height 11
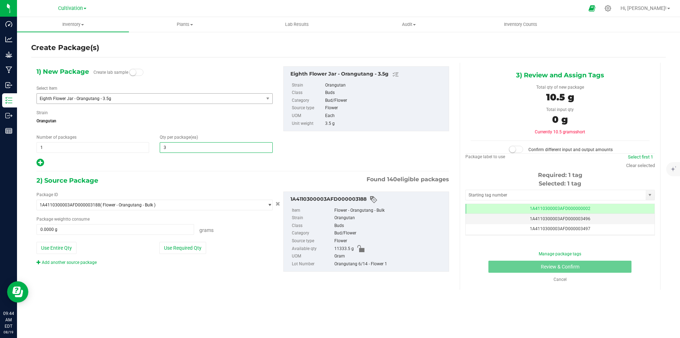
type input "32"
click at [176, 248] on button "Use Required Qty" at bounding box center [182, 248] width 47 height 12
type input "112.0000 g"
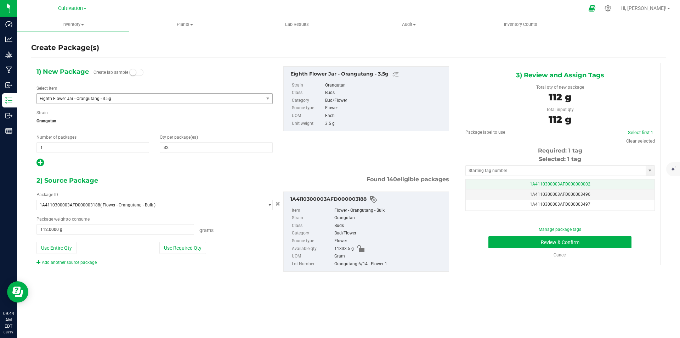
click at [605, 186] on td "1A4110300003AFD000000002" at bounding box center [560, 184] width 189 height 10
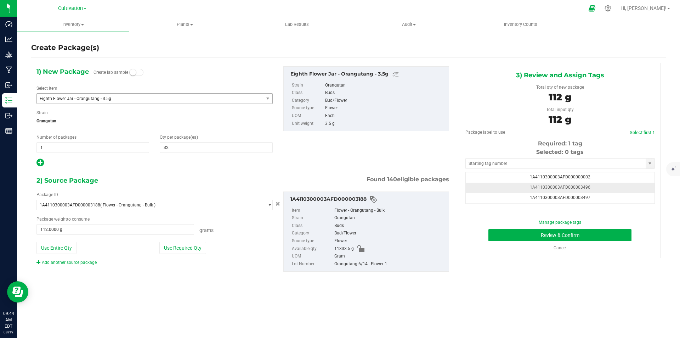
click at [593, 187] on td "1A4110300003AFD000003496" at bounding box center [560, 187] width 189 height 10
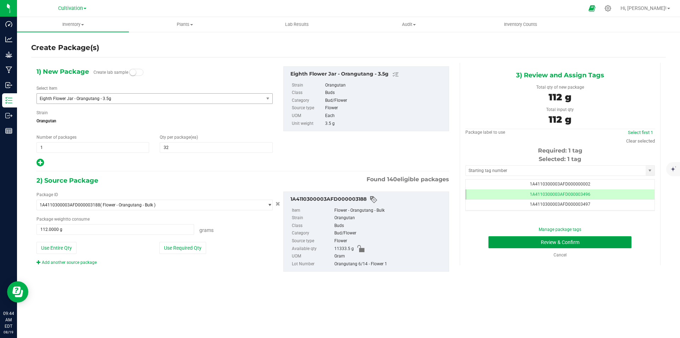
click at [614, 239] on button "Review & Confirm" at bounding box center [559, 242] width 143 height 12
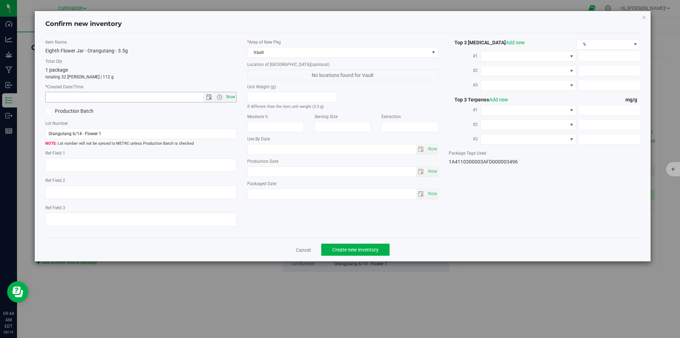
click at [233, 92] on span "Now" at bounding box center [231, 97] width 12 height 10
type input "[DATE] 9:44 AM"
click at [356, 244] on button "Create new inventory" at bounding box center [355, 249] width 68 height 12
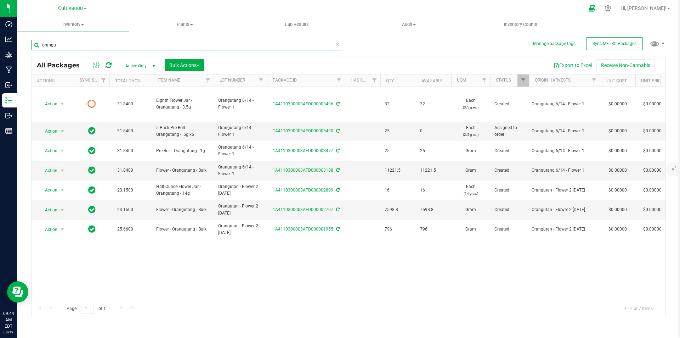
click at [126, 41] on input "orangu" at bounding box center [187, 45] width 312 height 11
type input "bebe"
